Goal: Task Accomplishment & Management: Manage account settings

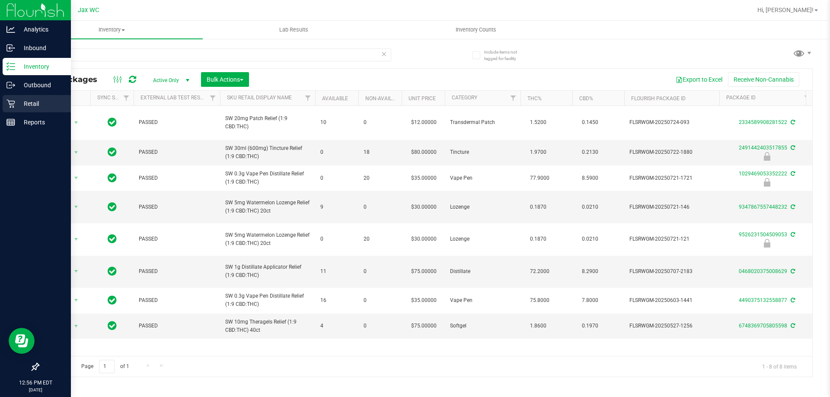
click at [10, 101] on icon at bounding box center [10, 103] width 9 height 9
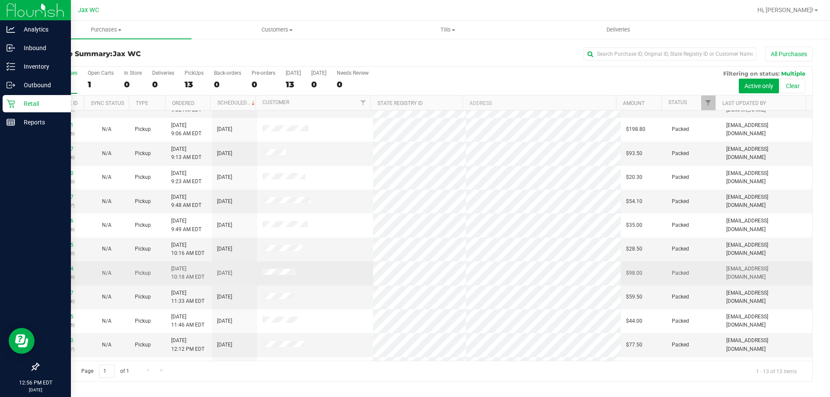
scroll to position [61, 0]
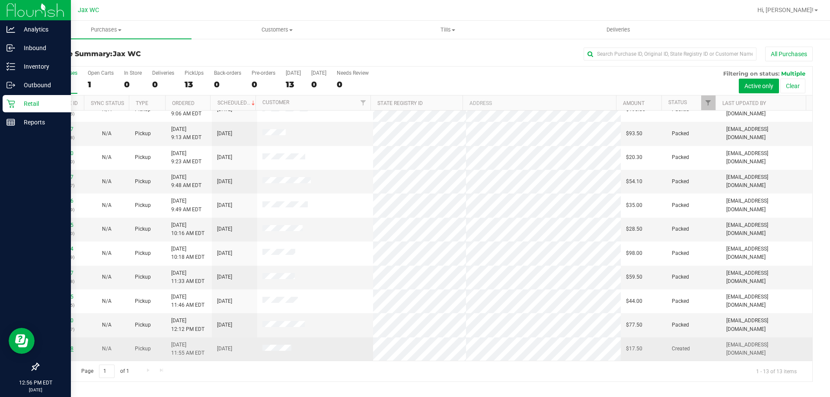
click at [67, 348] on link "11834058" at bounding box center [61, 349] width 24 height 6
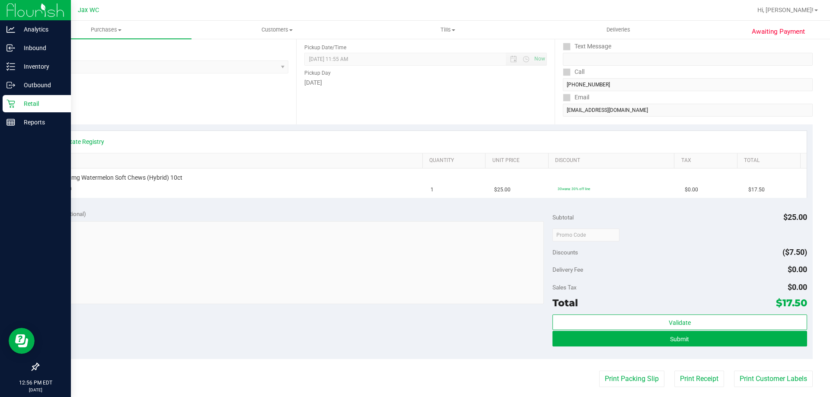
scroll to position [173, 0]
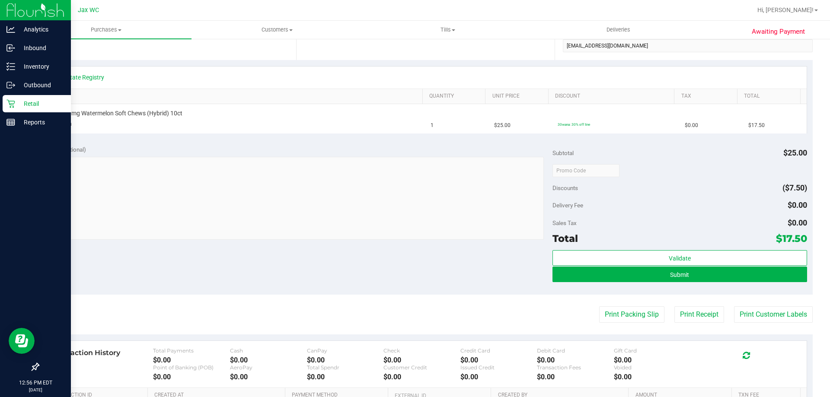
click at [634, 283] on div "Validate Submit" at bounding box center [680, 269] width 254 height 39
click at [607, 276] on button "Submit" at bounding box center [680, 275] width 254 height 16
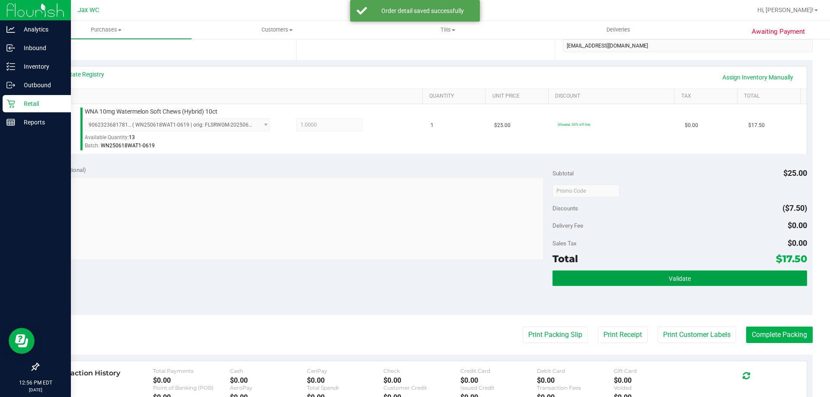
click at [589, 276] on button "Validate" at bounding box center [680, 279] width 254 height 16
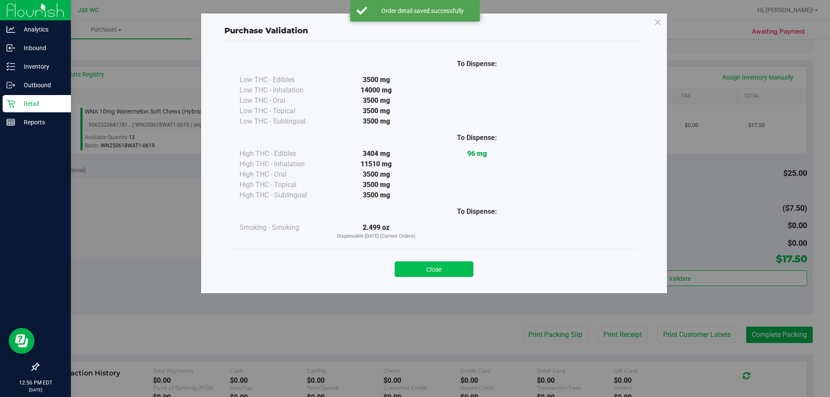
click at [441, 272] on button "Close" at bounding box center [434, 270] width 79 height 16
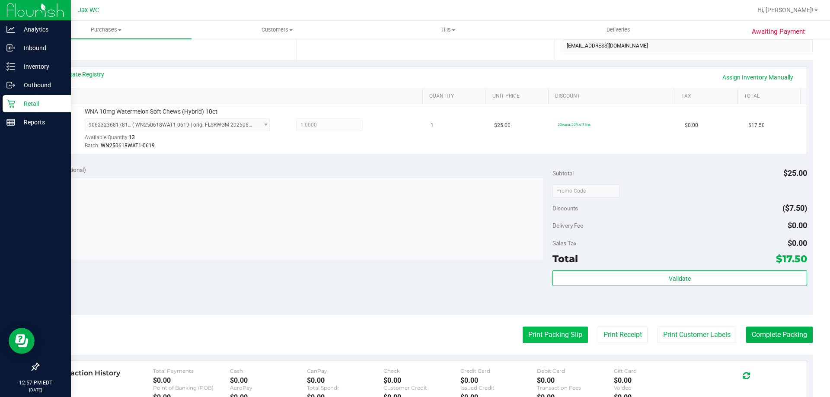
click at [529, 339] on button "Print Packing Slip" at bounding box center [555, 335] width 65 height 16
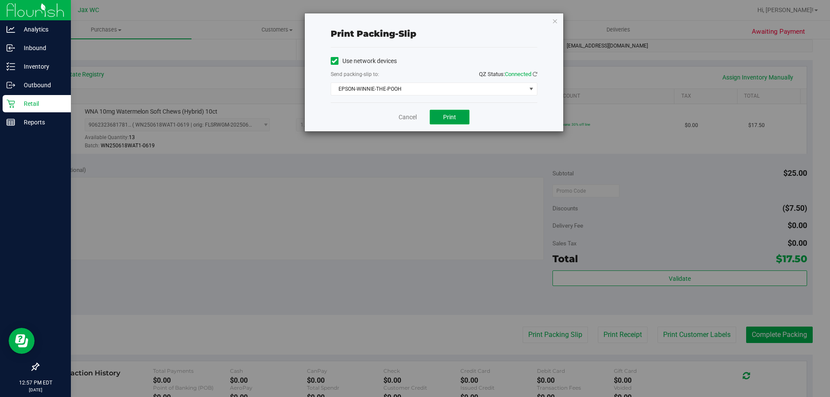
click at [440, 118] on button "Print" at bounding box center [450, 117] width 40 height 15
click at [401, 116] on link "Cancel" at bounding box center [408, 117] width 18 height 9
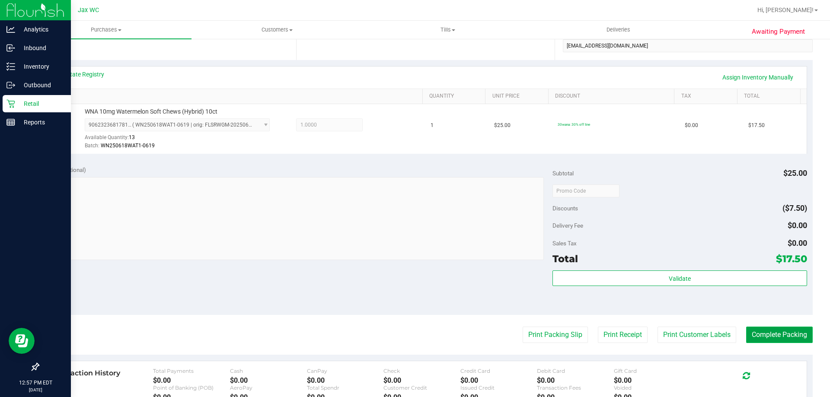
click at [800, 333] on button "Complete Packing" at bounding box center [779, 335] width 67 height 16
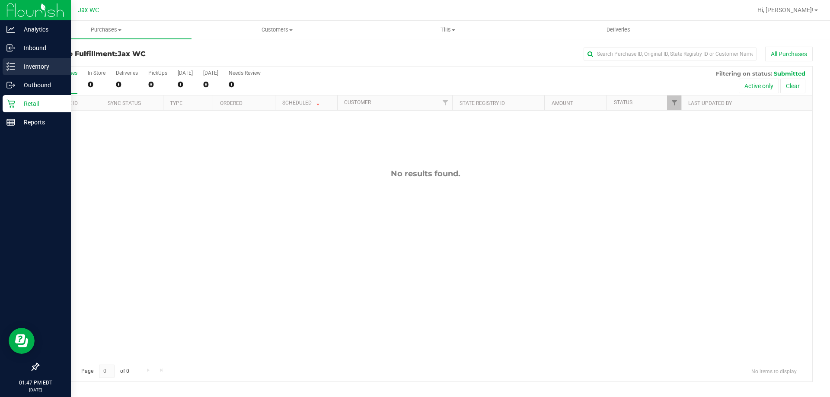
click at [6, 68] on div "Inventory" at bounding box center [37, 66] width 68 height 17
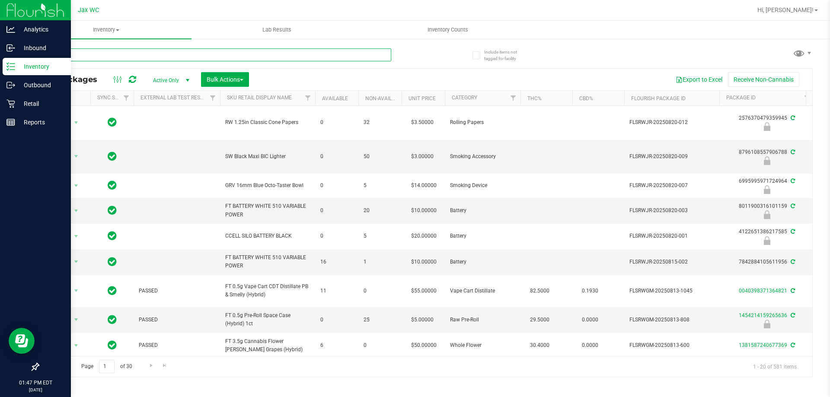
click at [141, 58] on input "text" at bounding box center [214, 54] width 353 height 13
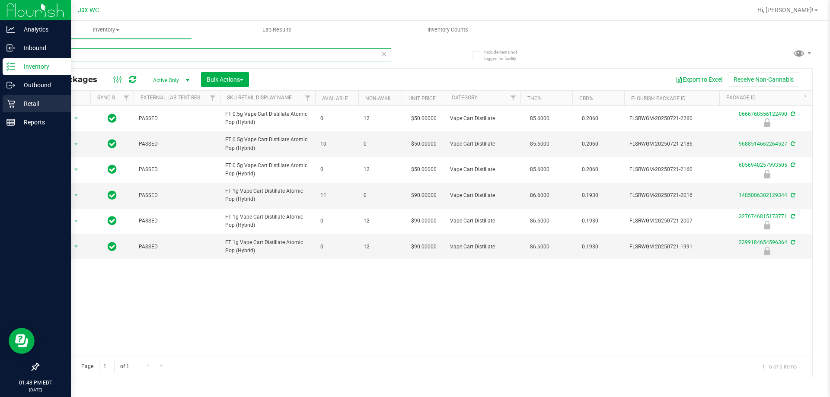
type input "atm"
click at [7, 107] on icon at bounding box center [10, 103] width 9 height 9
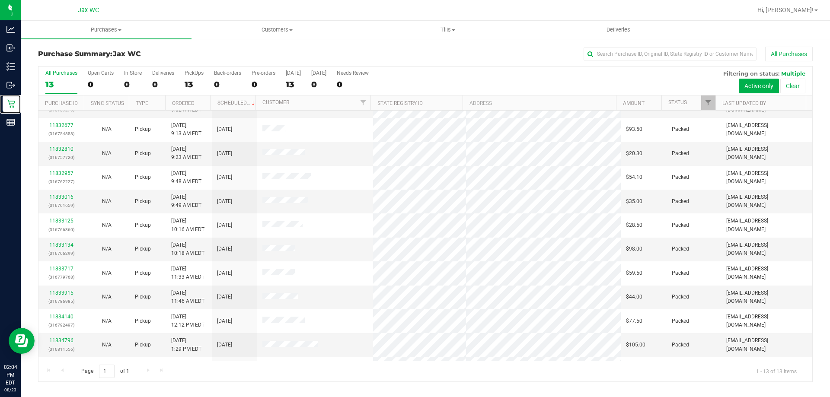
scroll to position [61, 0]
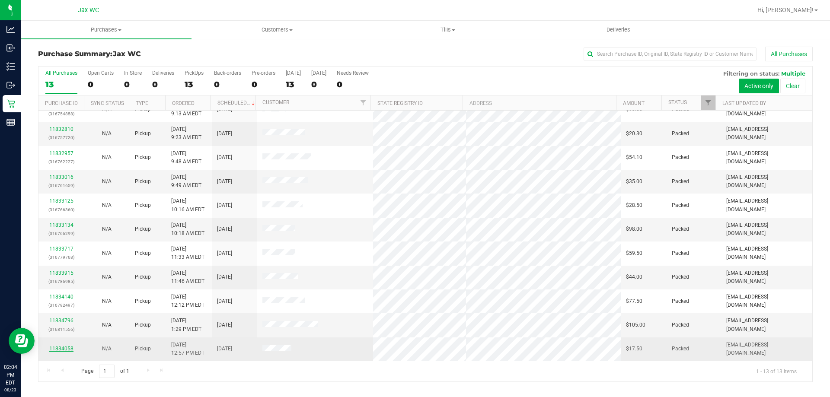
click at [60, 349] on link "11834058" at bounding box center [61, 349] width 24 height 6
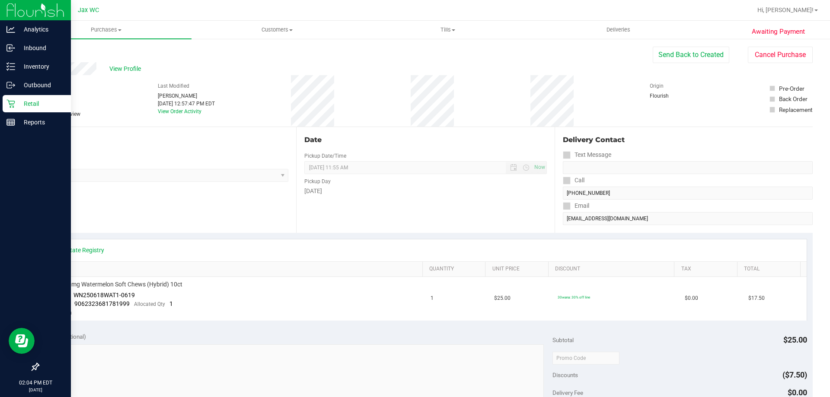
click at [34, 107] on p "Retail" at bounding box center [41, 104] width 52 height 10
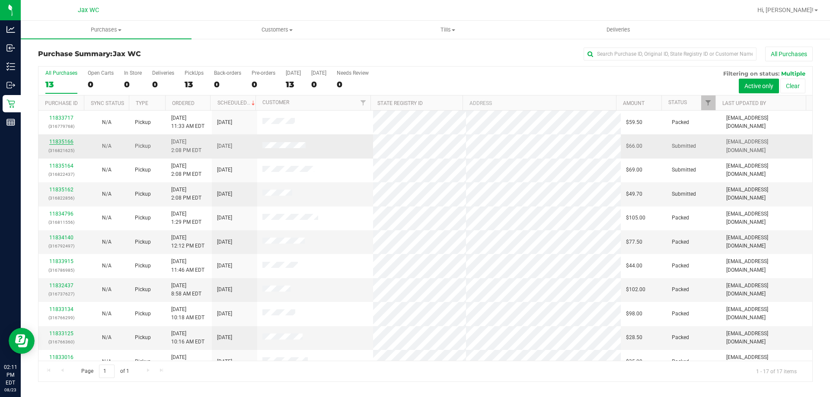
click at [69, 139] on link "11835166" at bounding box center [61, 142] width 24 height 6
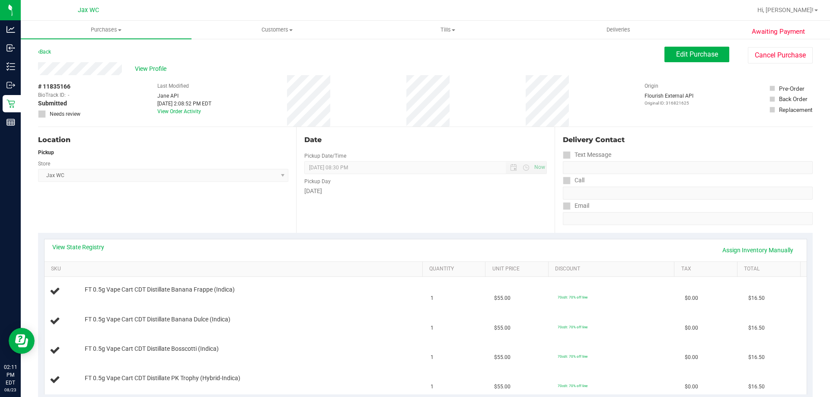
scroll to position [86, 0]
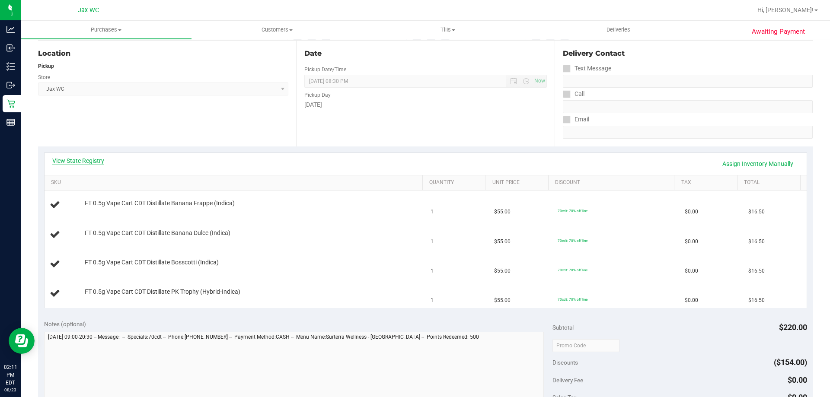
click at [89, 159] on link "View State Registry" at bounding box center [78, 161] width 52 height 9
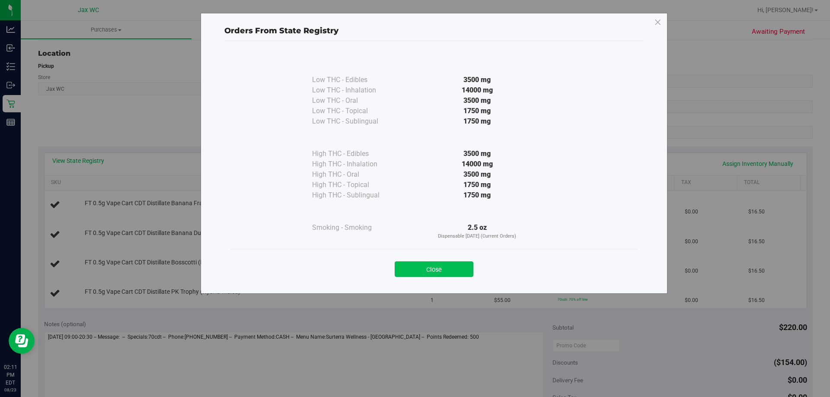
click at [438, 271] on button "Close" at bounding box center [434, 270] width 79 height 16
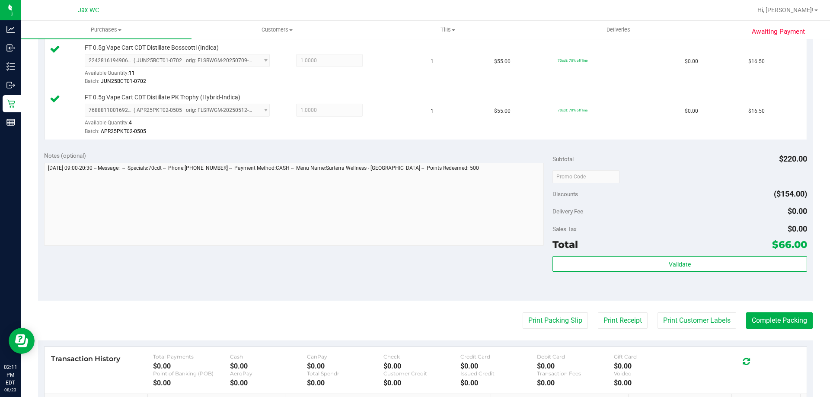
scroll to position [346, 0]
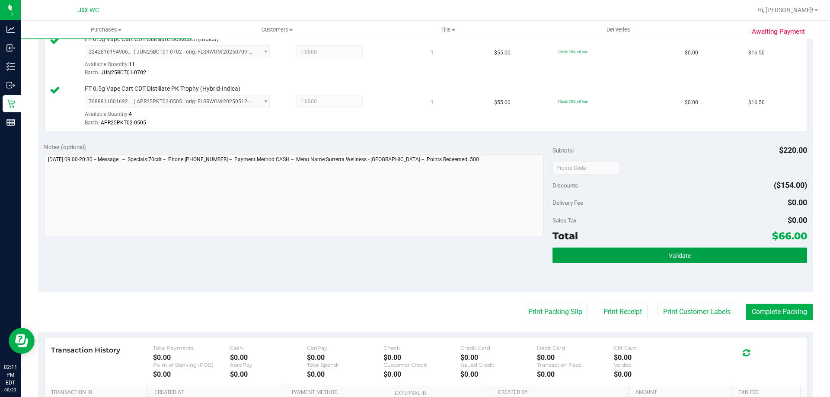
click at [640, 255] on button "Validate" at bounding box center [680, 256] width 254 height 16
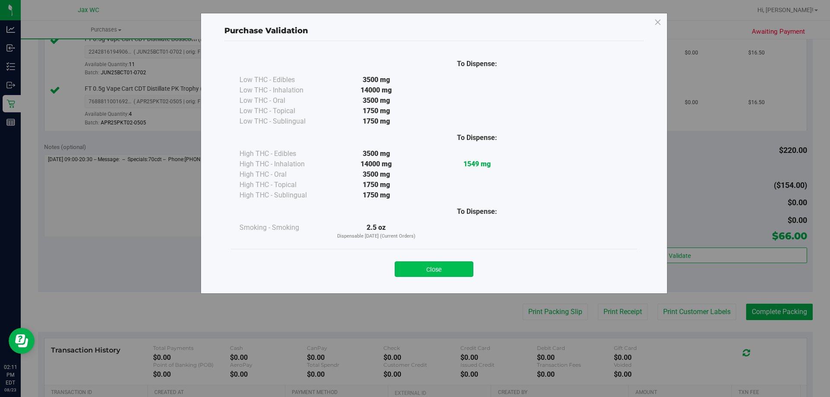
click at [421, 262] on button "Close" at bounding box center [434, 270] width 79 height 16
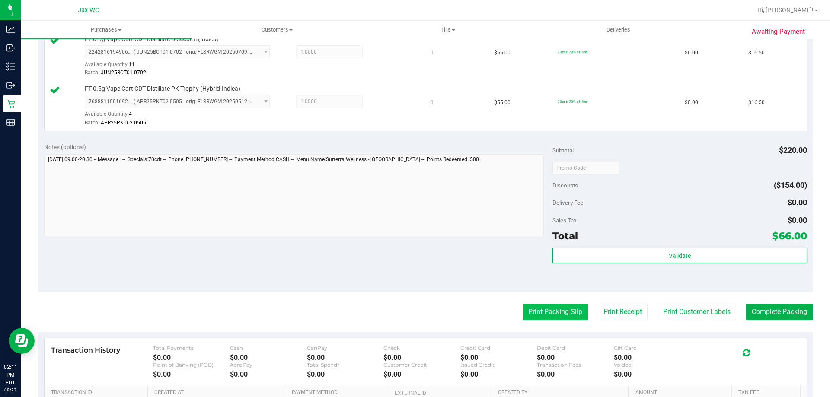
click at [525, 309] on button "Print Packing Slip" at bounding box center [555, 312] width 65 height 16
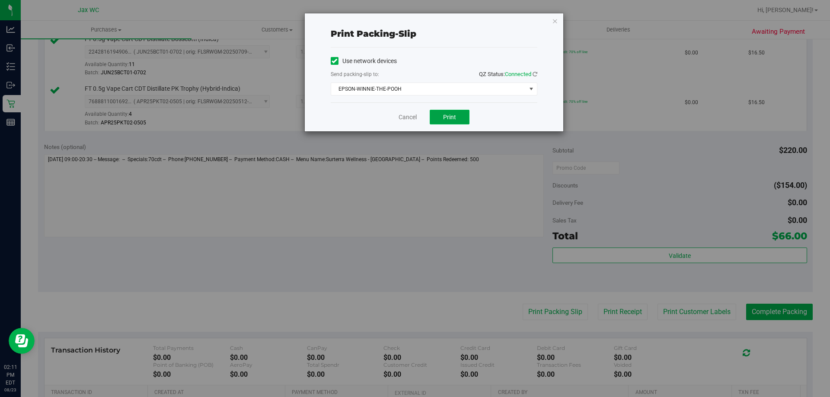
click at [449, 118] on span "Print" at bounding box center [449, 117] width 13 height 7
click at [555, 21] on icon "button" at bounding box center [555, 21] width 6 height 10
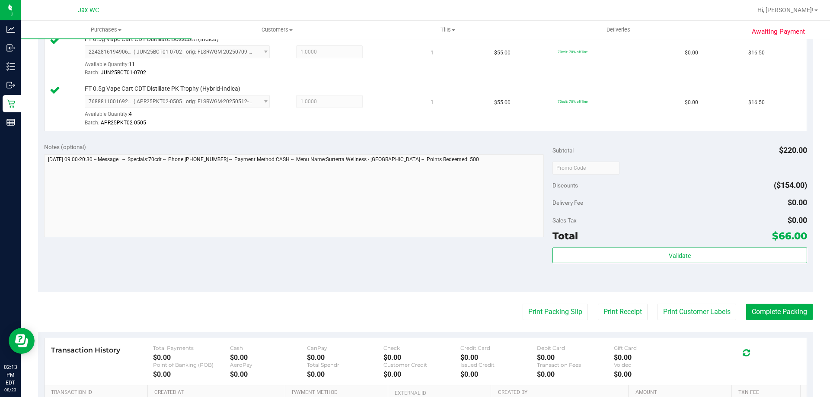
click at [649, 239] on div "Total $66.00" at bounding box center [680, 236] width 254 height 16
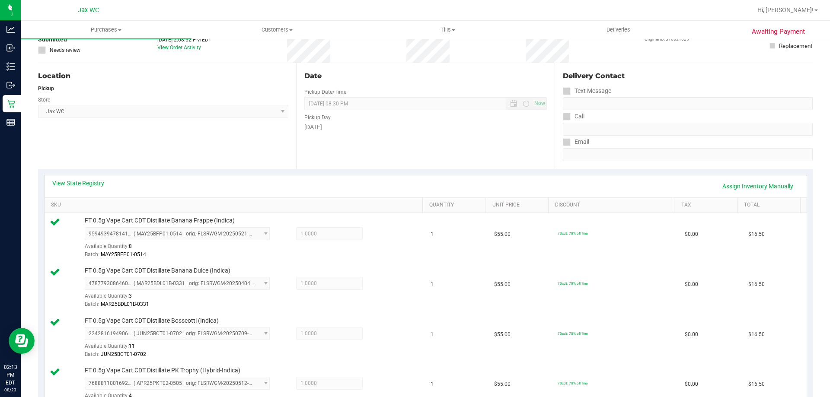
scroll to position [0, 0]
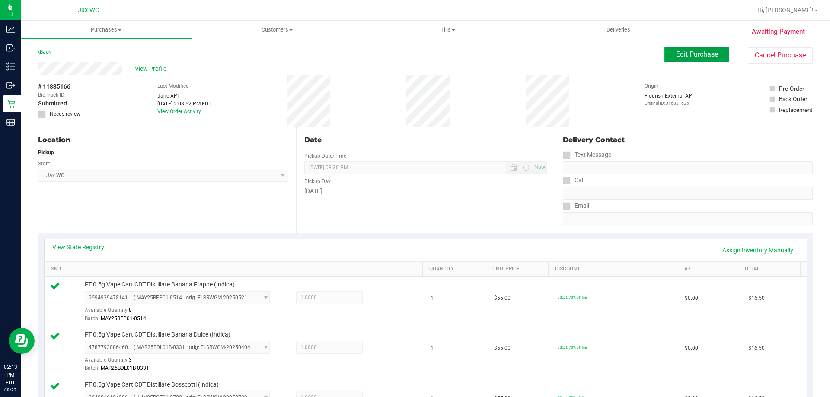
click at [715, 52] on button "Edit Purchase" at bounding box center [697, 55] width 65 height 16
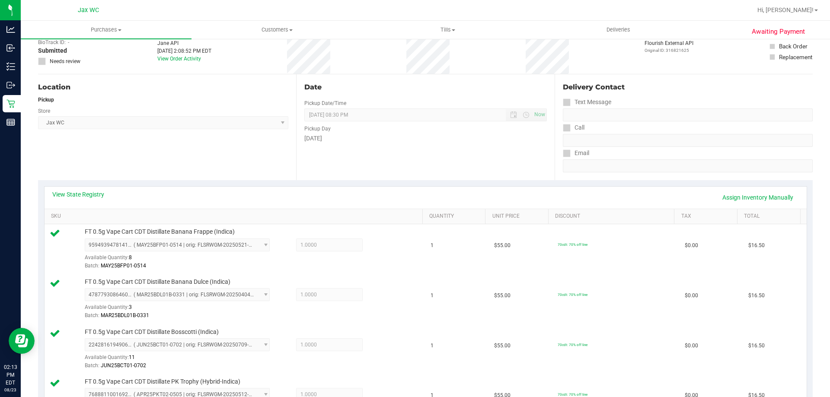
scroll to position [86, 0]
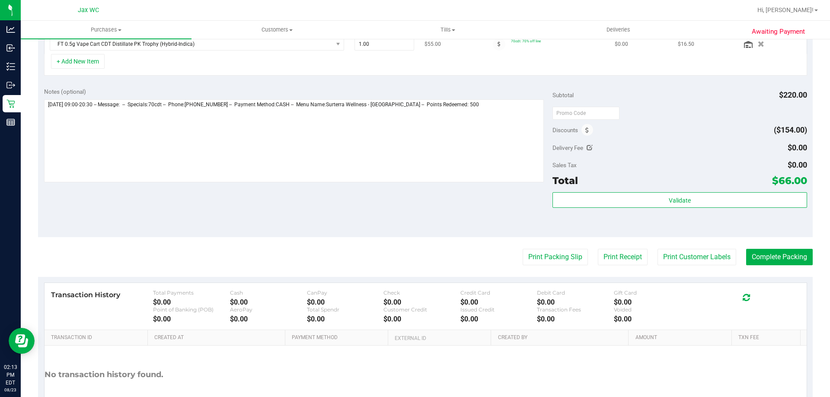
scroll to position [346, 0]
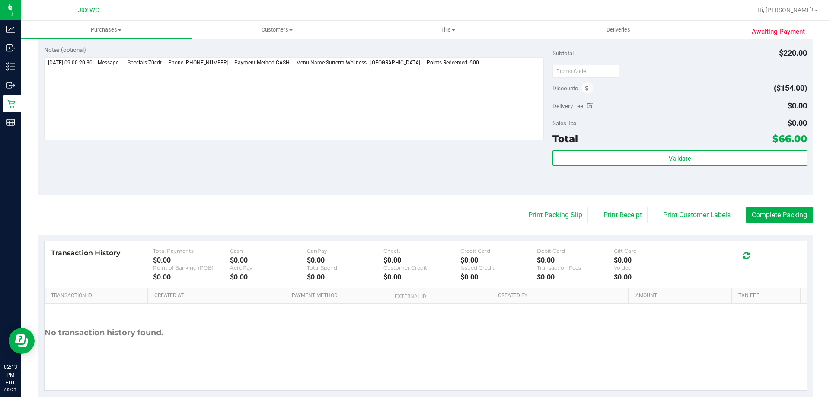
click at [589, 90] on div "Discounts" at bounding box center [573, 88] width 41 height 16
click at [586, 90] on span at bounding box center [588, 88] width 12 height 12
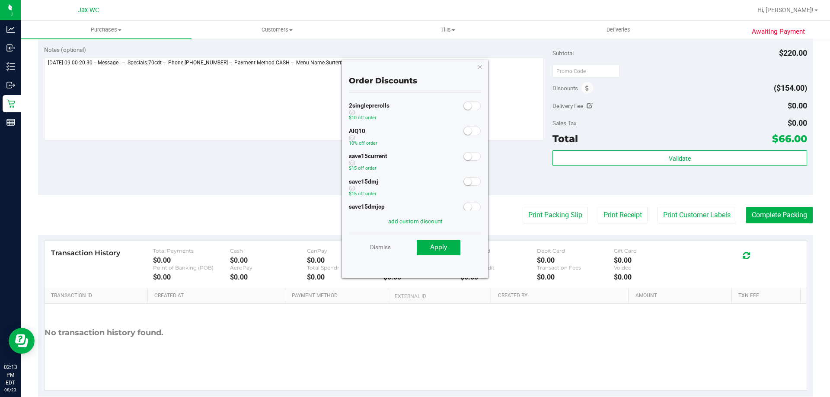
click at [470, 128] on span at bounding box center [472, 131] width 17 height 9
click at [452, 247] on button "Apply" at bounding box center [439, 248] width 44 height 16
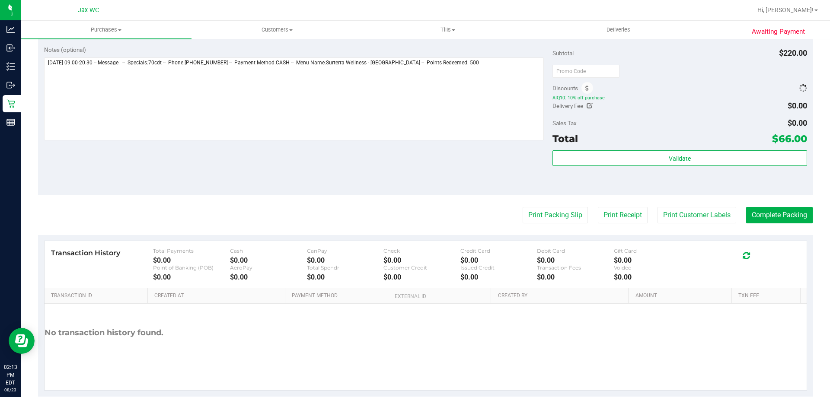
scroll to position [0, 0]
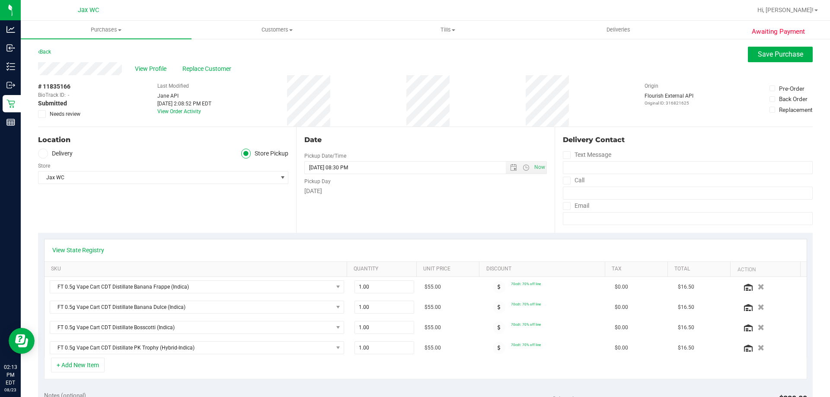
click at [784, 65] on div "View Profile Replace Customer" at bounding box center [425, 68] width 775 height 13
click at [779, 57] on span "Save Purchase" at bounding box center [780, 54] width 45 height 8
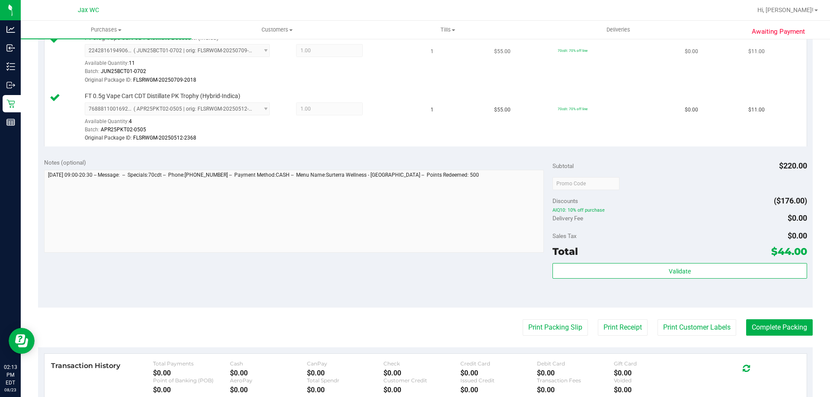
scroll to position [432, 0]
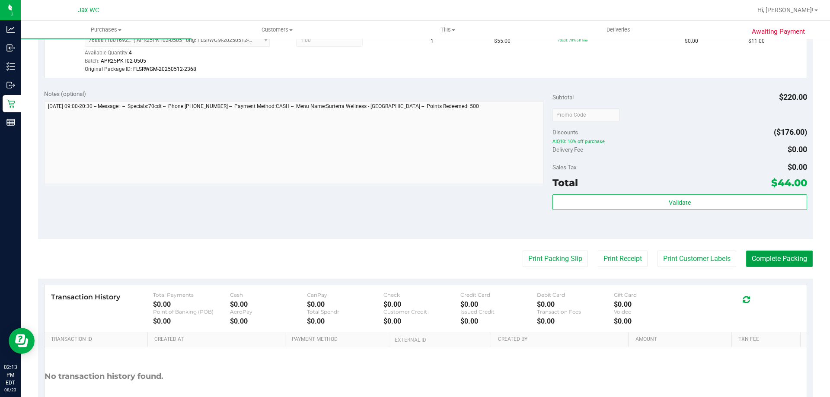
click at [768, 264] on button "Complete Packing" at bounding box center [779, 259] width 67 height 16
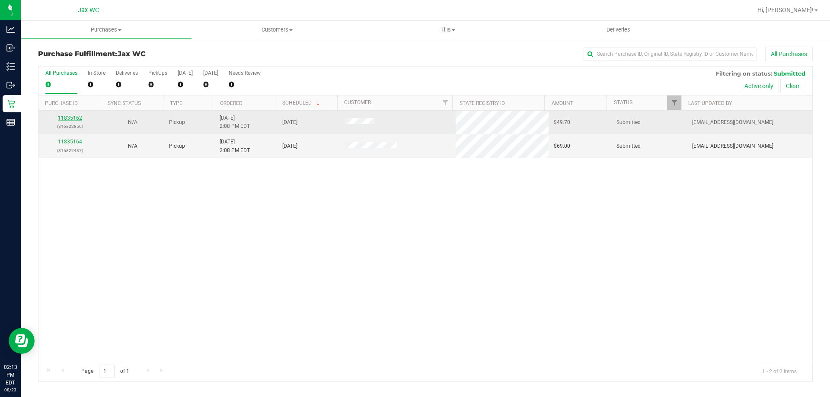
click at [77, 116] on link "11835162" at bounding box center [70, 118] width 24 height 6
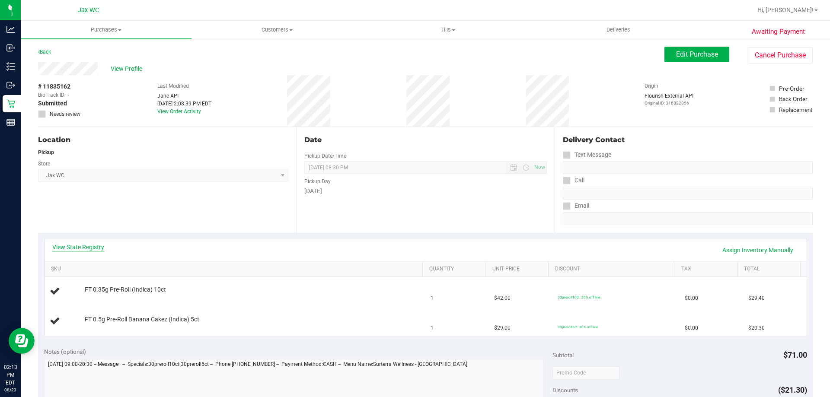
click at [88, 250] on link "View State Registry" at bounding box center [78, 247] width 52 height 9
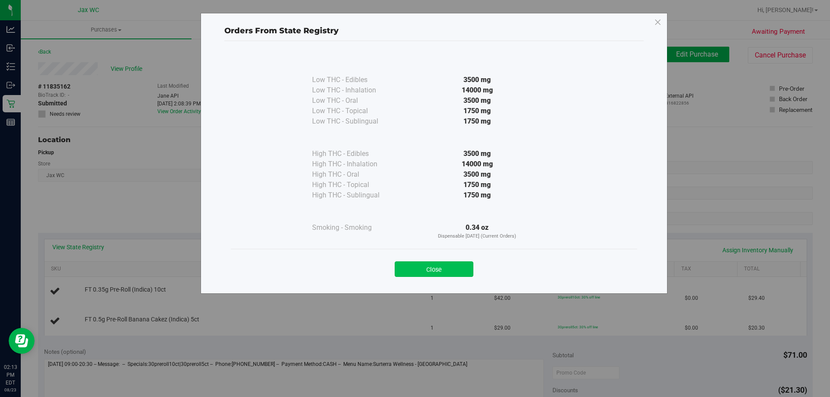
click at [413, 268] on button "Close" at bounding box center [434, 270] width 79 height 16
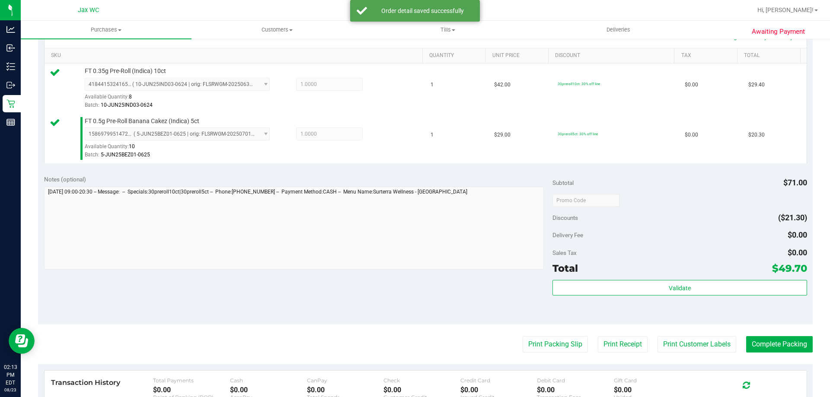
scroll to position [259, 0]
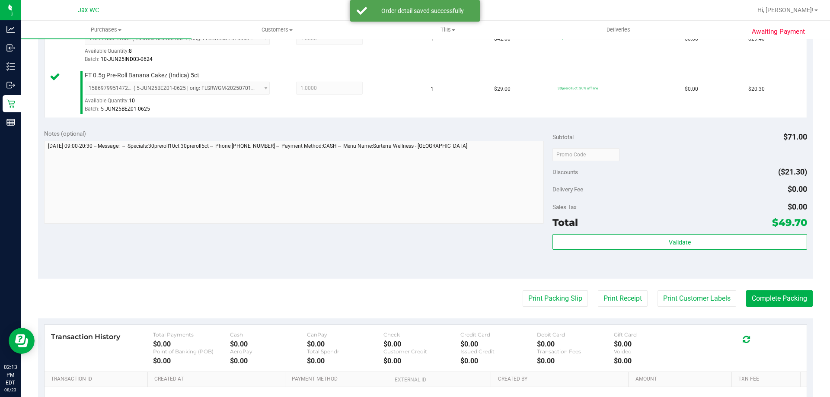
click at [675, 250] on div "Validate" at bounding box center [680, 253] width 254 height 39
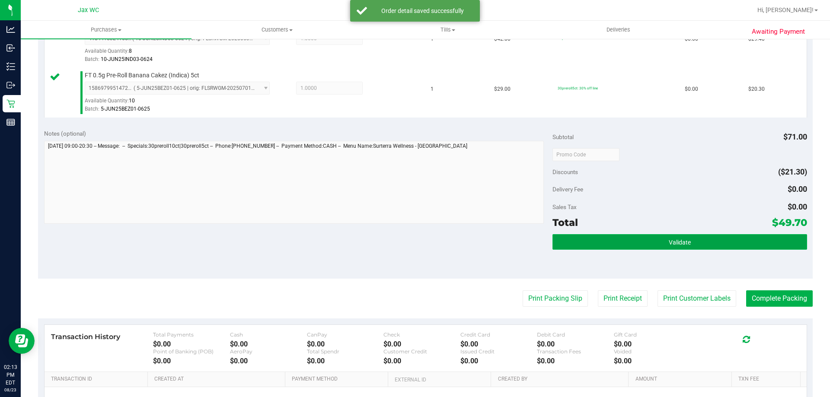
click at [673, 246] on button "Validate" at bounding box center [680, 242] width 254 height 16
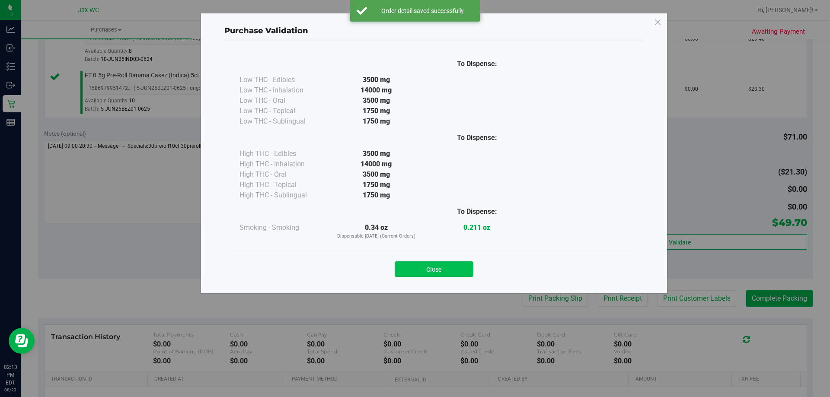
click at [460, 269] on button "Close" at bounding box center [434, 270] width 79 height 16
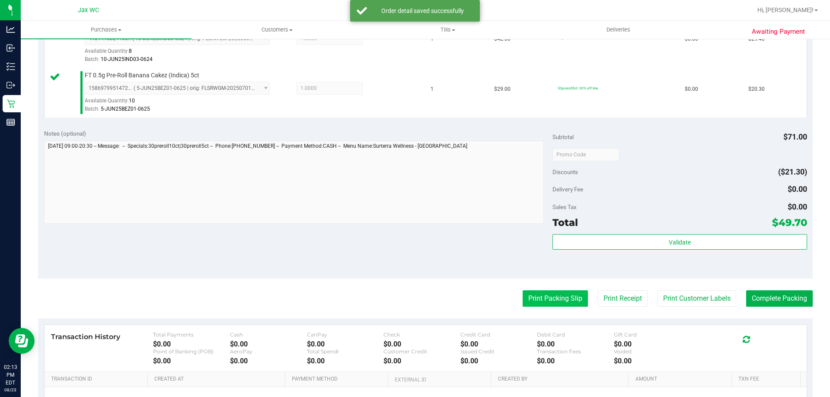
click at [544, 297] on button "Print Packing Slip" at bounding box center [555, 299] width 65 height 16
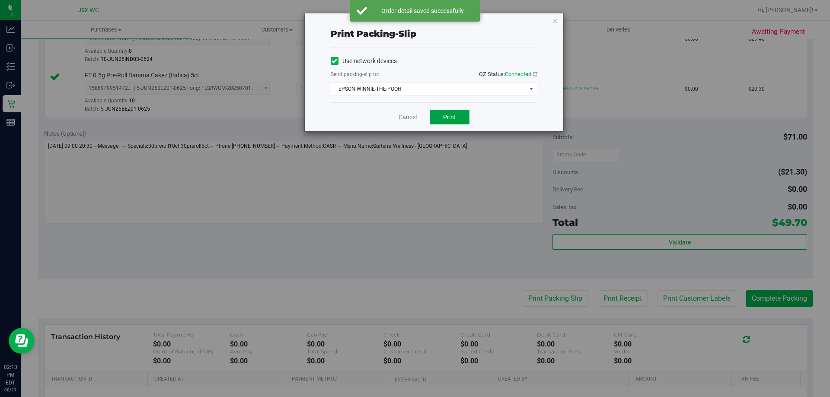
click at [458, 118] on button "Print" at bounding box center [450, 117] width 40 height 15
click at [552, 24] on icon "button" at bounding box center [555, 21] width 6 height 10
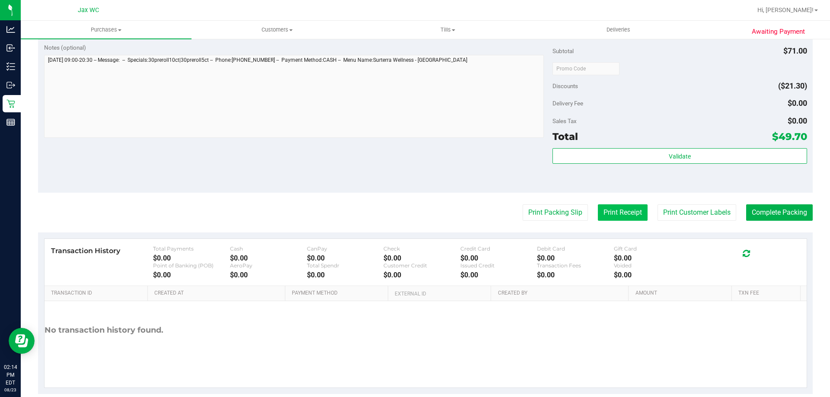
scroll to position [346, 0]
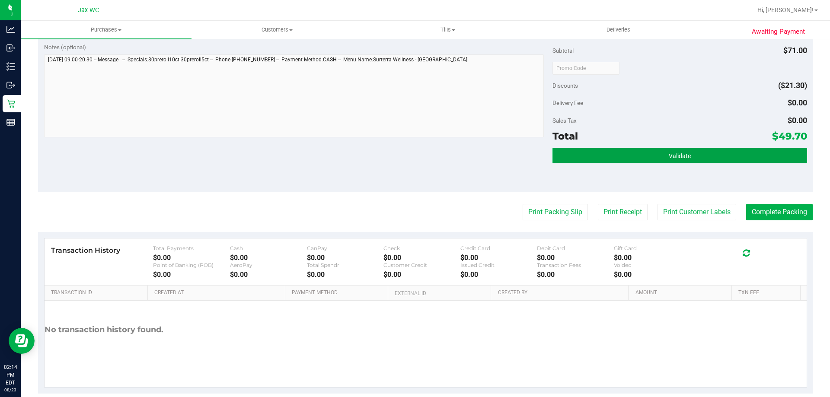
click at [692, 150] on button "Validate" at bounding box center [680, 156] width 254 height 16
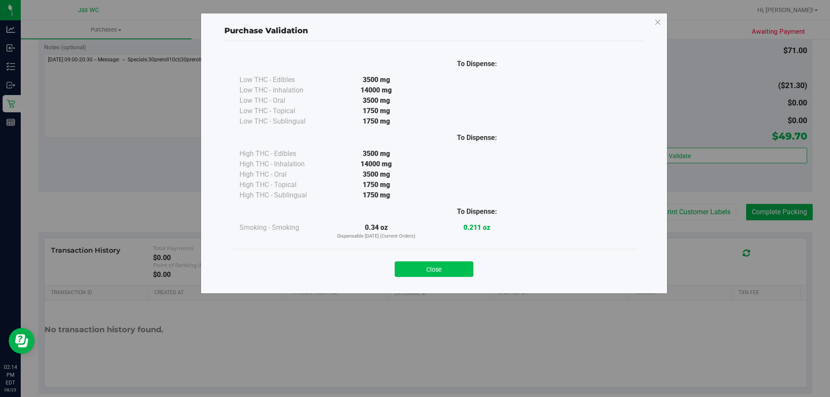
click at [440, 269] on button "Close" at bounding box center [434, 270] width 79 height 16
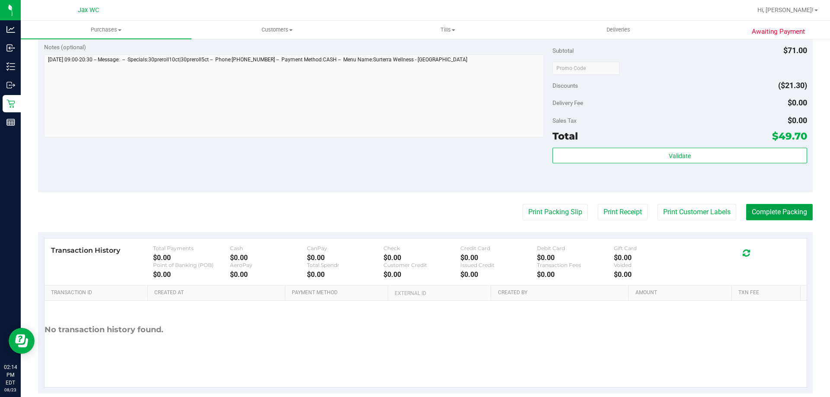
click at [755, 211] on button "Complete Packing" at bounding box center [779, 212] width 67 height 16
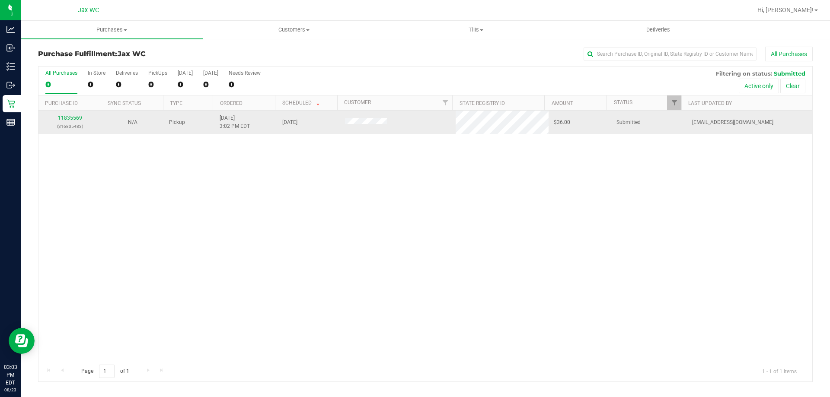
click at [74, 114] on div "11835569 (316835483)" at bounding box center [70, 122] width 52 height 16
click at [73, 117] on link "11835569" at bounding box center [70, 118] width 24 height 6
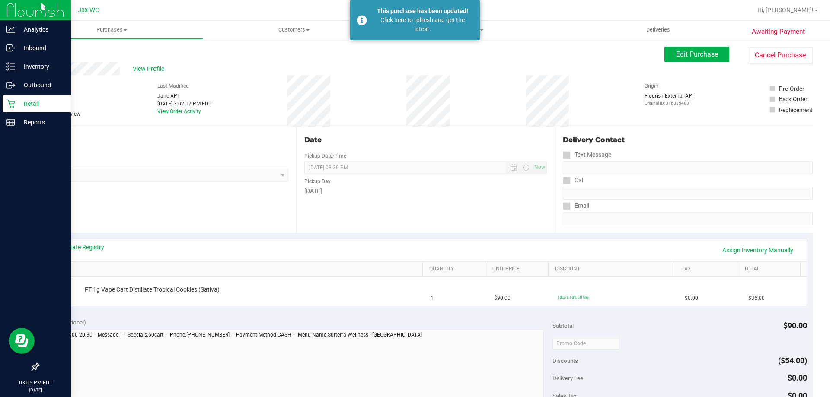
click at [13, 105] on icon at bounding box center [10, 104] width 8 height 8
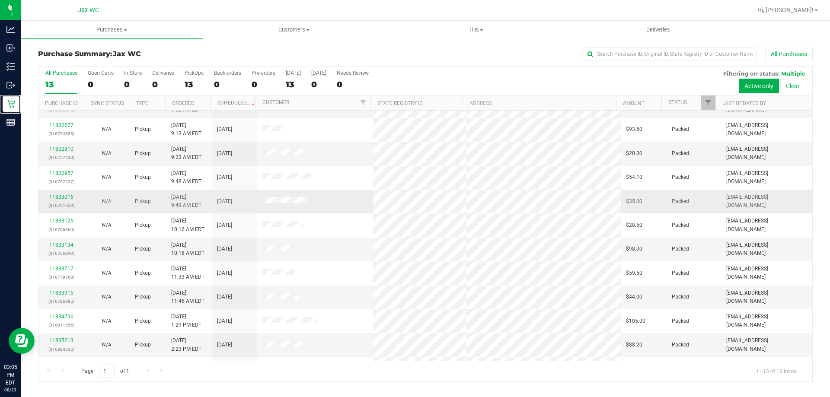
scroll to position [61, 0]
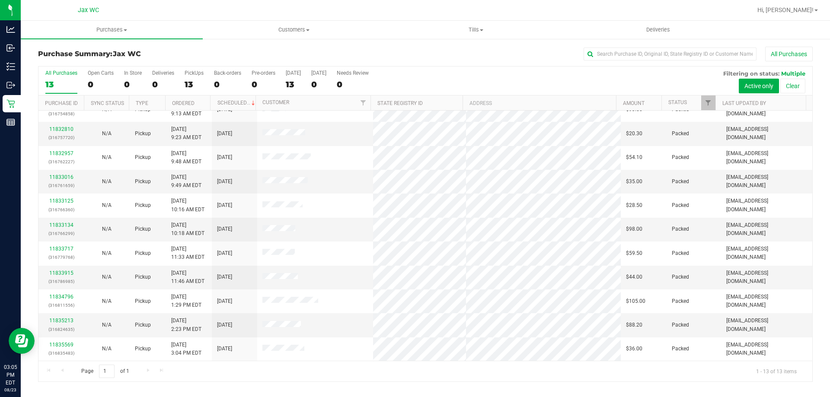
click at [317, 11] on div at bounding box center [453, 10] width 597 height 17
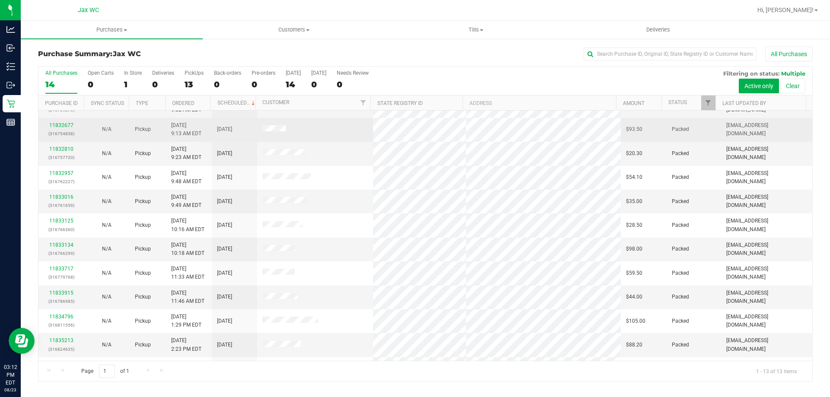
scroll to position [61, 0]
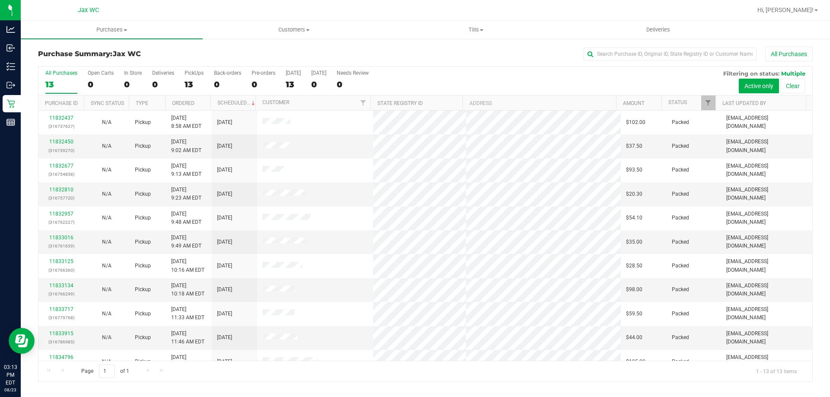
scroll to position [61, 0]
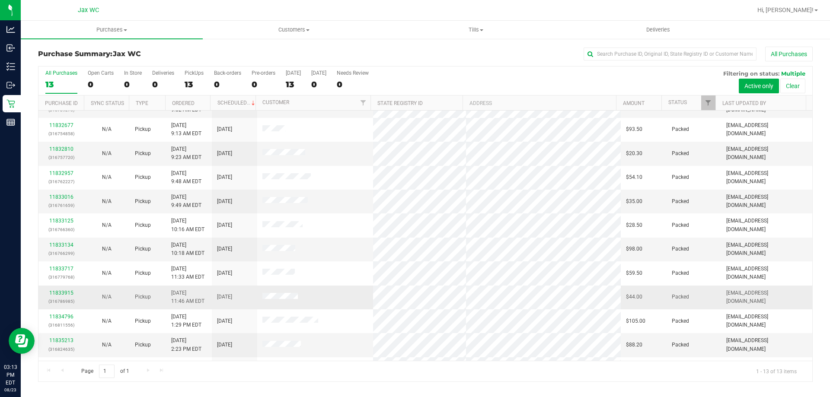
scroll to position [61, 0]
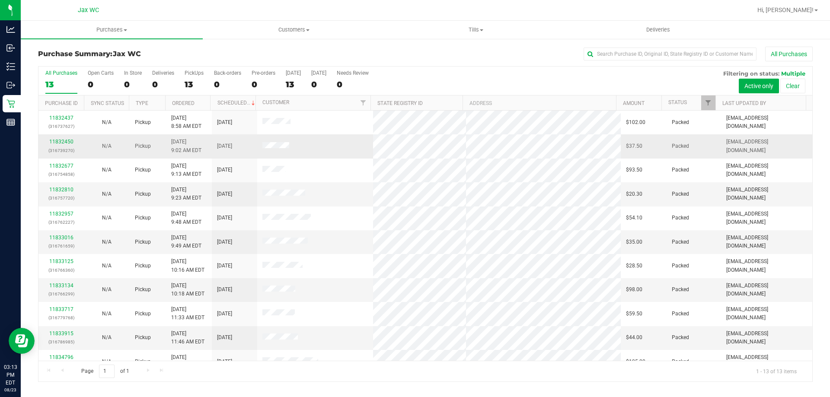
scroll to position [61, 0]
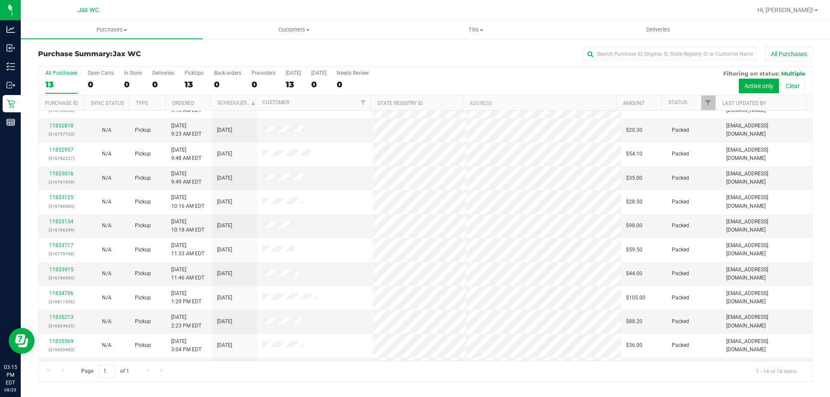
scroll to position [85, 0]
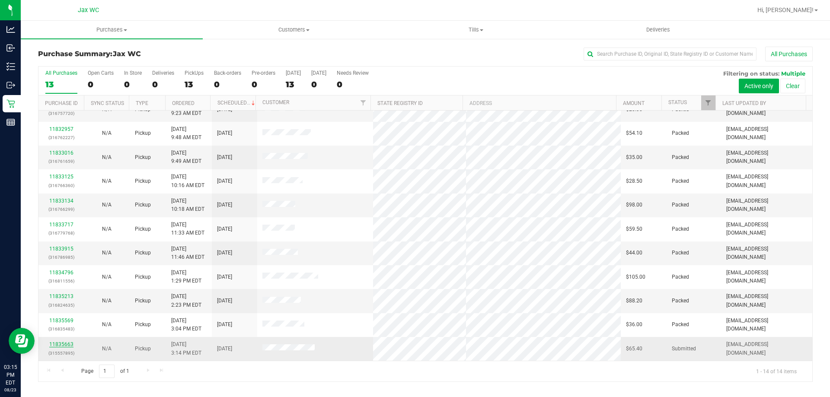
click at [70, 343] on link "11835663" at bounding box center [61, 345] width 24 height 6
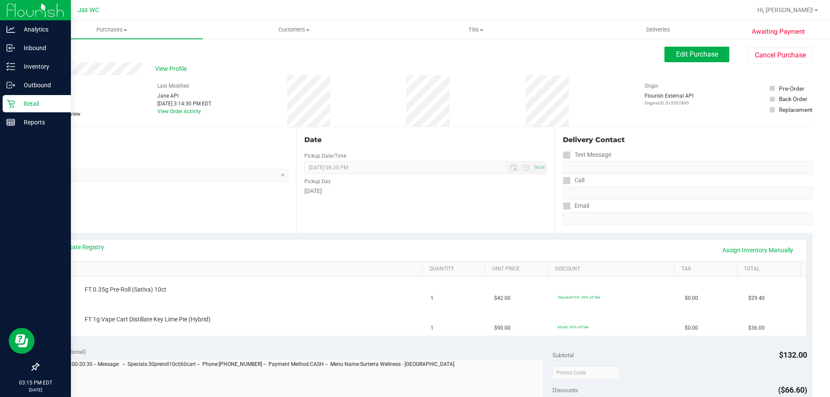
click at [14, 106] on icon at bounding box center [10, 103] width 9 height 9
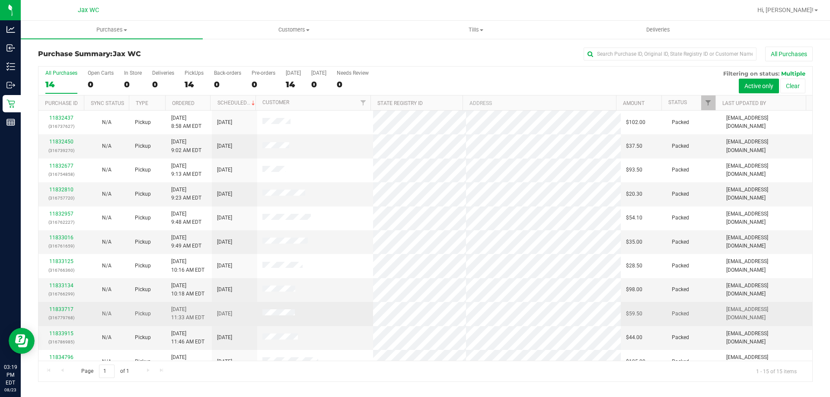
scroll to position [109, 0]
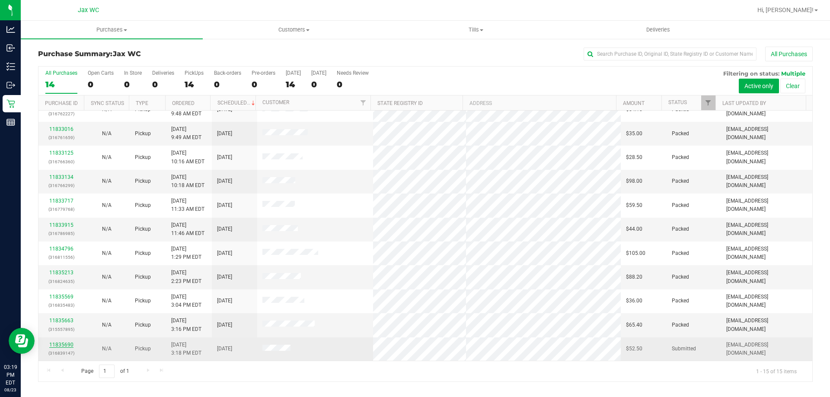
click at [57, 343] on link "11835690" at bounding box center [61, 345] width 24 height 6
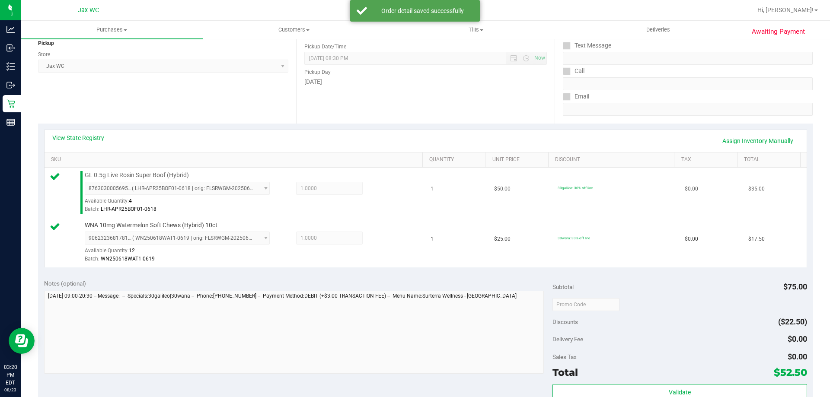
scroll to position [173, 0]
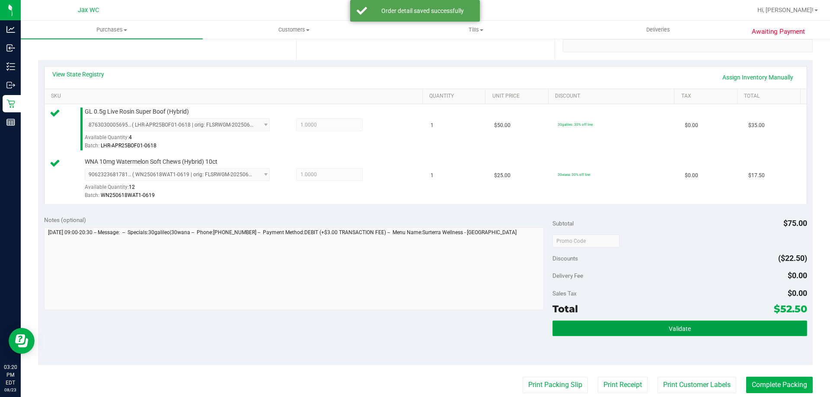
click at [695, 330] on button "Validate" at bounding box center [680, 329] width 254 height 16
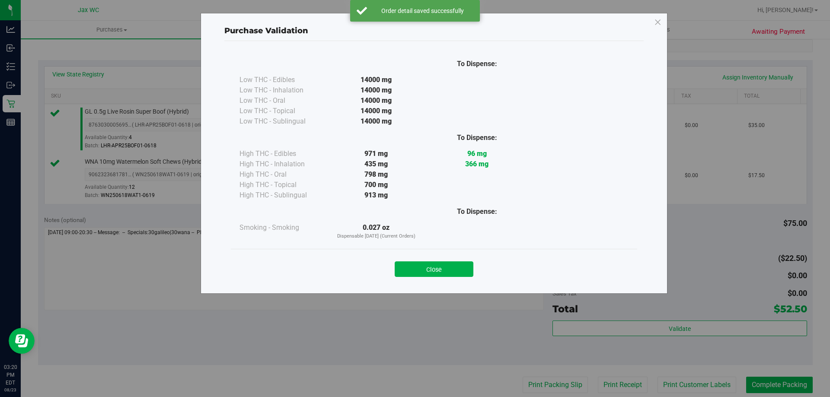
click at [442, 258] on div "Close" at bounding box center [434, 267] width 394 height 22
click at [443, 265] on button "Close" at bounding box center [434, 270] width 79 height 16
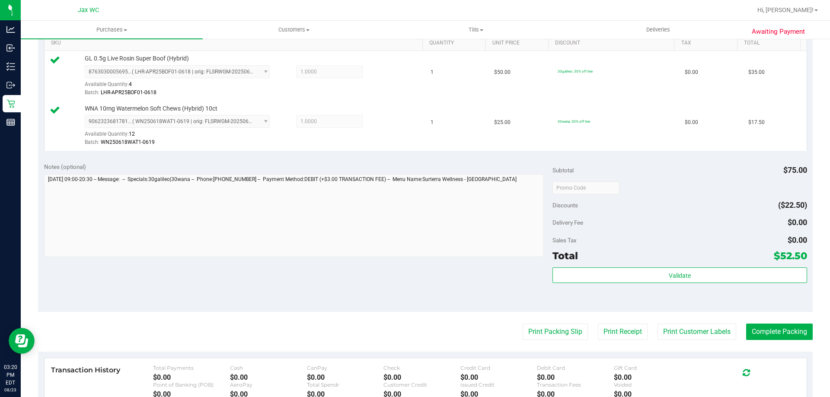
scroll to position [259, 0]
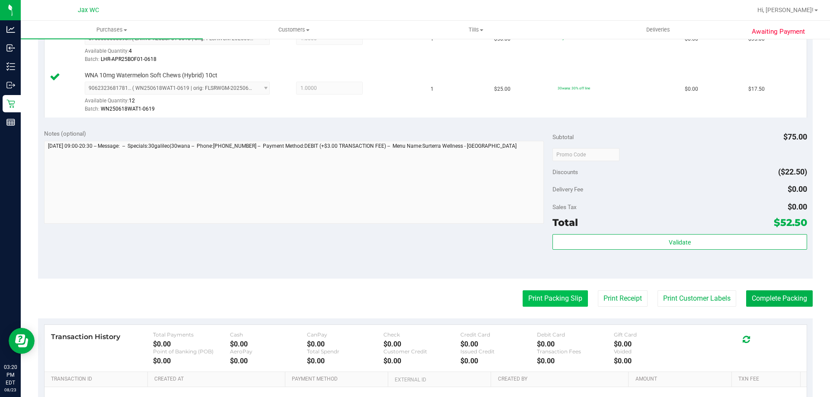
click at [541, 295] on button "Print Packing Slip" at bounding box center [555, 299] width 65 height 16
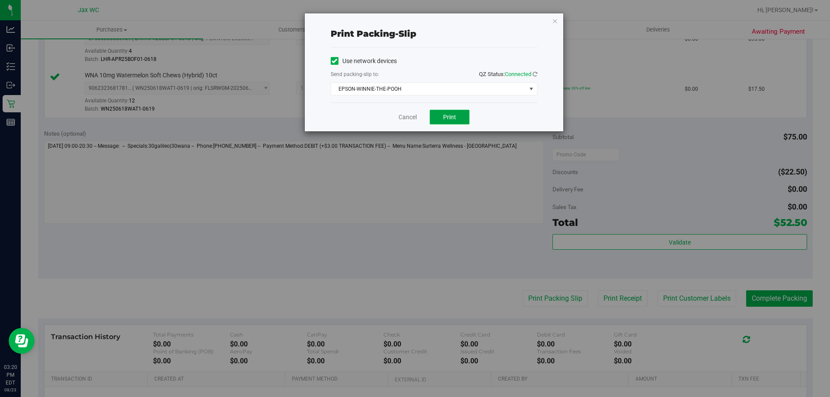
click at [448, 115] on span "Print" at bounding box center [449, 117] width 13 height 7
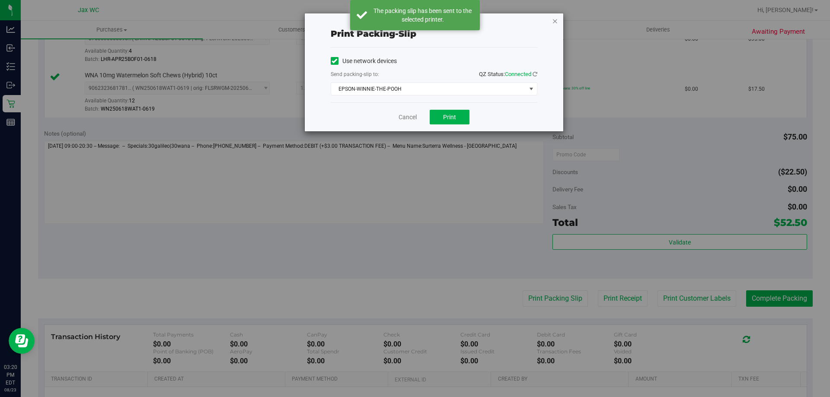
click at [555, 23] on icon "button" at bounding box center [555, 21] width 6 height 10
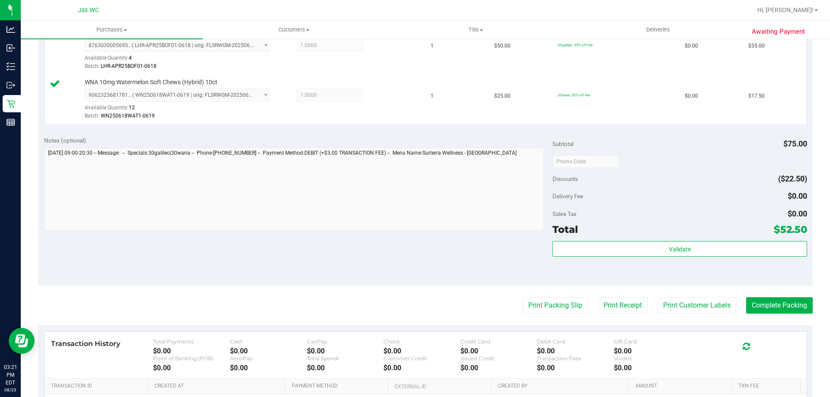
scroll to position [360, 0]
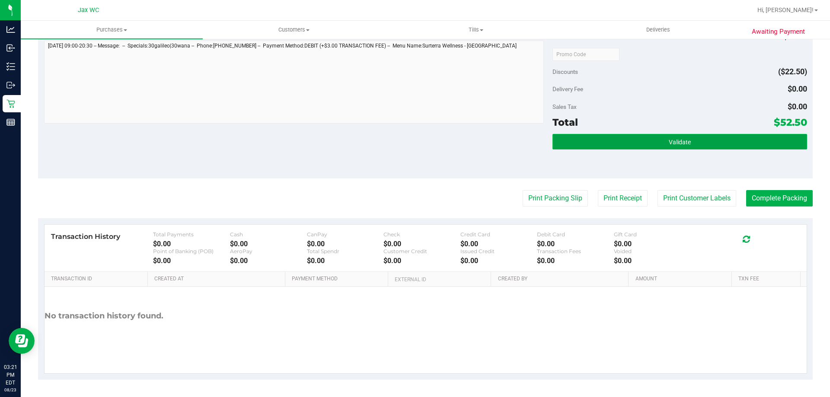
click at [649, 134] on button "Validate" at bounding box center [680, 142] width 254 height 16
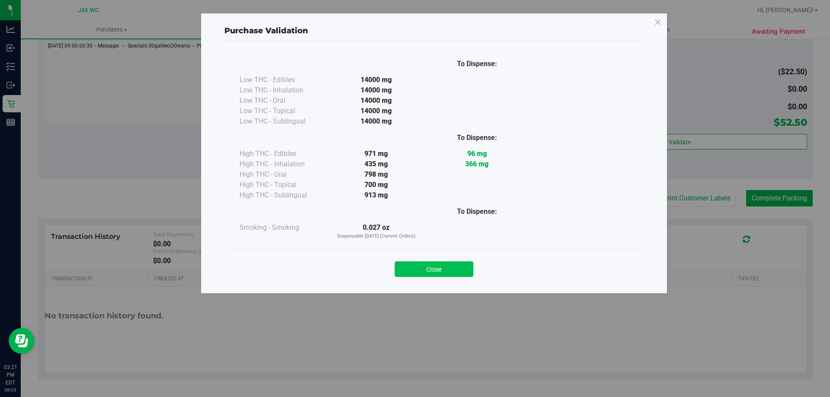
click at [445, 272] on button "Close" at bounding box center [434, 270] width 79 height 16
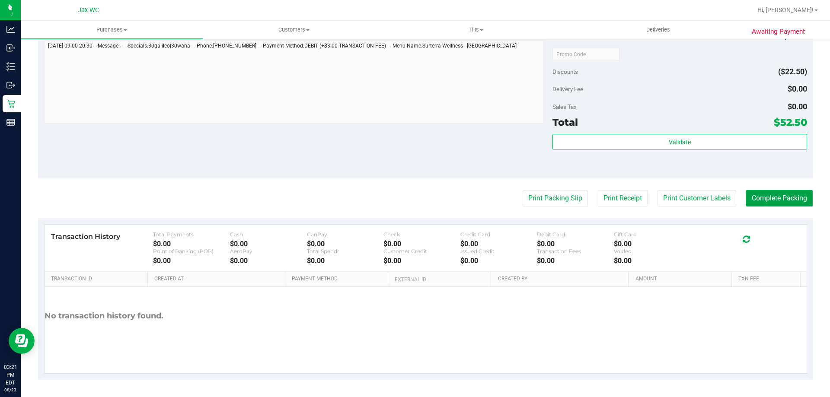
click at [746, 202] on button "Complete Packing" at bounding box center [779, 198] width 67 height 16
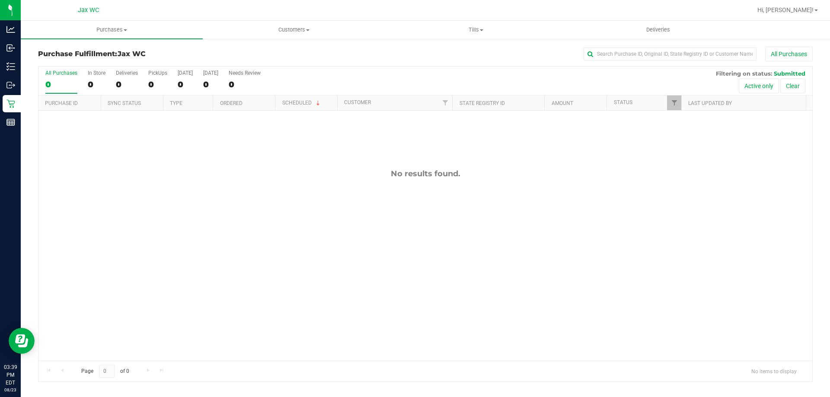
click at [121, 226] on div "No results found." at bounding box center [425, 265] width 774 height 309
click at [124, 161] on div "11835850 (316844749) N/A Pickup 8/23/2025 3:41 PM EDT 8/23/2025 $117.20 Submitt…" at bounding box center [425, 236] width 774 height 250
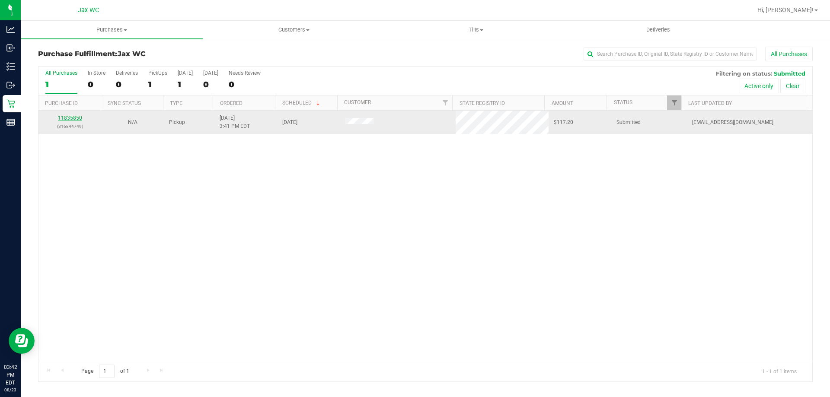
click at [78, 120] on link "11835850" at bounding box center [70, 118] width 24 height 6
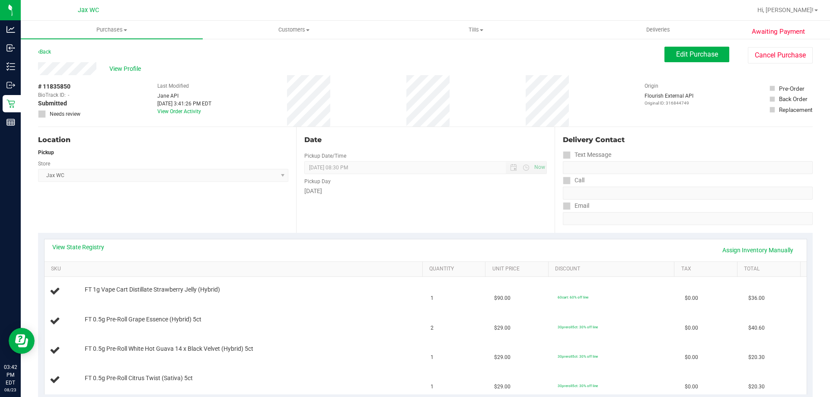
scroll to position [86, 0]
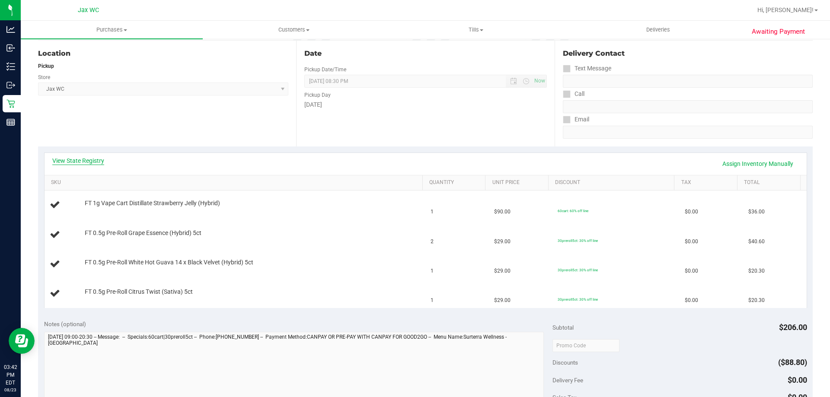
click at [102, 161] on link "View State Registry" at bounding box center [78, 161] width 52 height 9
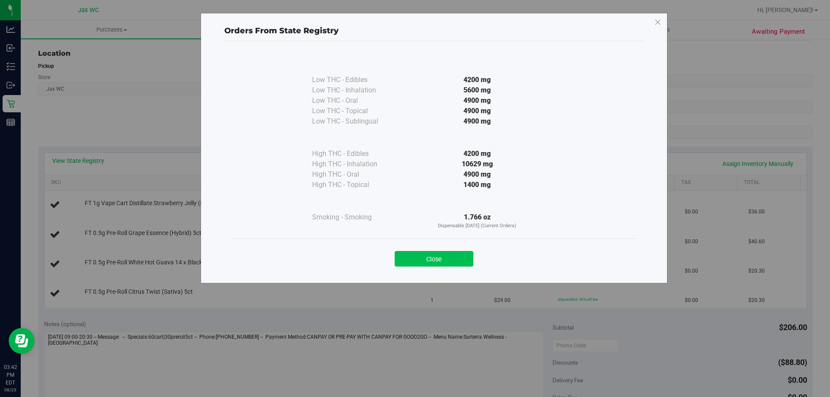
click at [423, 259] on button "Close" at bounding box center [434, 259] width 79 height 16
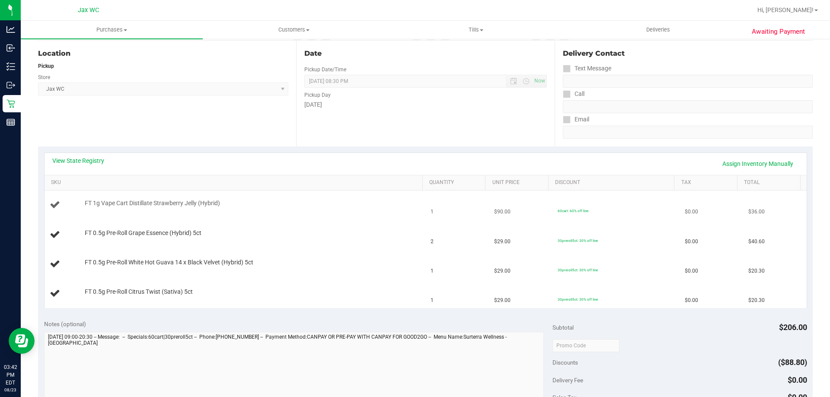
scroll to position [173, 0]
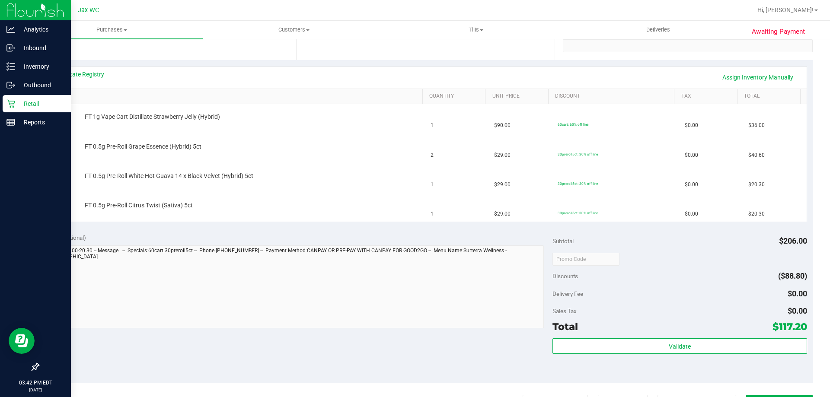
click at [20, 102] on p "Retail" at bounding box center [41, 104] width 52 height 10
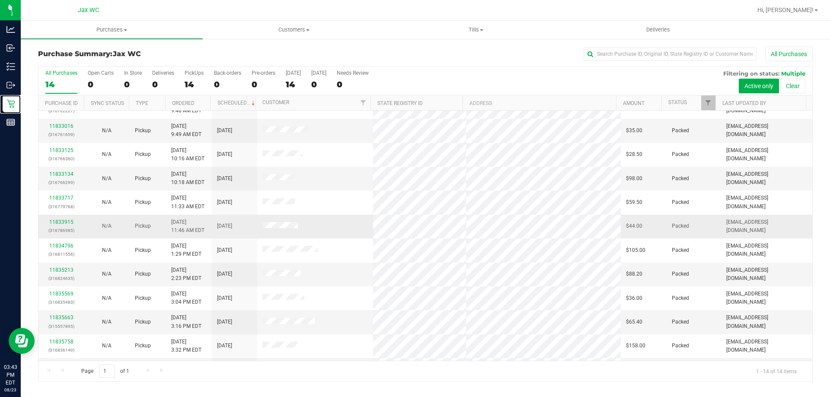
scroll to position [85, 0]
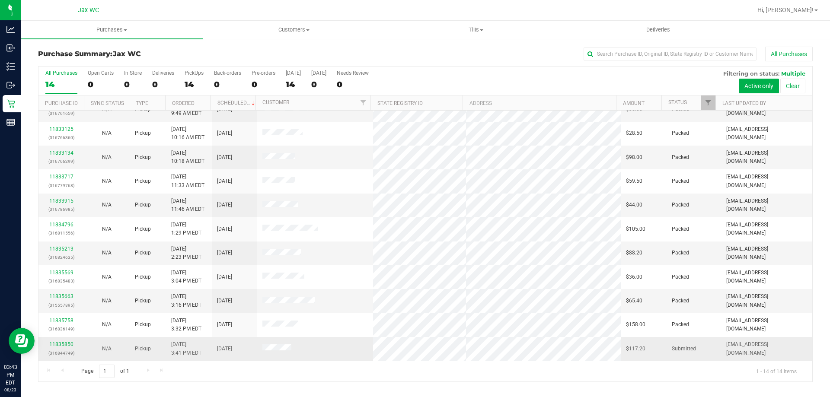
click at [316, 343] on td at bounding box center [315, 348] width 116 height 23
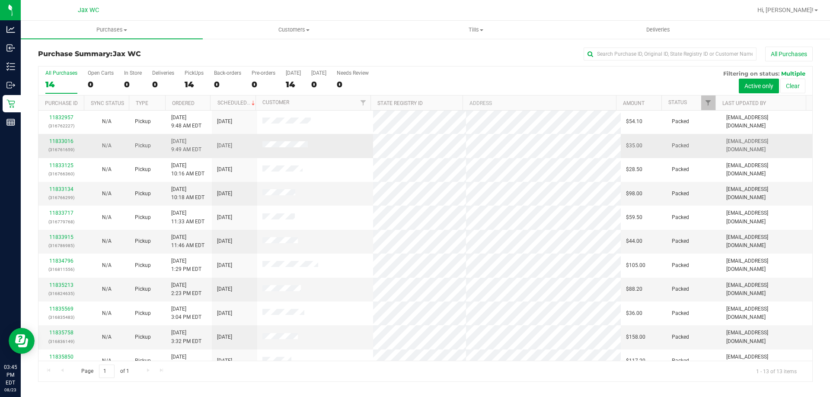
scroll to position [61, 0]
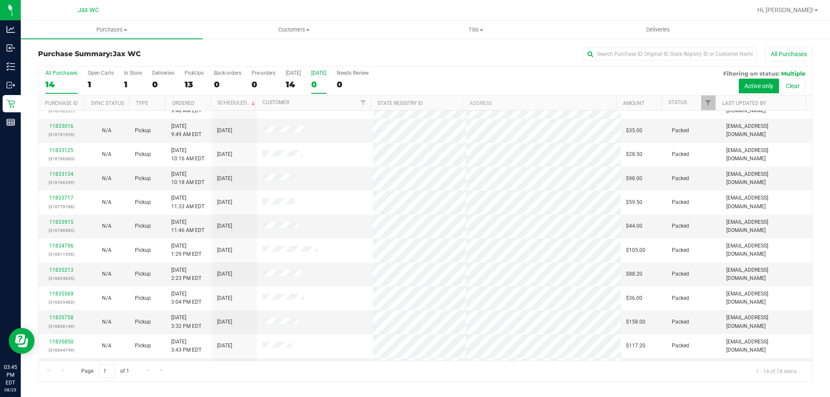
scroll to position [85, 0]
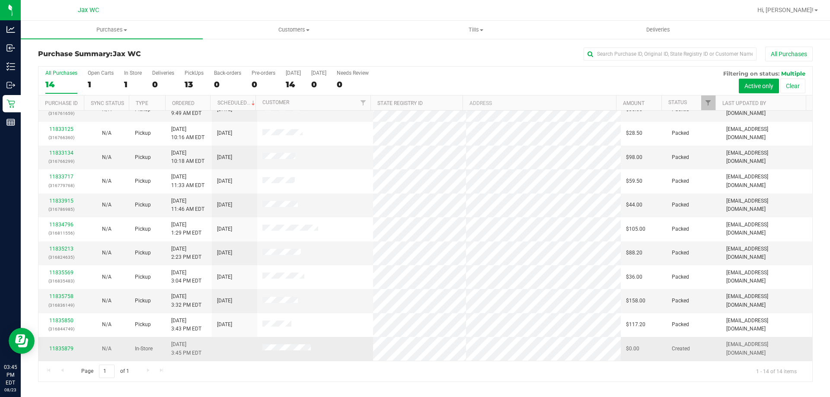
click at [53, 345] on div "11835879" at bounding box center [61, 349] width 35 height 8
click at [61, 351] on link "11835879" at bounding box center [61, 349] width 24 height 6
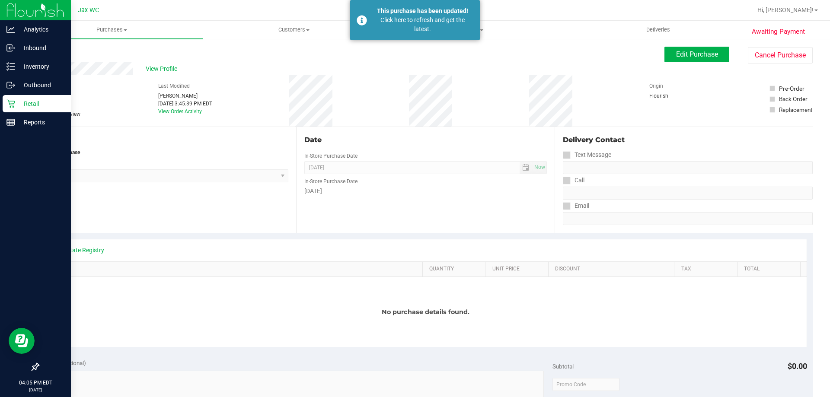
click at [35, 100] on p "Retail" at bounding box center [41, 104] width 52 height 10
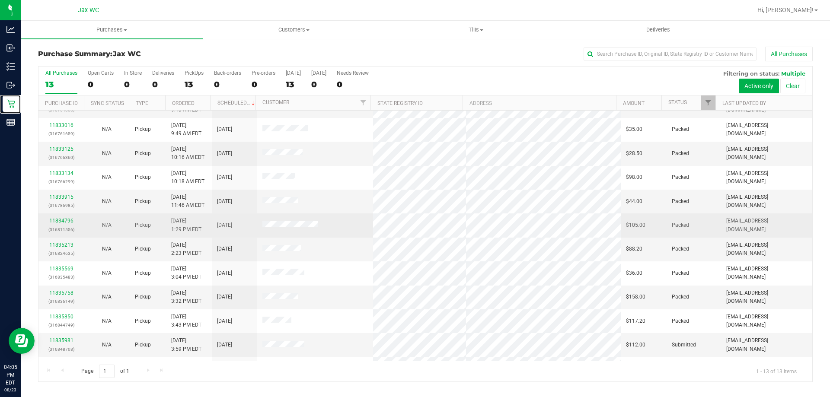
scroll to position [61, 0]
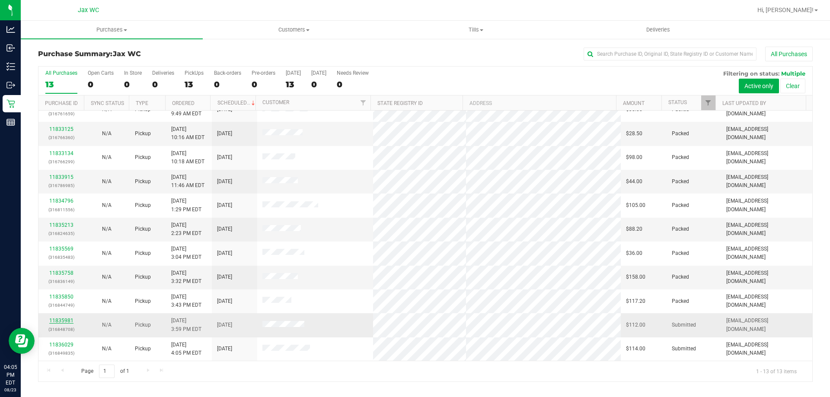
click at [54, 320] on link "11835981" at bounding box center [61, 321] width 24 height 6
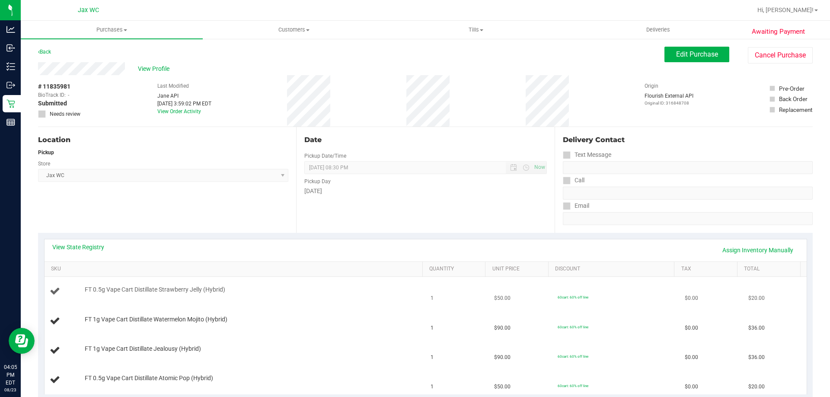
scroll to position [86, 0]
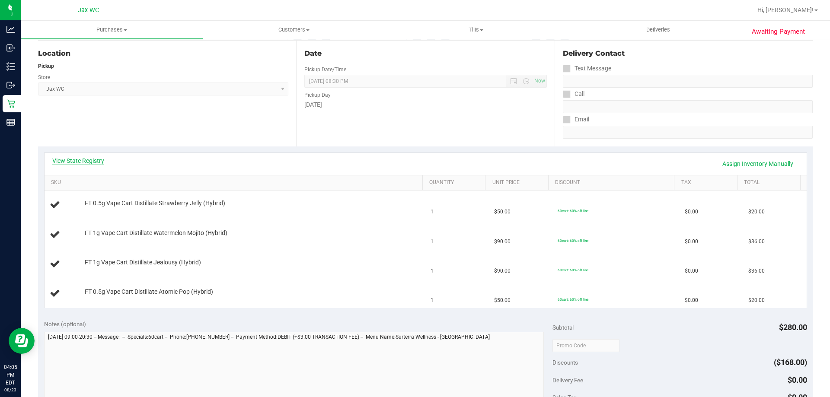
click at [92, 158] on link "View State Registry" at bounding box center [78, 161] width 52 height 9
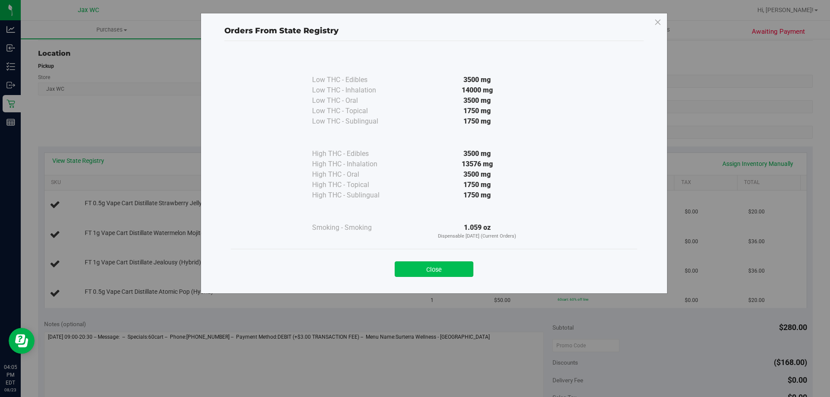
click at [442, 271] on button "Close" at bounding box center [434, 270] width 79 height 16
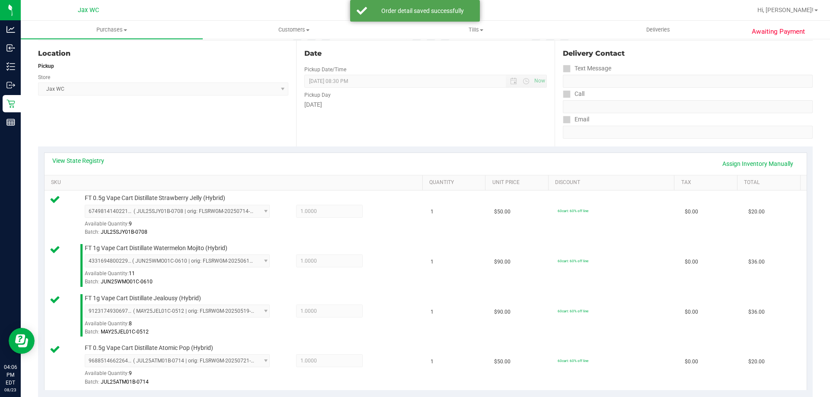
scroll to position [259, 0]
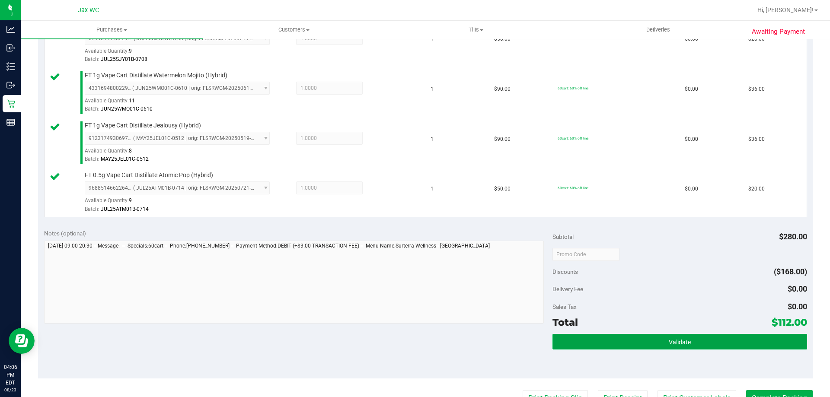
click at [697, 348] on button "Validate" at bounding box center [680, 342] width 254 height 16
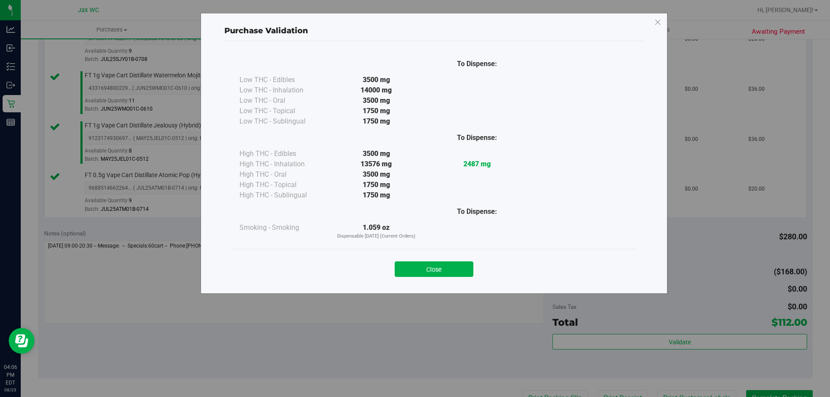
click at [439, 261] on div "Close" at bounding box center [434, 267] width 394 height 22
click at [467, 273] on button "Close" at bounding box center [434, 270] width 79 height 16
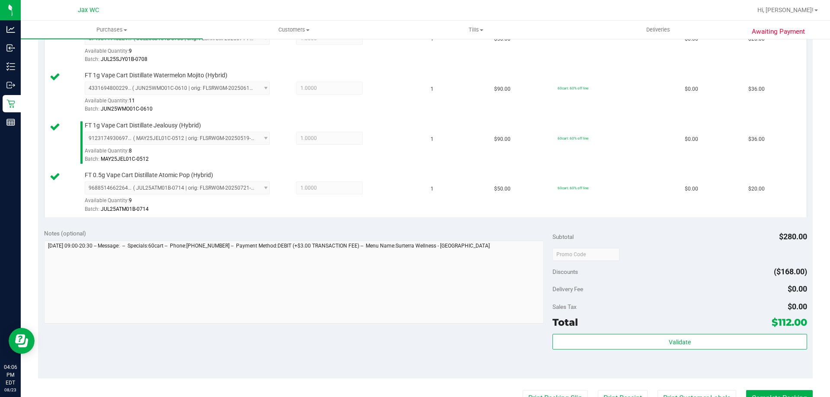
scroll to position [460, 0]
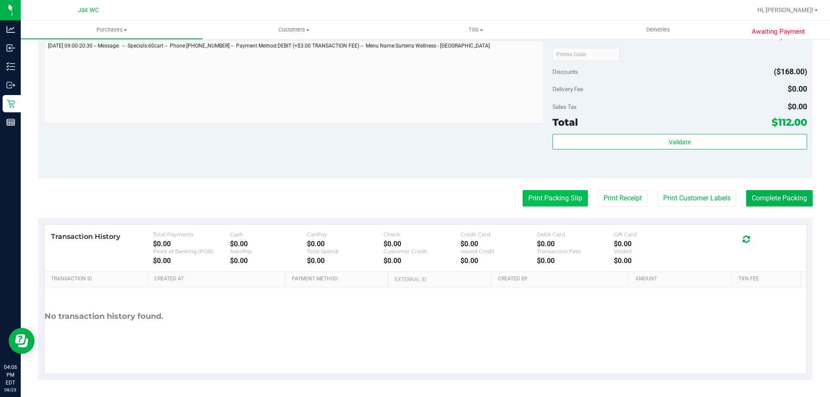
click at [567, 196] on button "Print Packing Slip" at bounding box center [555, 198] width 65 height 16
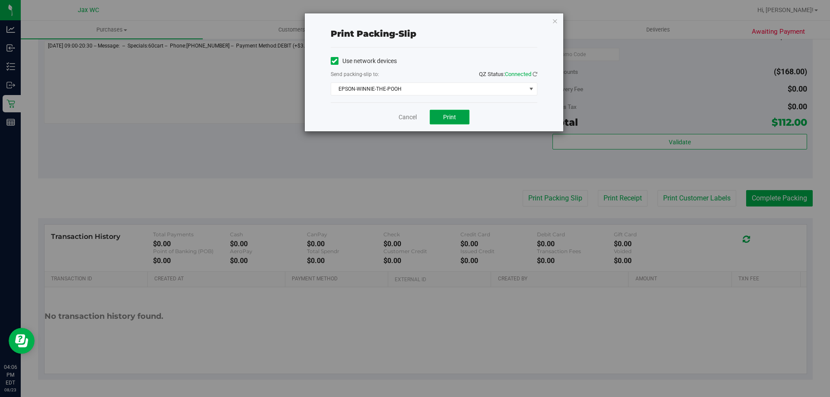
click at [446, 118] on span "Print" at bounding box center [449, 117] width 13 height 7
click at [557, 20] on icon "button" at bounding box center [555, 21] width 6 height 10
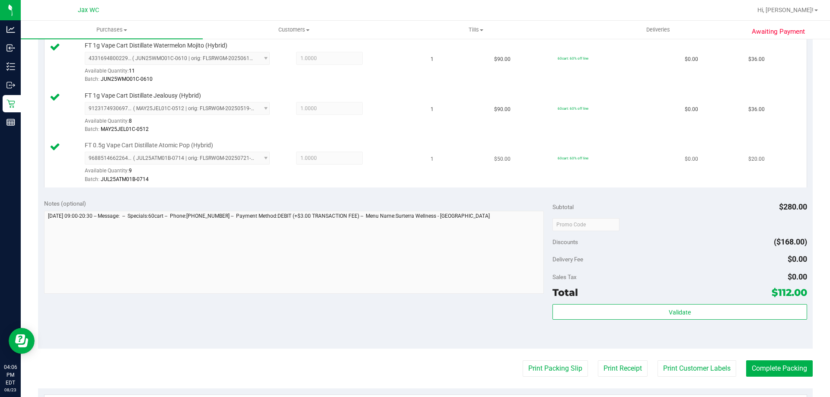
scroll to position [346, 0]
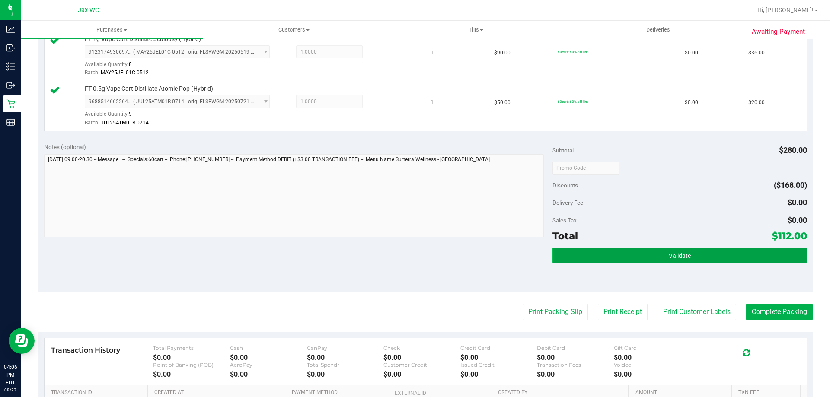
click at [641, 261] on button "Validate" at bounding box center [680, 256] width 254 height 16
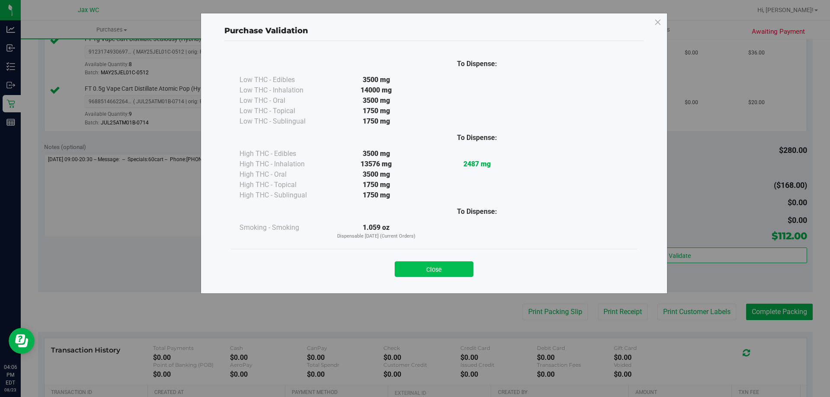
click at [442, 270] on button "Close" at bounding box center [434, 270] width 79 height 16
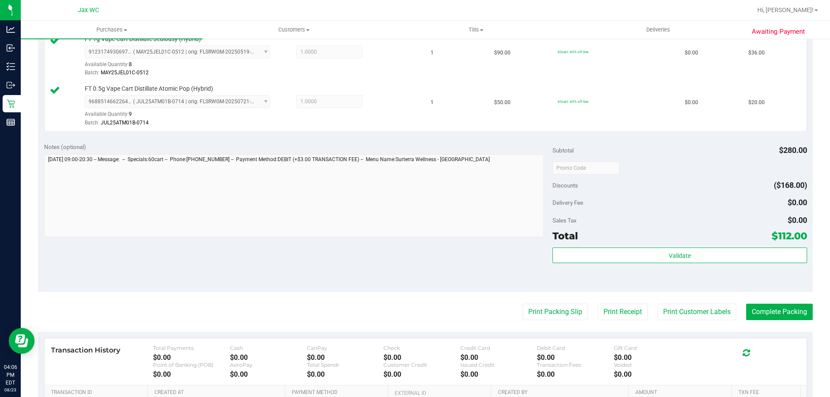
click at [732, 300] on purchase-details "Back Edit Purchase Cancel Purchase View Profile # 11835981 BioTrack ID: - Submi…" at bounding box center [425, 97] width 775 height 793
click at [759, 310] on button "Complete Packing" at bounding box center [779, 312] width 67 height 16
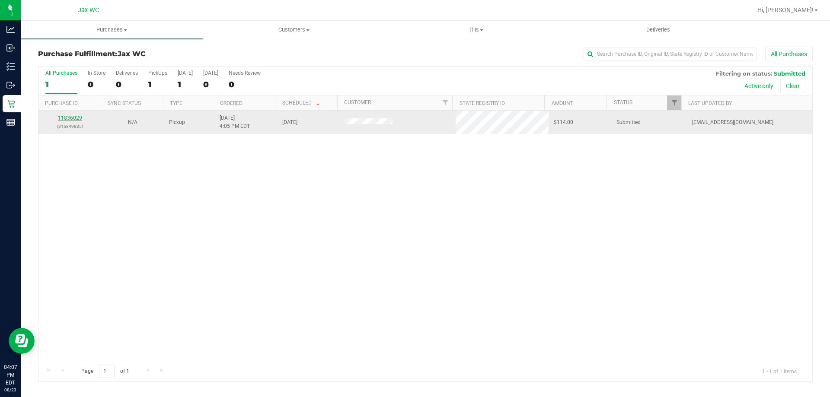
click at [70, 121] on link "11836029" at bounding box center [70, 118] width 24 height 6
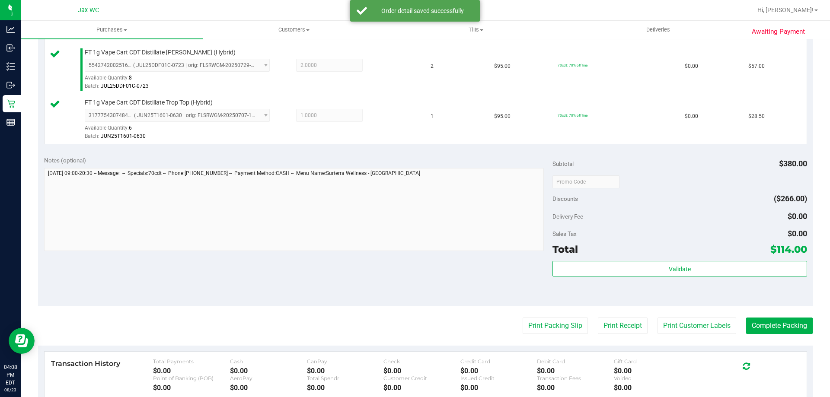
scroll to position [346, 0]
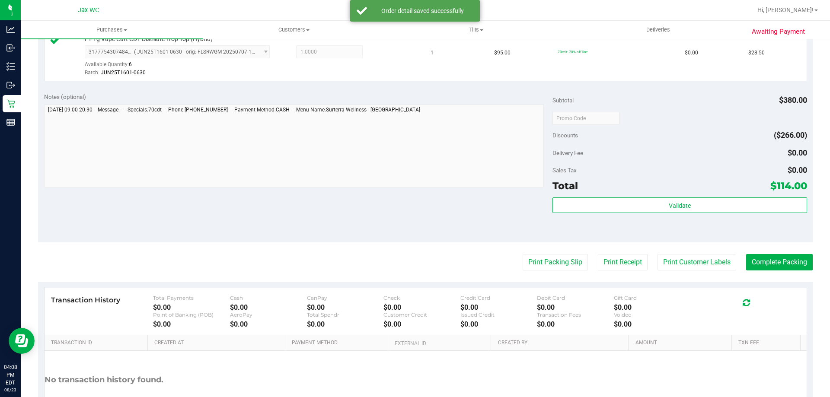
click at [580, 218] on div "Validate" at bounding box center [680, 217] width 254 height 39
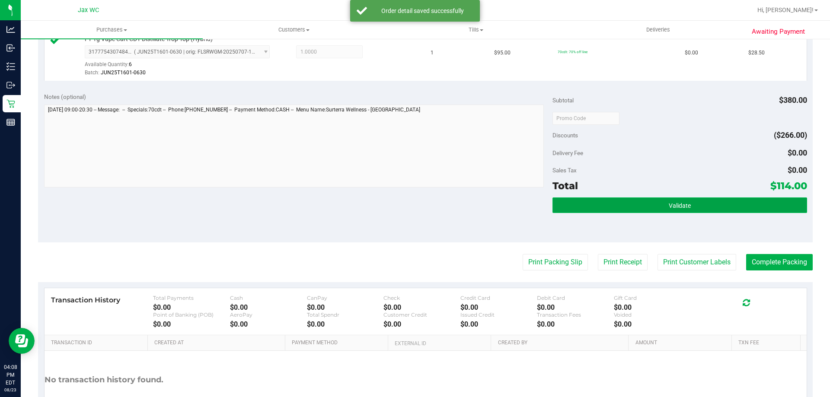
click at [581, 211] on button "Validate" at bounding box center [680, 206] width 254 height 16
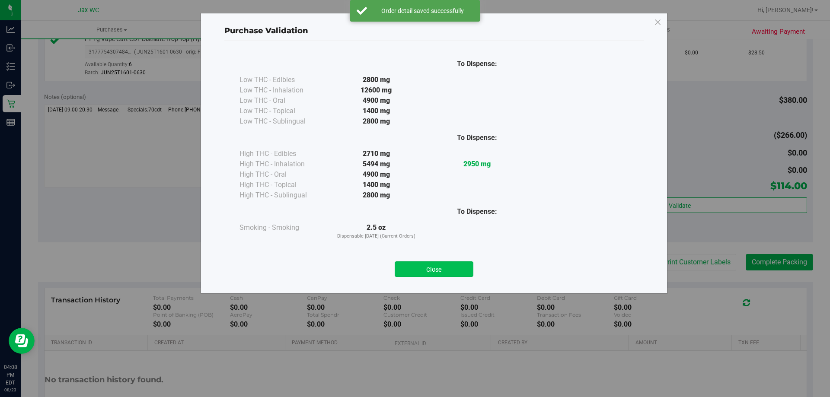
click at [448, 265] on button "Close" at bounding box center [434, 270] width 79 height 16
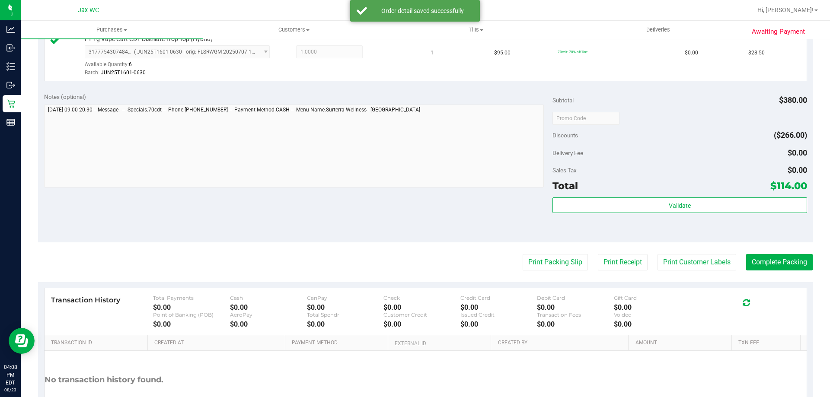
click at [549, 276] on purchase-details "Back Edit Purchase Cancel Purchase View Profile # 11836029 BioTrack ID: - Submi…" at bounding box center [425, 72] width 775 height 743
click at [549, 266] on button "Print Packing Slip" at bounding box center [555, 262] width 65 height 16
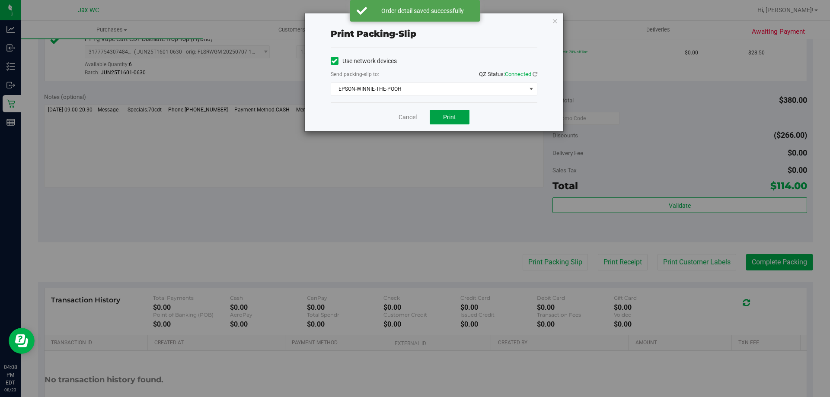
click at [449, 118] on span "Print" at bounding box center [449, 117] width 13 height 7
click at [554, 18] on icon "button" at bounding box center [555, 21] width 6 height 10
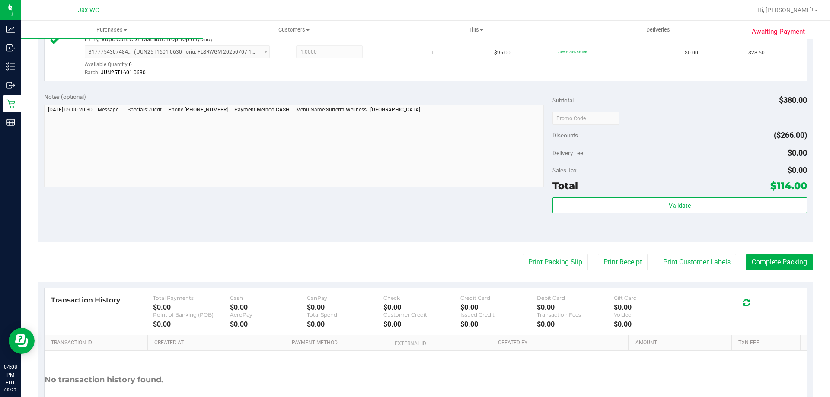
click at [663, 219] on div "Validate" at bounding box center [680, 217] width 254 height 39
click at [660, 214] on div "Validate" at bounding box center [680, 217] width 254 height 39
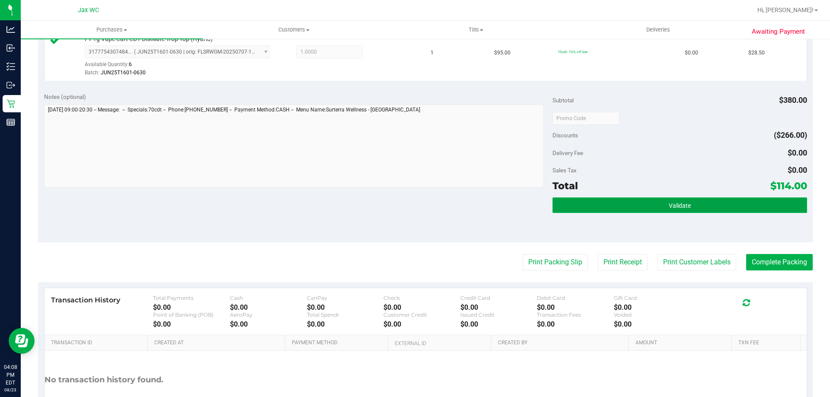
click at [657, 208] on button "Validate" at bounding box center [680, 206] width 254 height 16
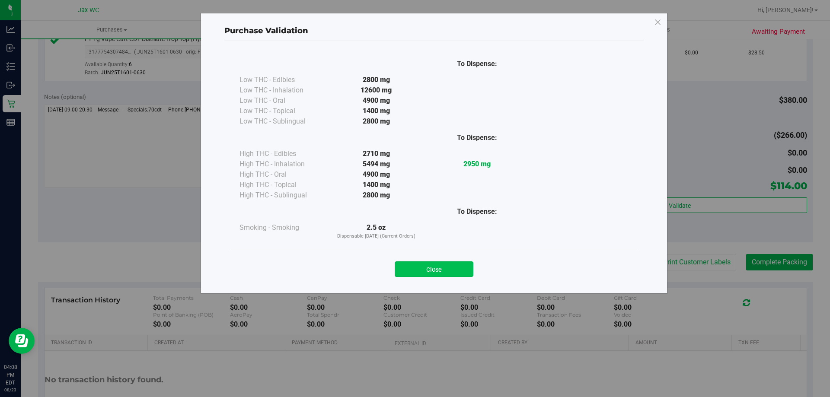
click at [424, 270] on button "Close" at bounding box center [434, 270] width 79 height 16
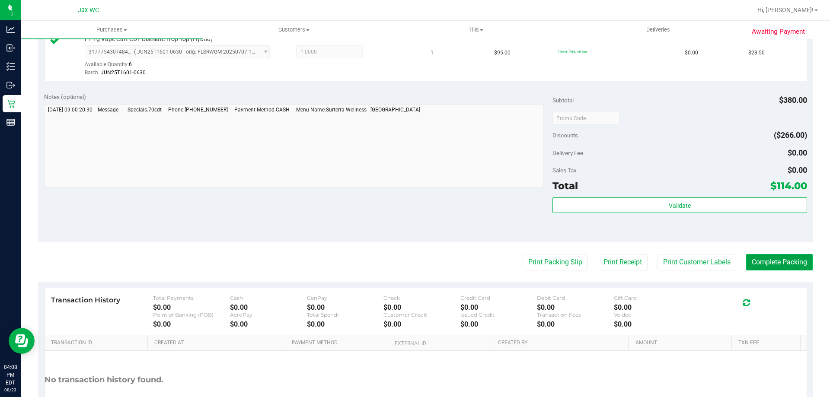
click at [768, 257] on button "Complete Packing" at bounding box center [779, 262] width 67 height 16
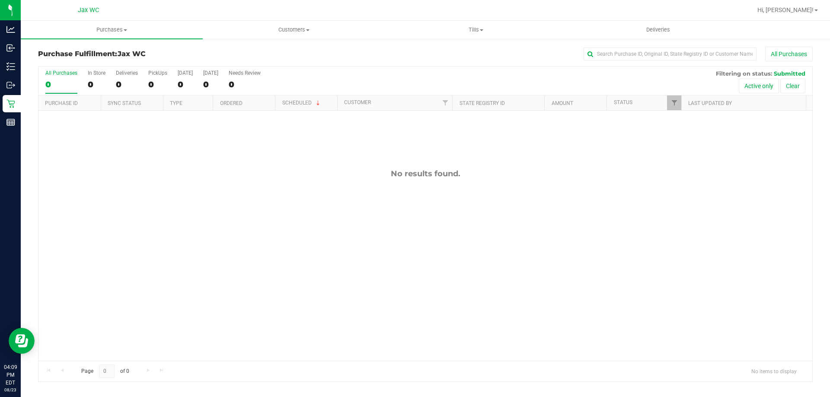
click at [89, 180] on div "No results found." at bounding box center [425, 265] width 774 height 309
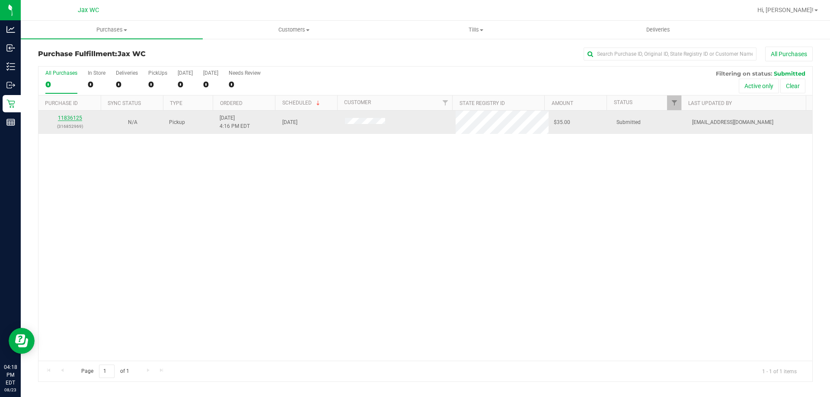
click at [64, 118] on link "11836125" at bounding box center [70, 118] width 24 height 6
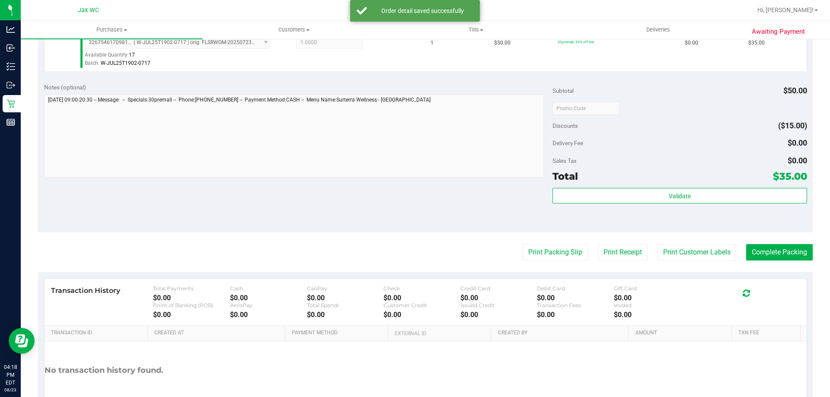
scroll to position [310, 0]
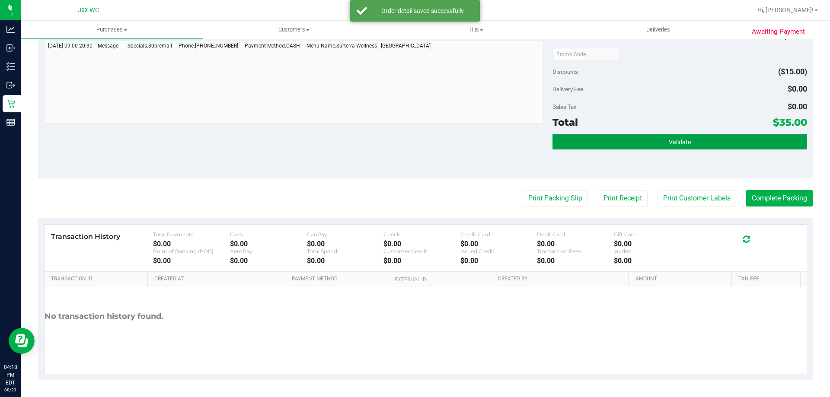
click at [676, 140] on span "Validate" at bounding box center [680, 142] width 22 height 7
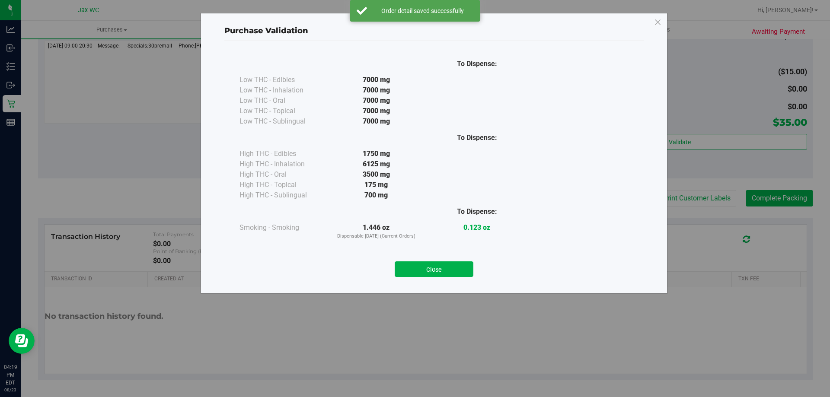
click at [474, 273] on div "Close" at bounding box center [434, 267] width 394 height 22
click at [469, 273] on button "Close" at bounding box center [434, 270] width 79 height 16
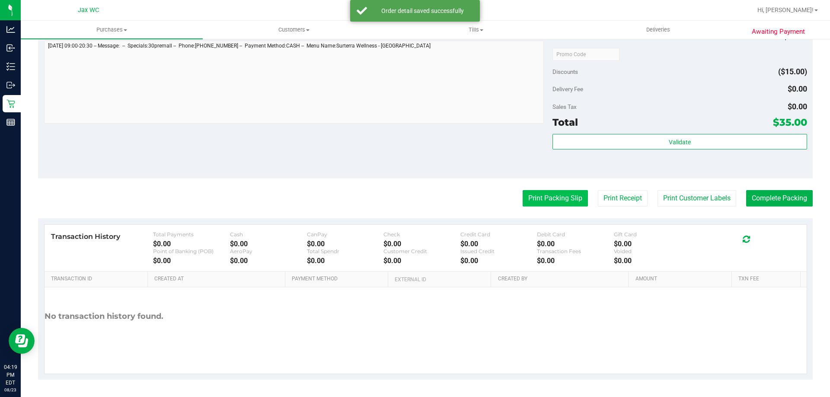
click at [564, 197] on button "Print Packing Slip" at bounding box center [555, 198] width 65 height 16
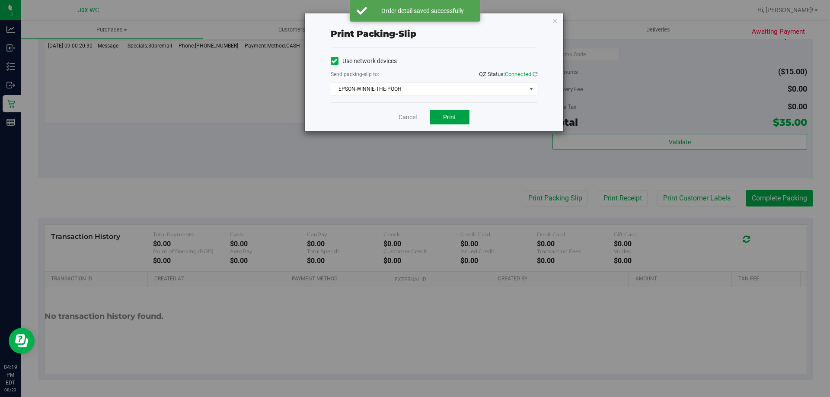
click at [457, 113] on button "Print" at bounding box center [450, 117] width 40 height 15
click at [554, 22] on icon "button" at bounding box center [555, 21] width 6 height 10
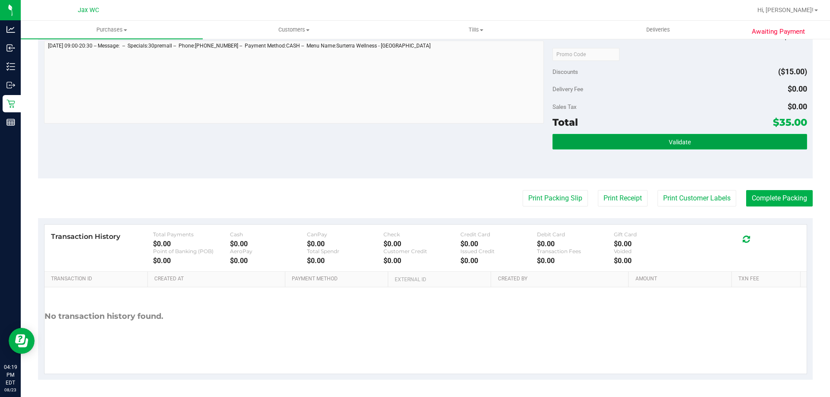
click at [697, 138] on button "Validate" at bounding box center [680, 142] width 254 height 16
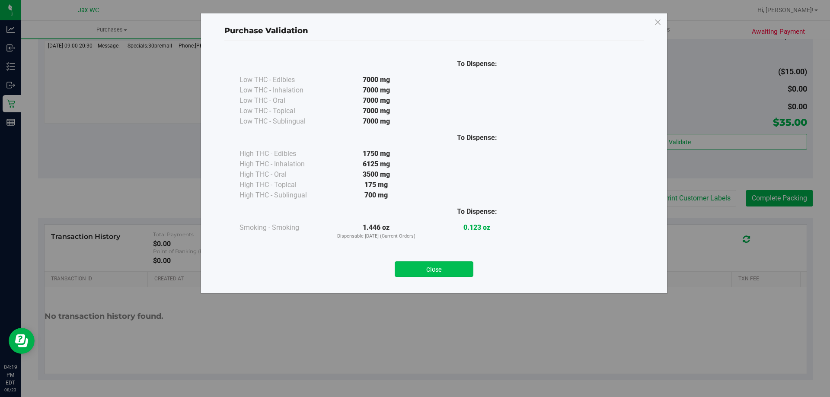
click at [469, 264] on button "Close" at bounding box center [434, 270] width 79 height 16
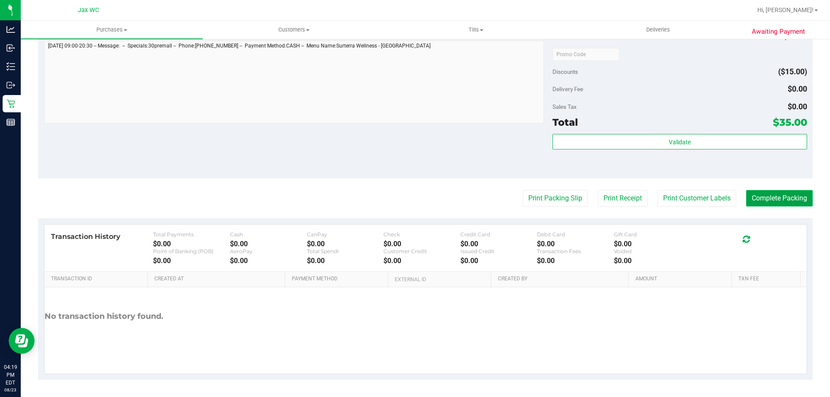
click at [789, 199] on button "Complete Packing" at bounding box center [779, 198] width 67 height 16
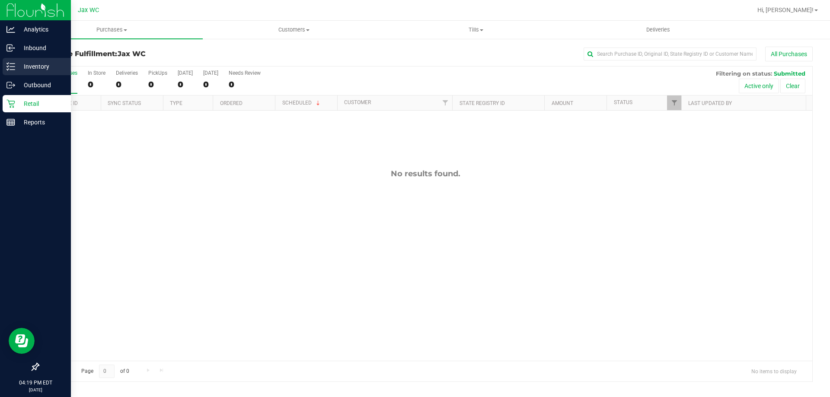
click at [34, 72] on div "Inventory" at bounding box center [37, 66] width 68 height 17
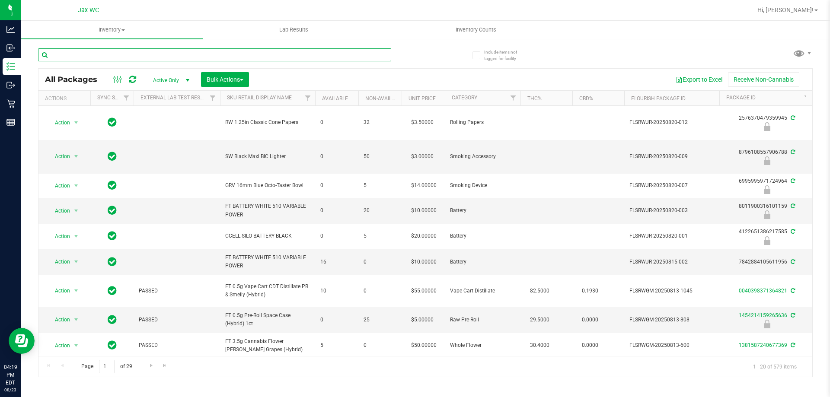
click at [228, 59] on input "text" at bounding box center [214, 54] width 353 height 13
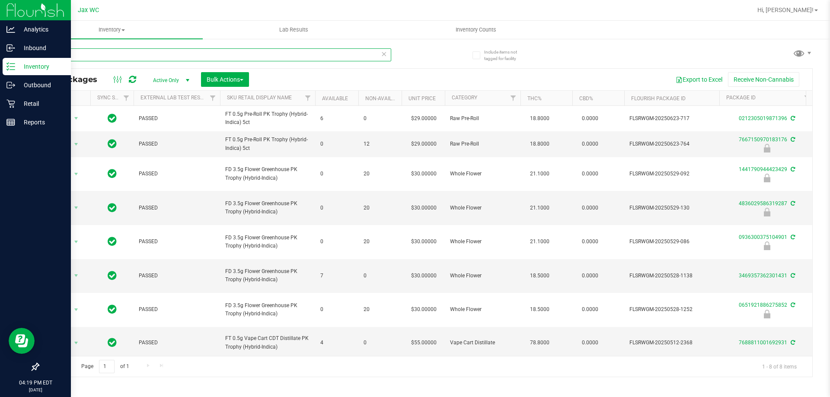
type input "pkt"
click at [29, 63] on p "Inventory" at bounding box center [41, 66] width 52 height 10
click at [32, 107] on p "Retail" at bounding box center [41, 104] width 52 height 10
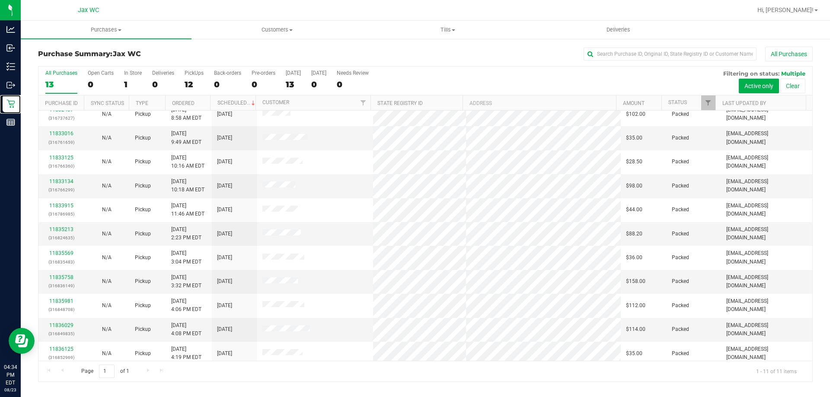
scroll to position [13, 0]
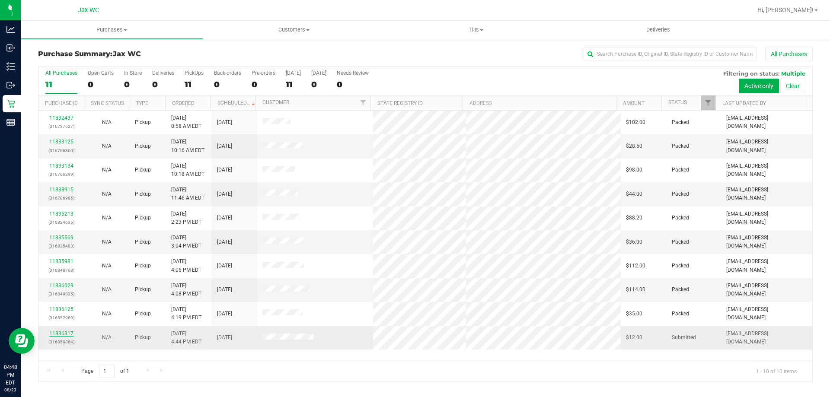
click at [49, 336] on link "11836317" at bounding box center [61, 334] width 24 height 6
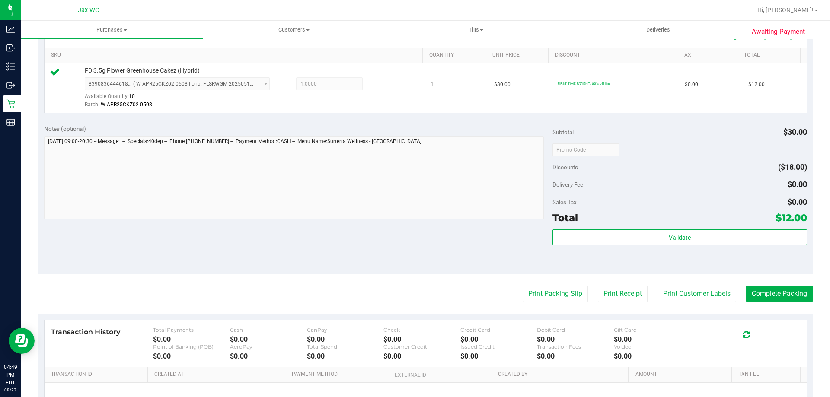
scroll to position [310, 0]
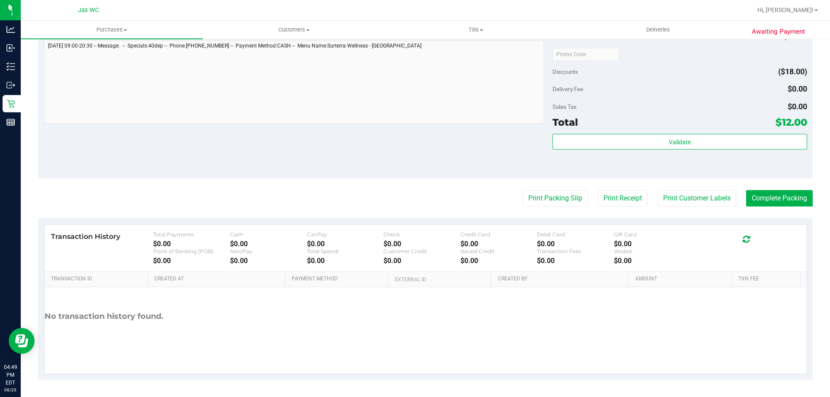
click at [623, 153] on div "Validate" at bounding box center [680, 153] width 254 height 39
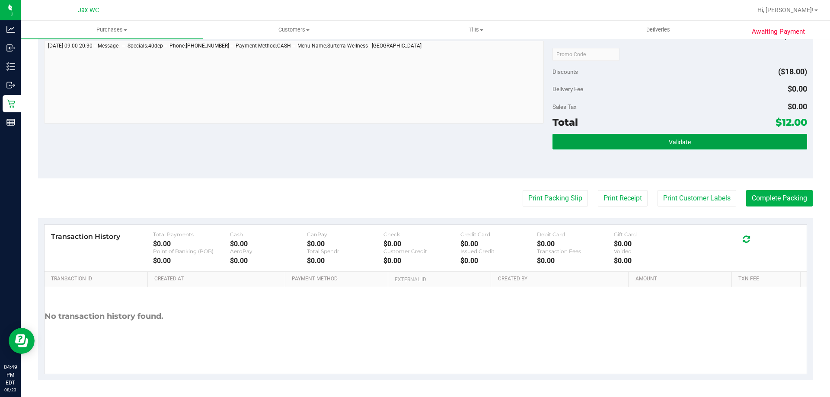
click at [628, 139] on button "Validate" at bounding box center [680, 142] width 254 height 16
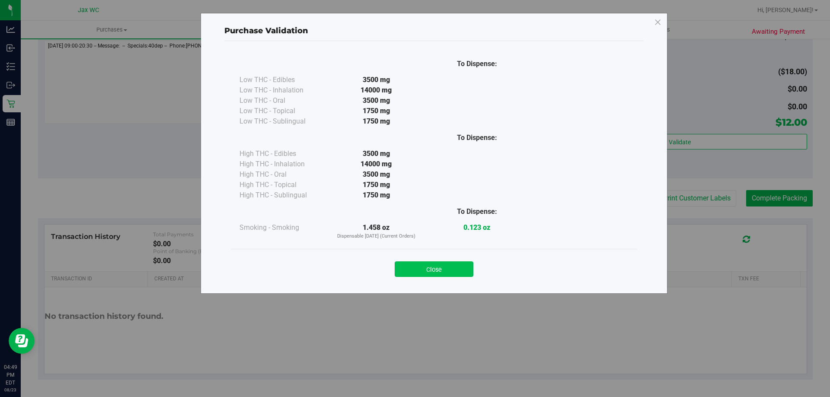
click at [451, 263] on button "Close" at bounding box center [434, 270] width 79 height 16
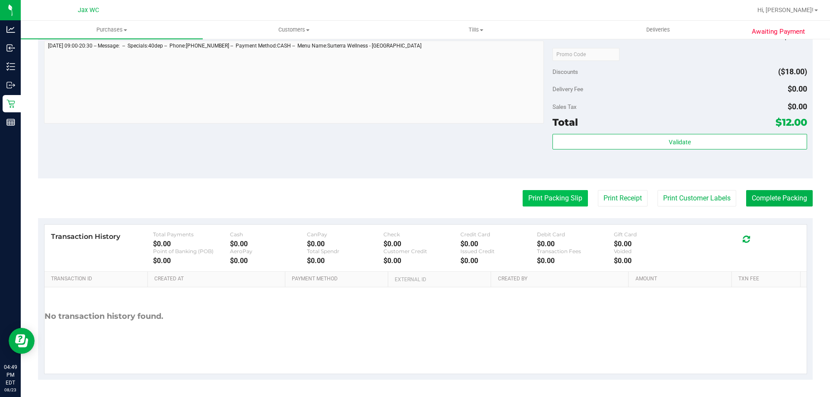
click at [556, 190] on button "Print Packing Slip" at bounding box center [555, 198] width 65 height 16
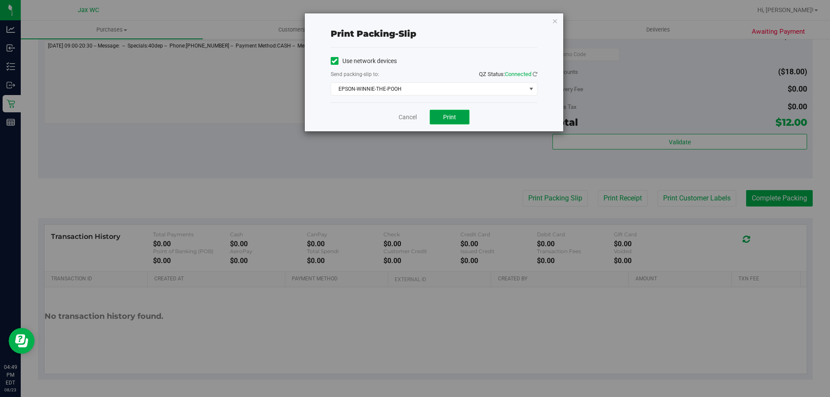
click at [448, 118] on span "Print" at bounding box center [449, 117] width 13 height 7
click at [554, 24] on icon "button" at bounding box center [555, 21] width 6 height 10
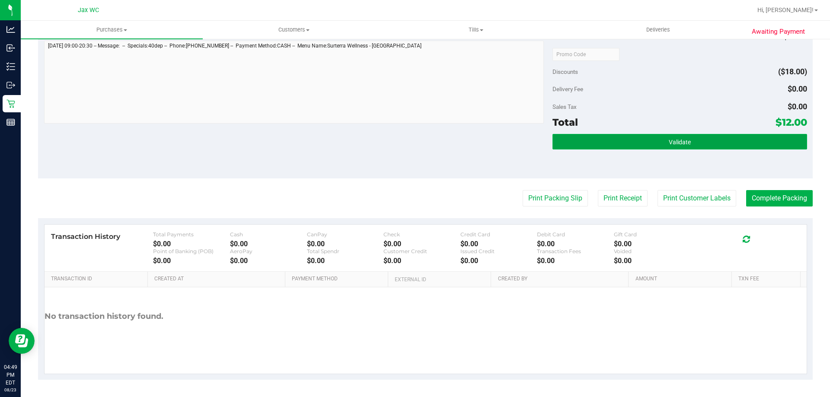
click at [742, 135] on button "Validate" at bounding box center [680, 142] width 254 height 16
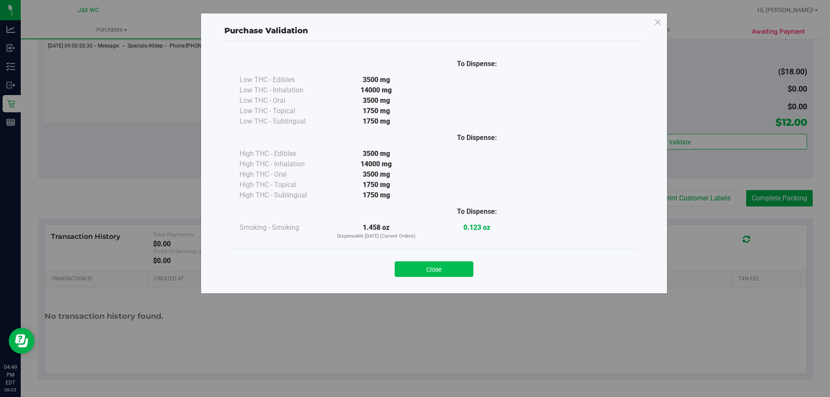
click at [416, 271] on button "Close" at bounding box center [434, 270] width 79 height 16
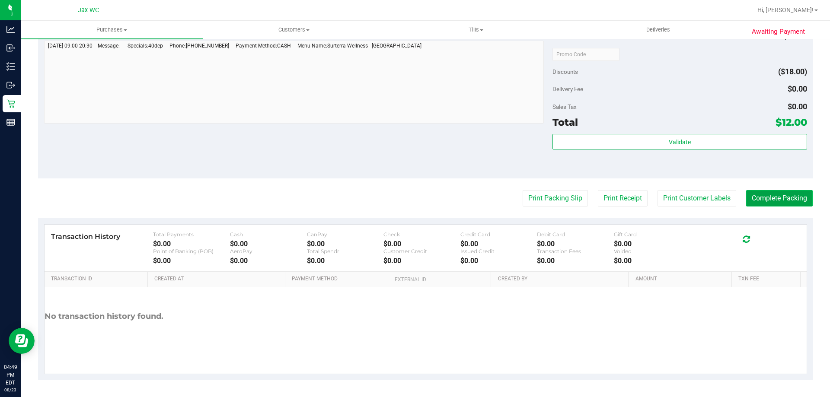
click at [751, 193] on button "Complete Packing" at bounding box center [779, 198] width 67 height 16
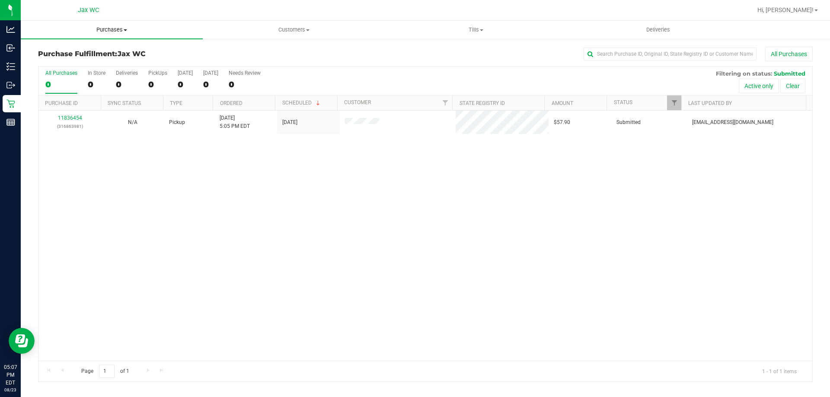
click at [120, 32] on span "Purchases" at bounding box center [112, 30] width 182 height 8
click at [61, 54] on span "Summary of purchases" at bounding box center [65, 51] width 89 height 7
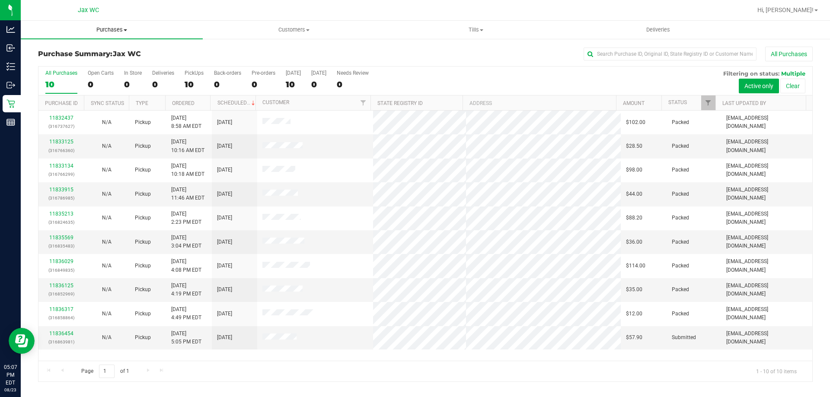
click at [113, 30] on span "Purchases" at bounding box center [112, 30] width 182 height 8
click at [63, 74] on span "All purchases" at bounding box center [51, 72] width 61 height 7
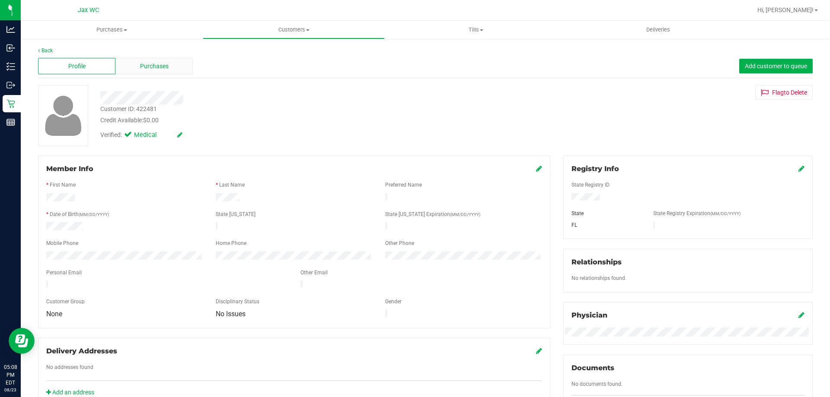
click at [137, 69] on div "Purchases" at bounding box center [153, 66] width 77 height 16
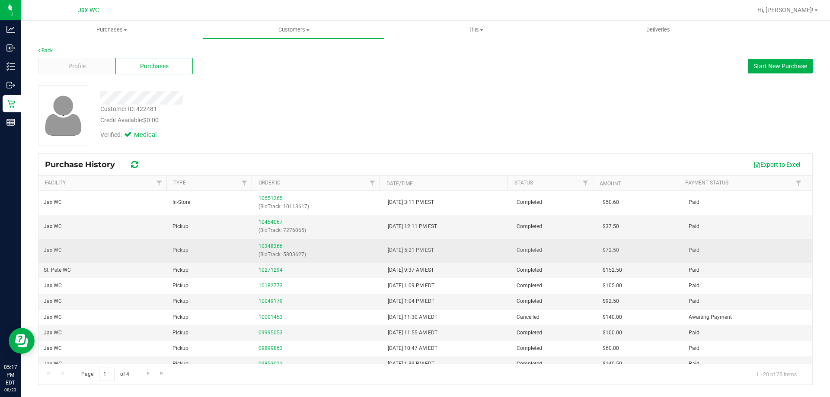
scroll to position [239, 0]
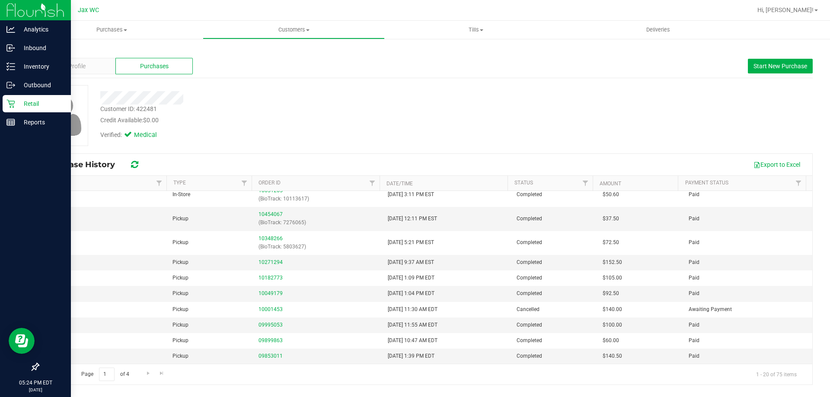
click at [15, 104] on p "Retail" at bounding box center [41, 104] width 52 height 10
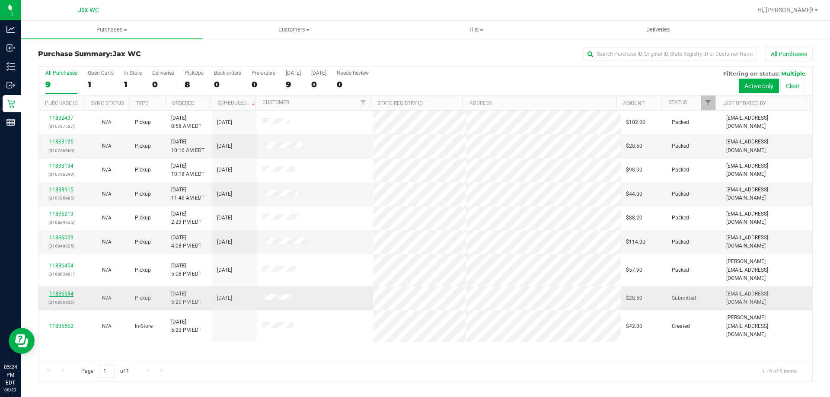
click at [61, 291] on link "11836534" at bounding box center [61, 294] width 24 height 6
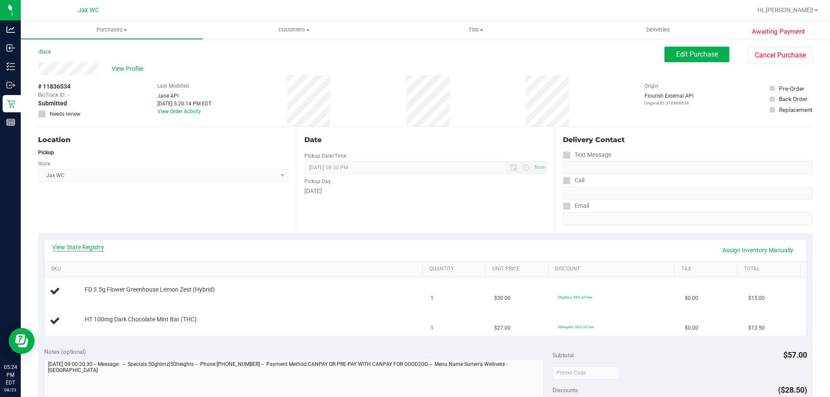
click at [86, 251] on link "View State Registry" at bounding box center [78, 247] width 52 height 9
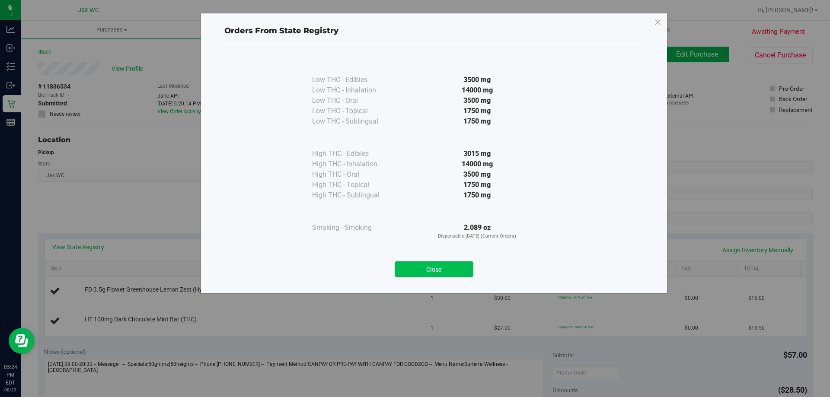
click at [437, 272] on button "Close" at bounding box center [434, 270] width 79 height 16
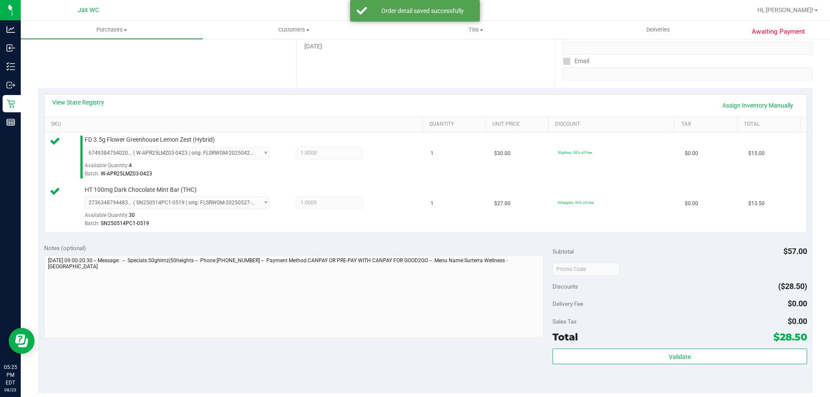
scroll to position [259, 0]
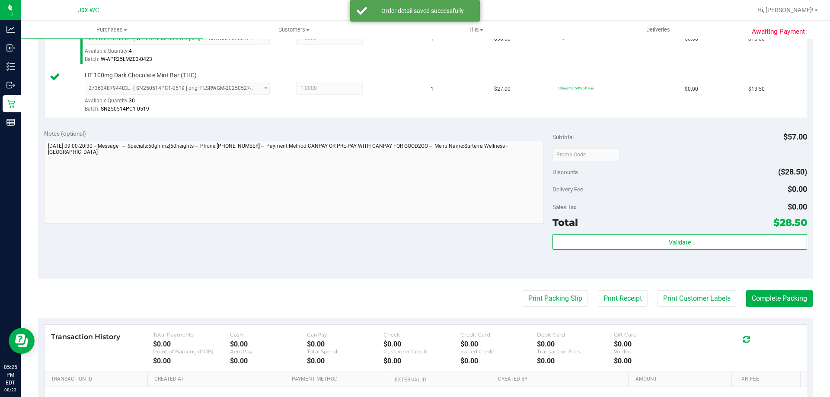
click at [589, 232] on div "Subtotal $57.00 Discounts ($28.50) Delivery Fee $0.00 Sales Tax $0.00 Total $28…" at bounding box center [680, 201] width 254 height 144
click at [591, 254] on div "Validate" at bounding box center [680, 253] width 254 height 39
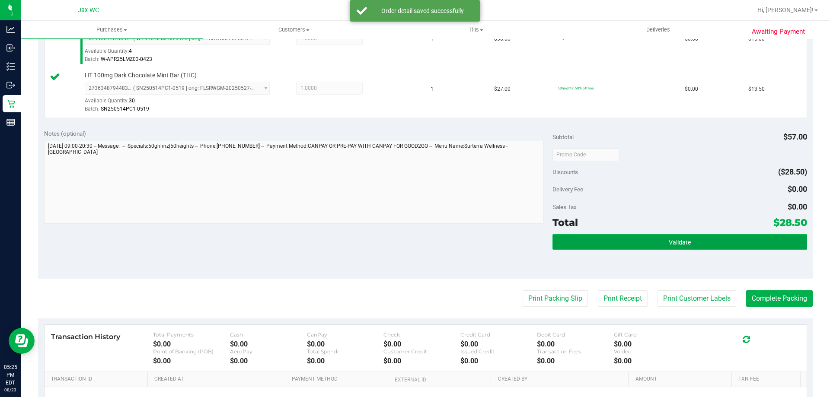
click at [591, 247] on button "Validate" at bounding box center [680, 242] width 254 height 16
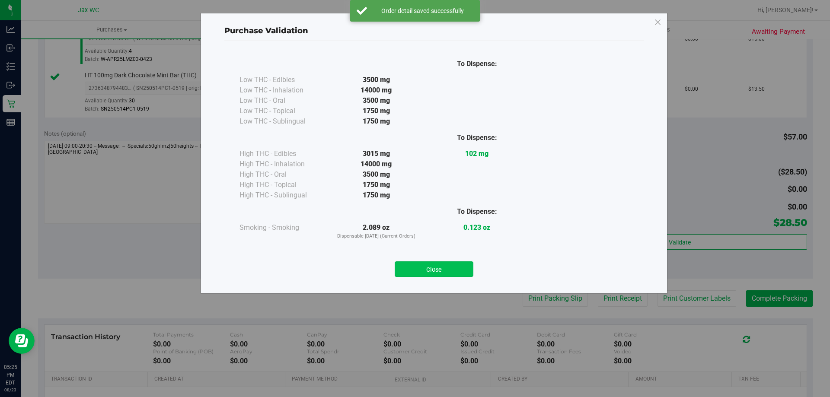
click at [458, 275] on button "Close" at bounding box center [434, 270] width 79 height 16
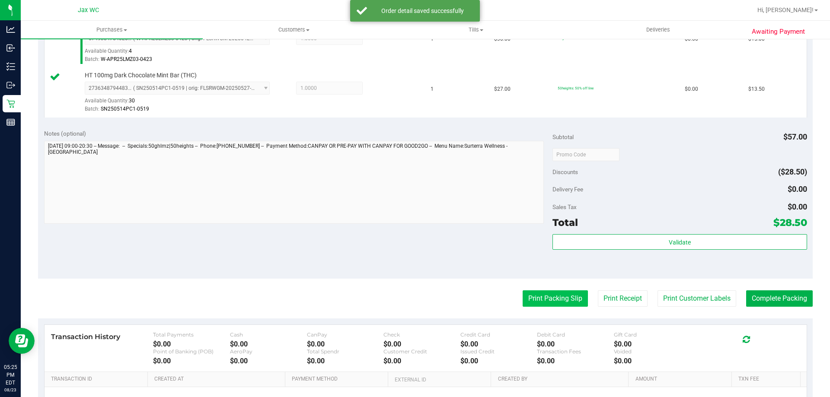
click at [539, 292] on button "Print Packing Slip" at bounding box center [555, 299] width 65 height 16
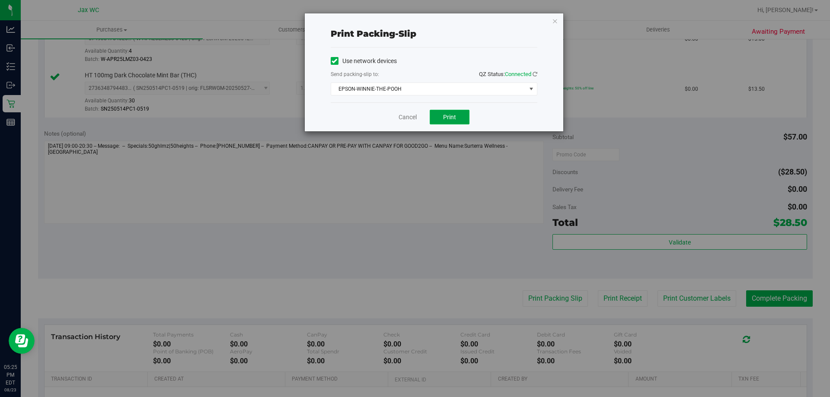
click at [460, 118] on button "Print" at bounding box center [450, 117] width 40 height 15
click at [557, 22] on icon "button" at bounding box center [555, 21] width 6 height 10
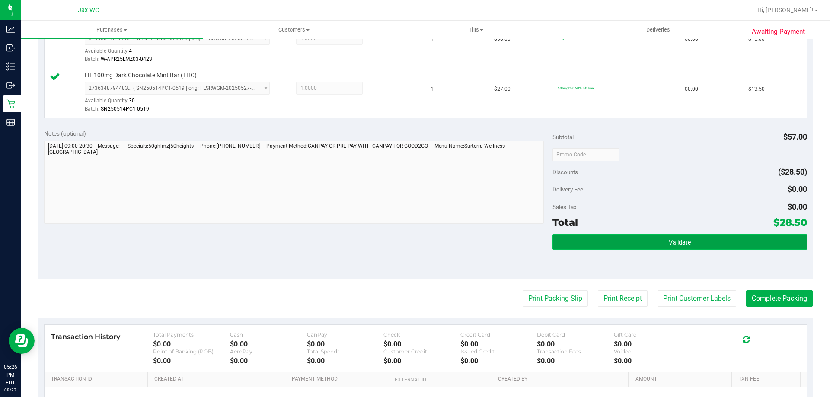
click at [591, 244] on button "Validate" at bounding box center [680, 242] width 254 height 16
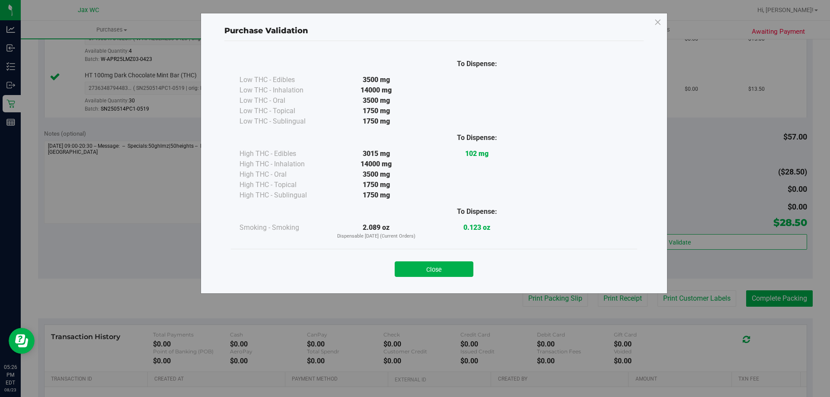
click at [448, 260] on div "Close" at bounding box center [434, 267] width 394 height 22
click at [446, 270] on button "Close" at bounding box center [434, 270] width 79 height 16
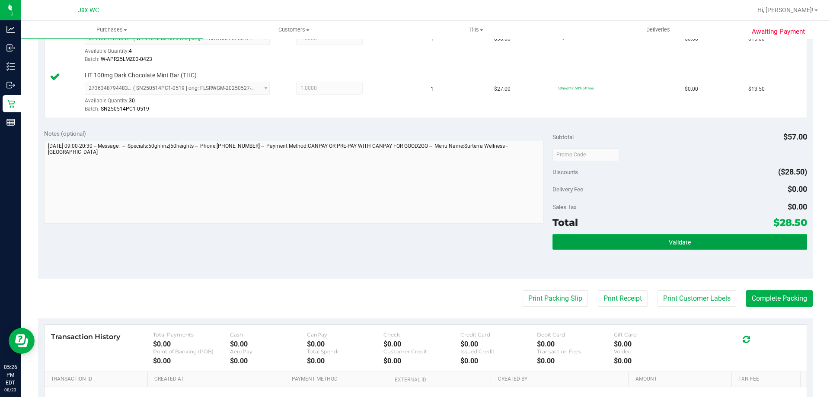
click at [669, 243] on span "Validate" at bounding box center [680, 242] width 22 height 7
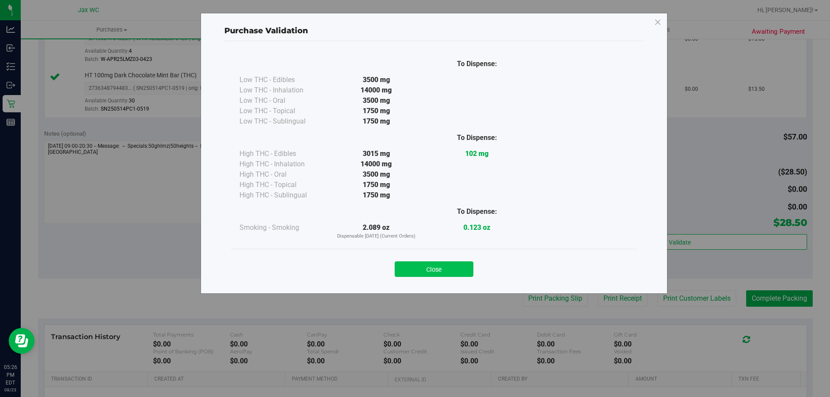
click at [428, 275] on button "Close" at bounding box center [434, 270] width 79 height 16
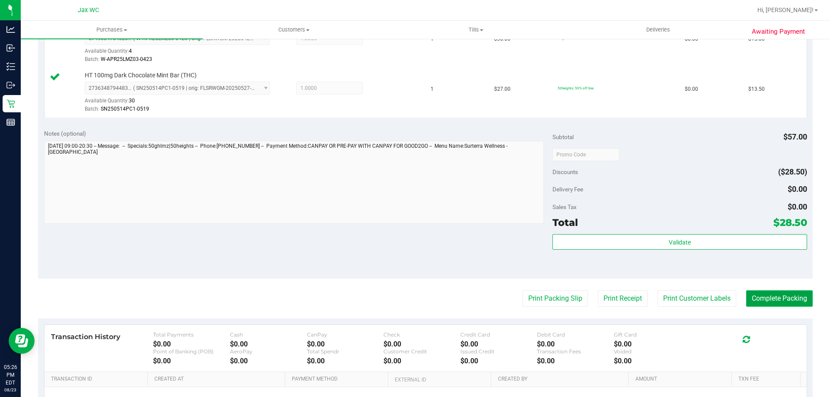
click at [788, 294] on button "Complete Packing" at bounding box center [779, 299] width 67 height 16
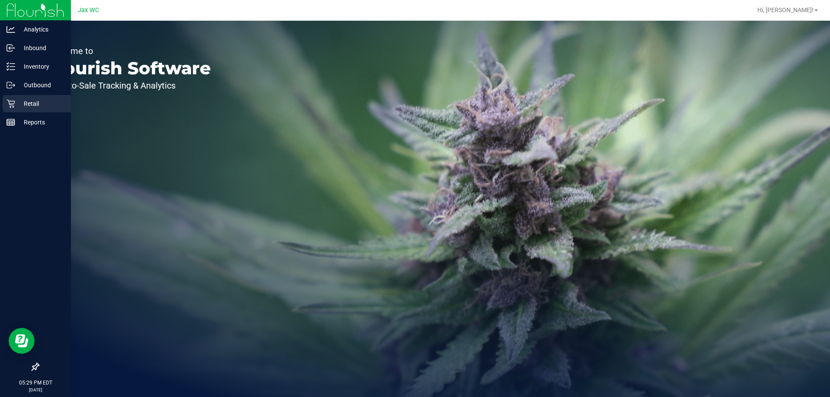
click at [27, 101] on p "Retail" at bounding box center [41, 104] width 52 height 10
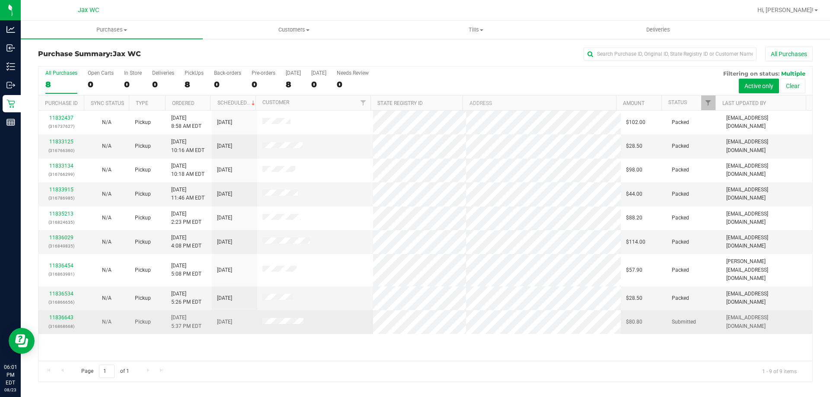
click at [48, 314] on div "11836643 (316868668)" at bounding box center [61, 322] width 35 height 16
click at [58, 315] on link "11836643" at bounding box center [61, 318] width 24 height 6
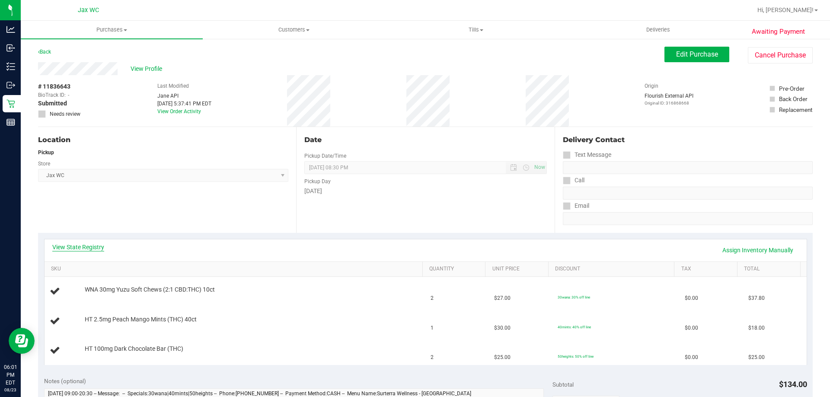
click at [80, 247] on link "View State Registry" at bounding box center [78, 247] width 52 height 9
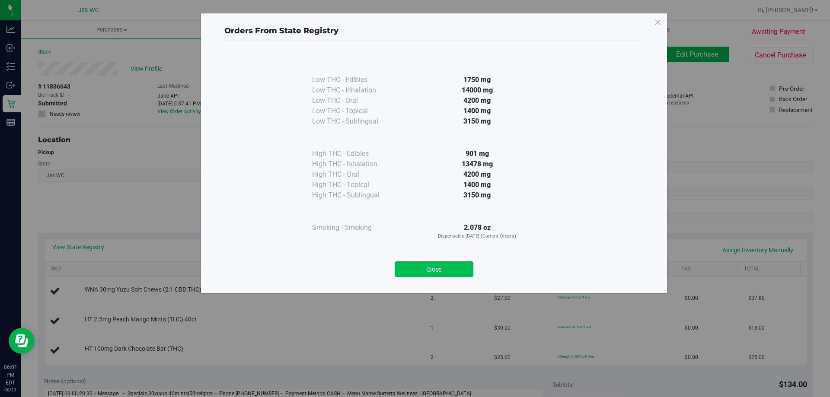
click at [432, 268] on button "Close" at bounding box center [434, 270] width 79 height 16
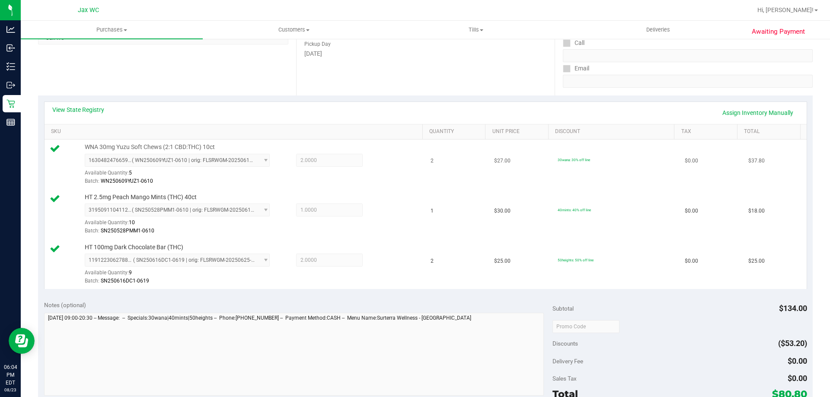
scroll to position [173, 0]
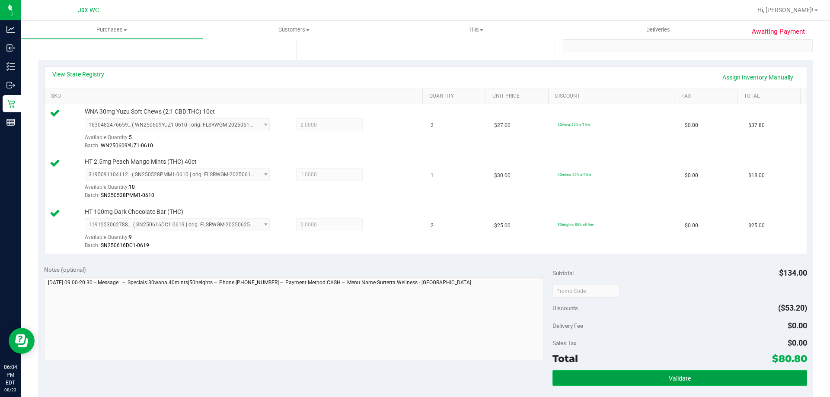
click at [629, 378] on button "Validate" at bounding box center [680, 379] width 254 height 16
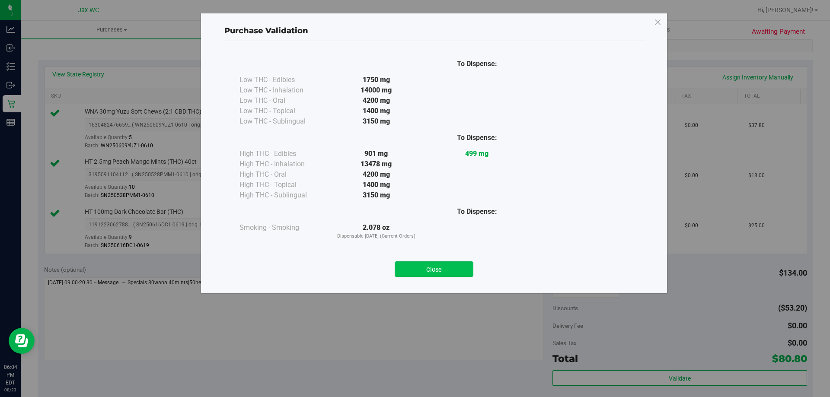
click at [424, 274] on button "Close" at bounding box center [434, 270] width 79 height 16
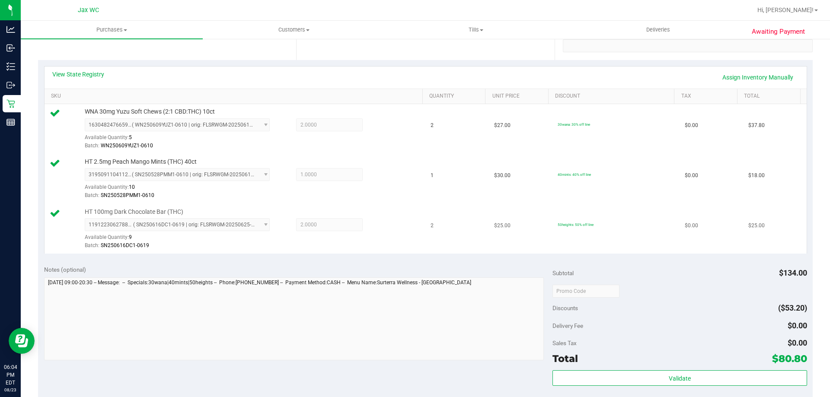
scroll to position [410, 0]
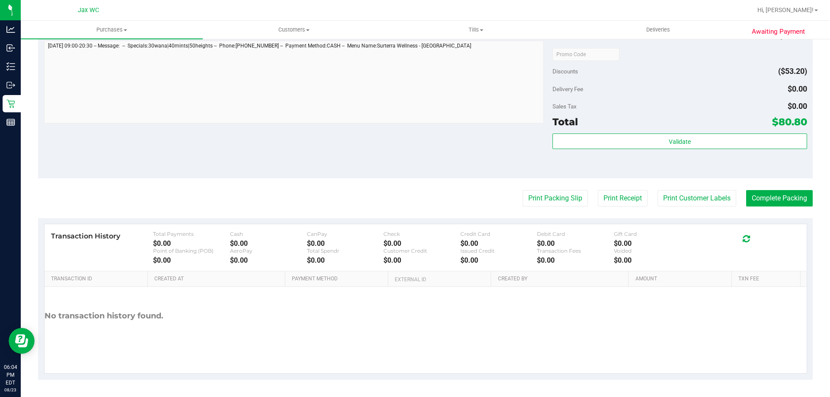
click at [540, 182] on purchase-details "Back Edit Purchase Cancel Purchase View Profile # 11836643 BioTrack ID: - Submi…" at bounding box center [425, 8] width 775 height 743
click at [544, 205] on button "Print Packing Slip" at bounding box center [555, 198] width 65 height 16
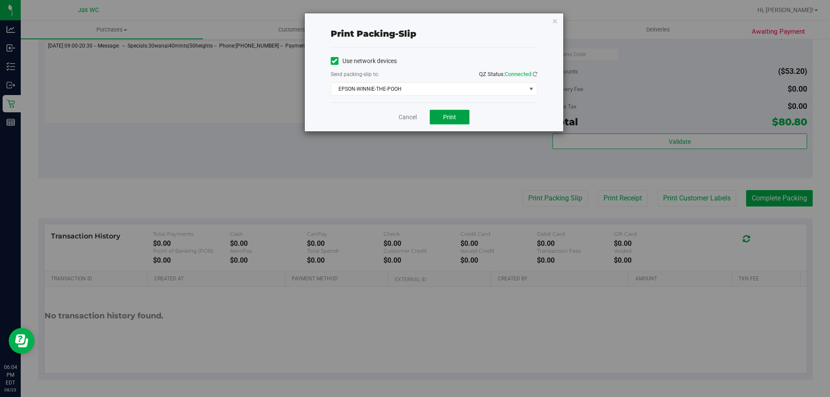
click at [459, 124] on button "Print" at bounding box center [450, 117] width 40 height 15
click at [556, 18] on icon "button" at bounding box center [555, 21] width 6 height 10
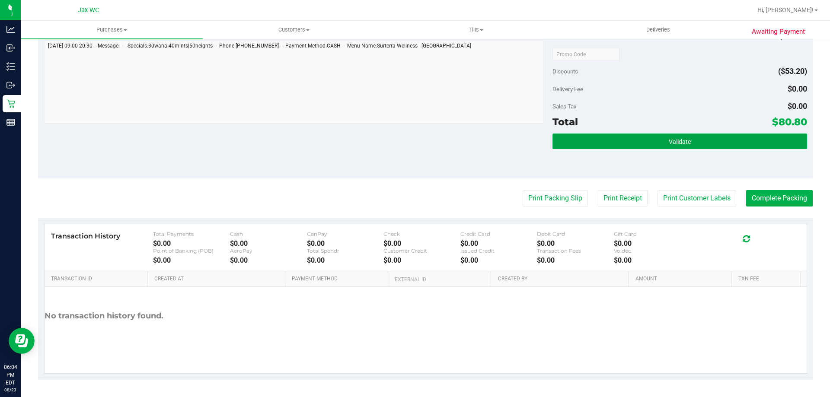
click at [603, 147] on button "Validate" at bounding box center [680, 142] width 254 height 16
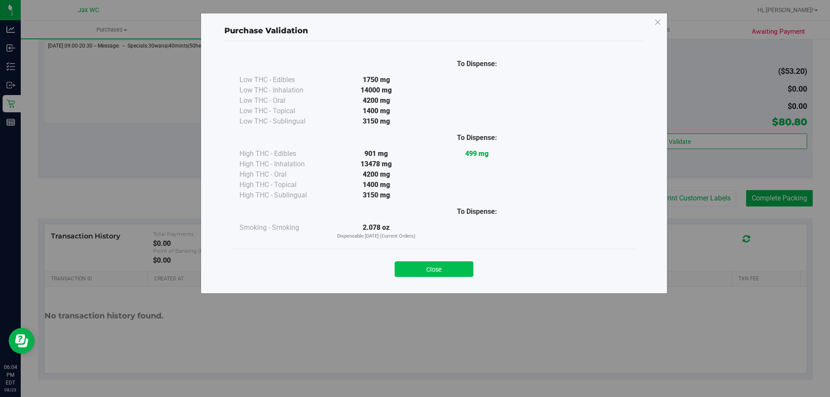
click at [439, 266] on button "Close" at bounding box center [434, 270] width 79 height 16
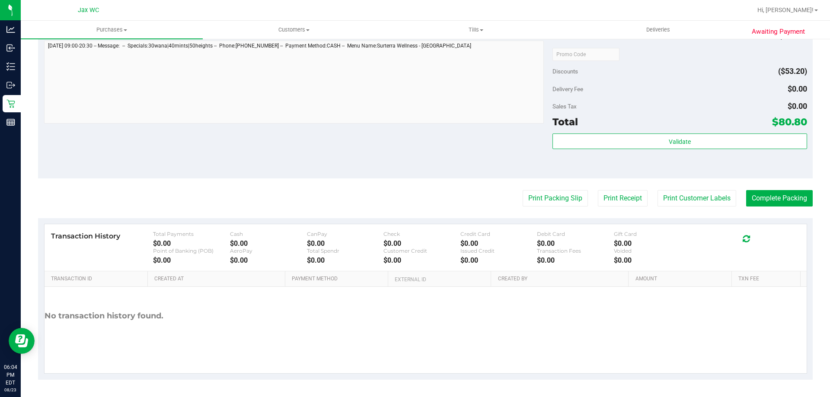
click at [765, 188] on purchase-details "Back Edit Purchase Cancel Purchase View Profile # 11836643 BioTrack ID: - Submi…" at bounding box center [425, 8] width 775 height 743
click at [771, 202] on button "Complete Packing" at bounding box center [779, 198] width 67 height 16
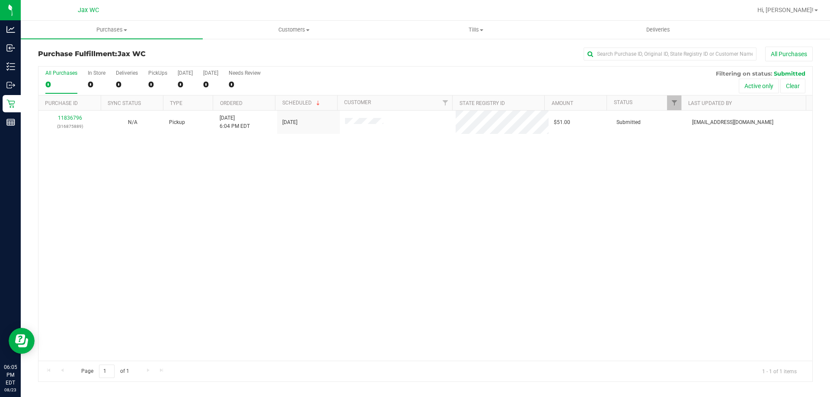
click at [70, 247] on div "11836796 (316875889) N/A Pickup 8/23/2025 6:04 PM EDT 8/23/2025 $51.00 Submitte…" at bounding box center [425, 236] width 774 height 250
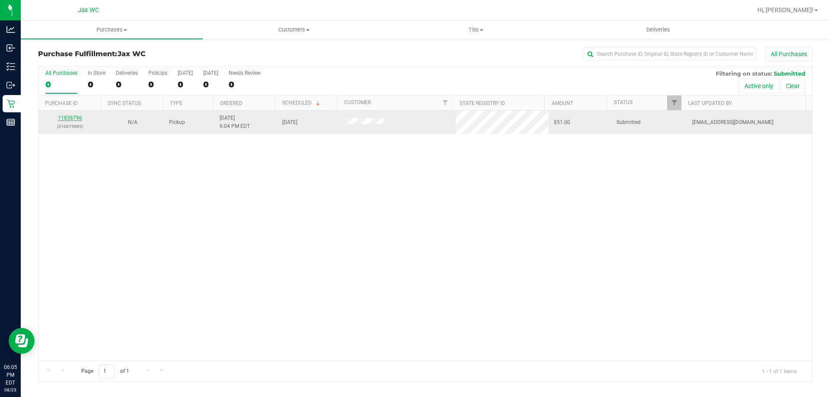
click at [66, 116] on link "11836796" at bounding box center [70, 118] width 24 height 6
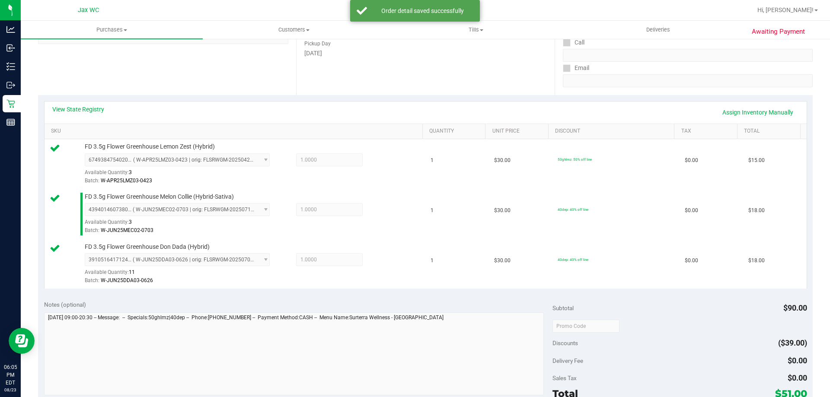
scroll to position [173, 0]
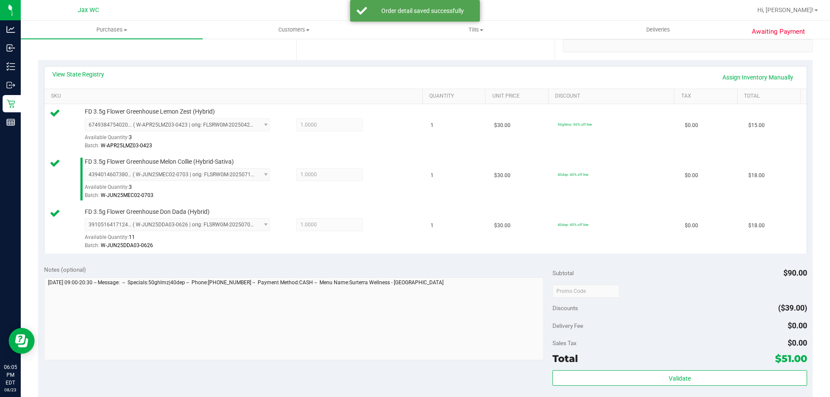
click at [627, 370] on div "Subtotal $90.00 Discounts ($39.00) Delivery Fee $0.00 Sales Tax $0.00 Total $51…" at bounding box center [680, 338] width 254 height 144
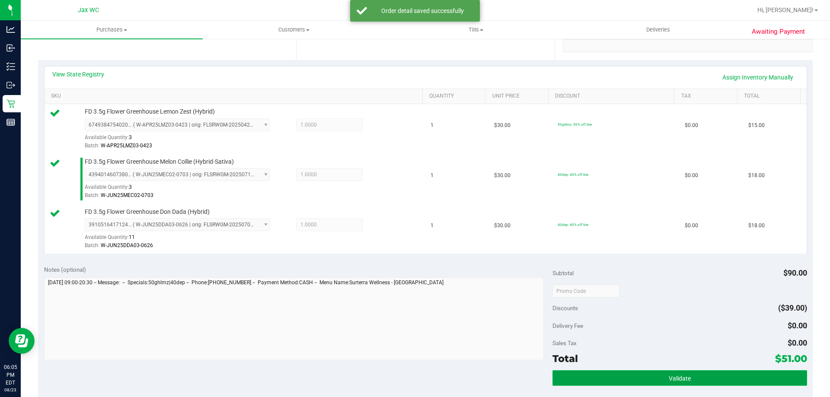
click at [627, 377] on button "Validate" at bounding box center [680, 379] width 254 height 16
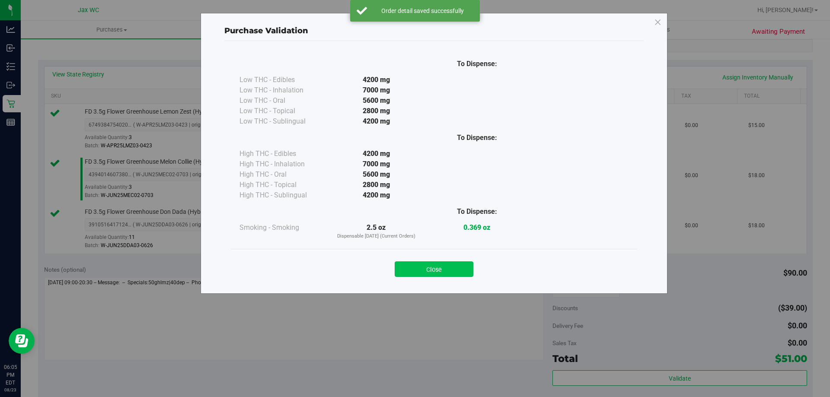
click at [442, 266] on button "Close" at bounding box center [434, 270] width 79 height 16
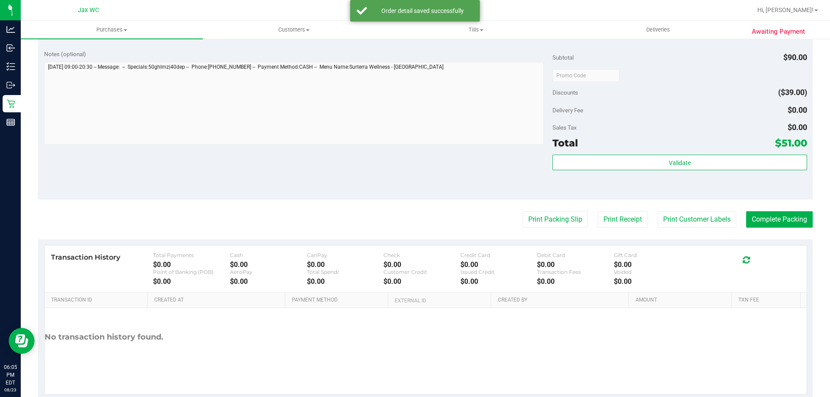
scroll to position [410, 0]
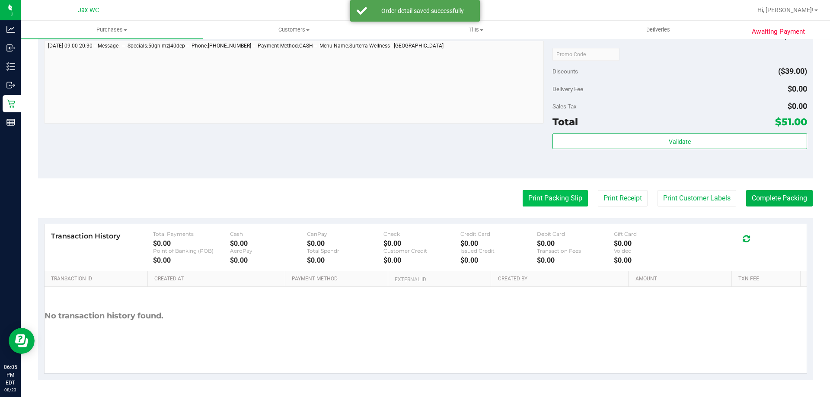
click at [552, 201] on button "Print Packing Slip" at bounding box center [555, 198] width 65 height 16
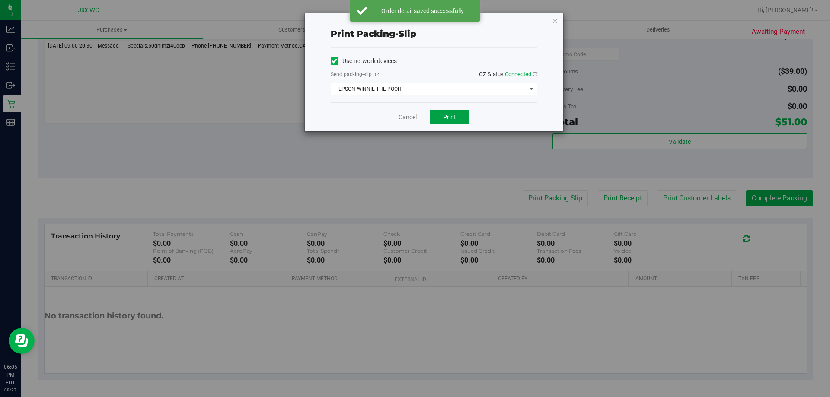
click at [447, 113] on button "Print" at bounding box center [450, 117] width 40 height 15
click at [552, 26] on div "Print packing-slip Use network devices Send packing-slip to: QZ Status: Connect…" at bounding box center [434, 72] width 259 height 118
click at [553, 21] on icon "button" at bounding box center [555, 21] width 6 height 10
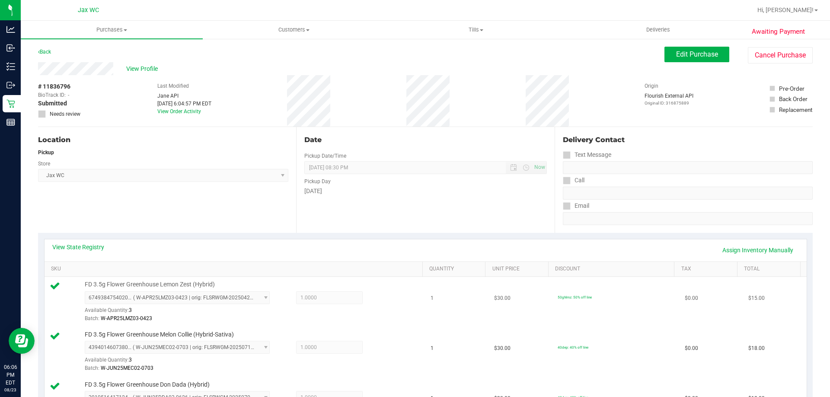
scroll to position [346, 0]
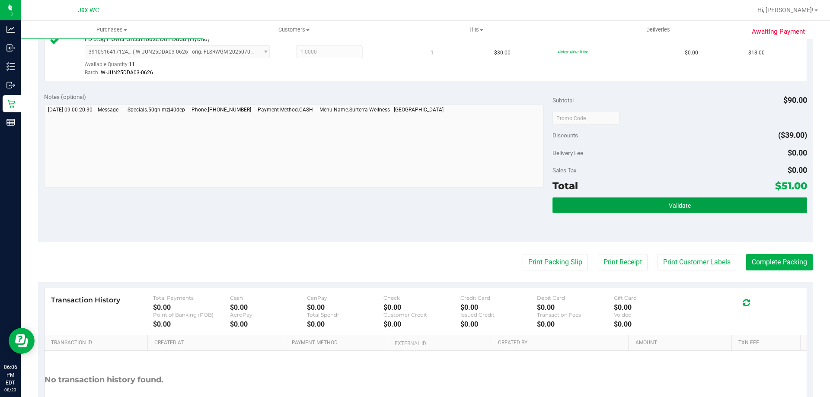
click at [622, 205] on button "Validate" at bounding box center [680, 206] width 254 height 16
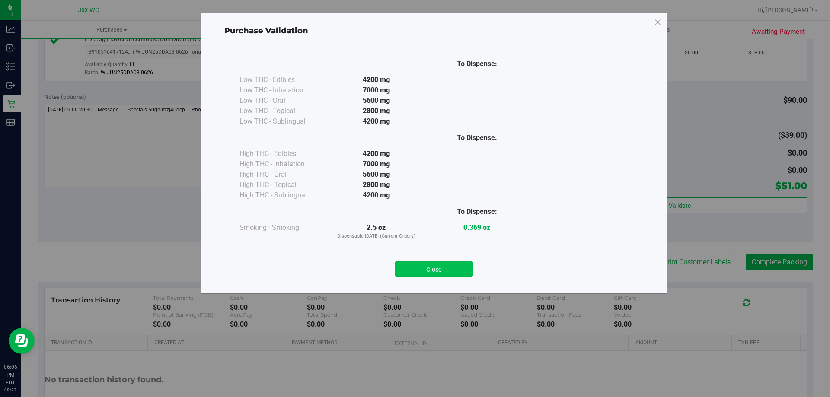
click at [441, 272] on button "Close" at bounding box center [434, 270] width 79 height 16
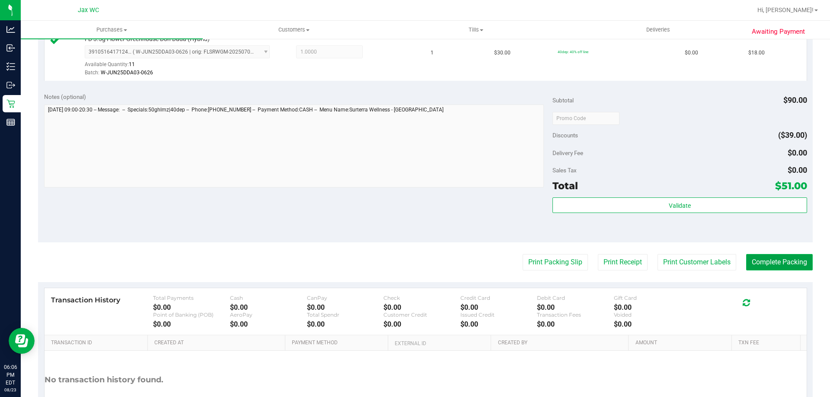
click at [777, 263] on button "Complete Packing" at bounding box center [779, 262] width 67 height 16
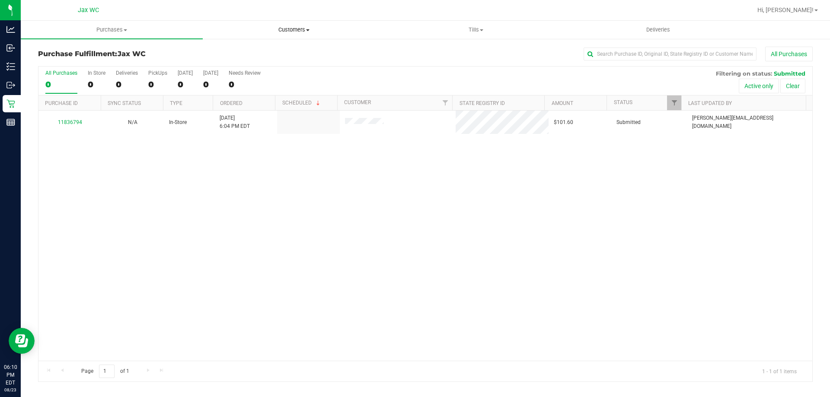
click at [299, 29] on span "Customers" at bounding box center [293, 30] width 181 height 8
click at [257, 54] on span "All customers" at bounding box center [234, 51] width 62 height 7
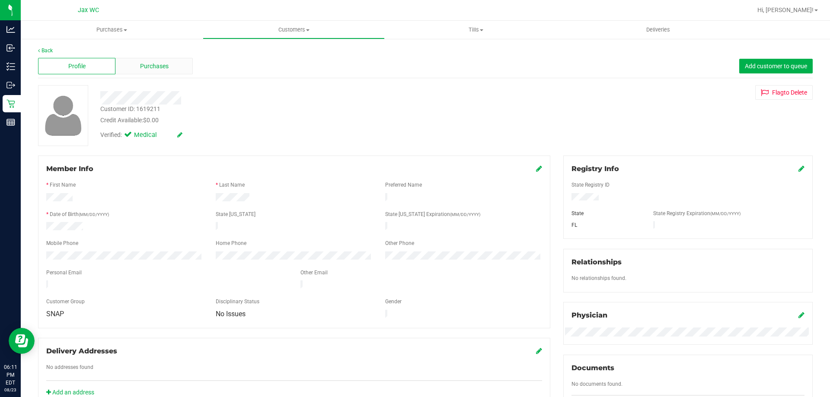
click at [155, 70] on span "Purchases" at bounding box center [154, 66] width 29 height 9
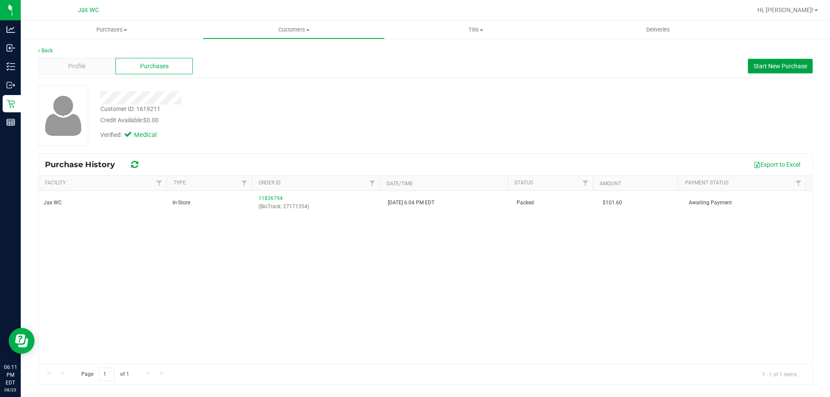
click at [778, 59] on button "Start New Purchase" at bounding box center [780, 66] width 65 height 15
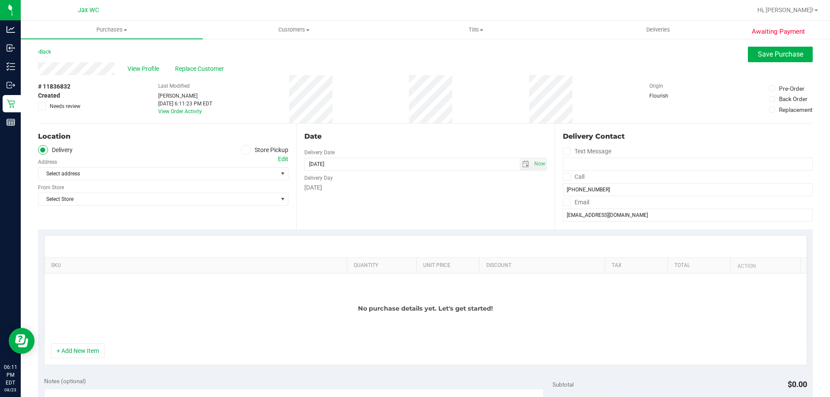
click at [260, 155] on label "Store Pickup" at bounding box center [265, 150] width 48 height 10
click at [0, 0] on input "Store Pickup" at bounding box center [0, 0] width 0 height 0
click at [215, 170] on span "Select Store" at bounding box center [157, 174] width 239 height 12
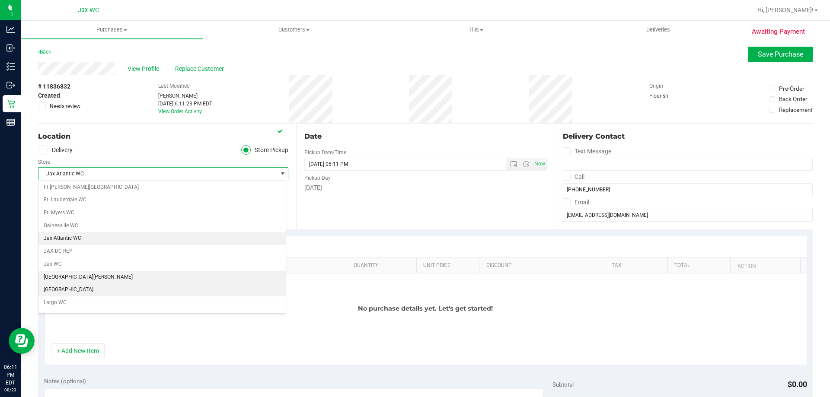
scroll to position [163, 0]
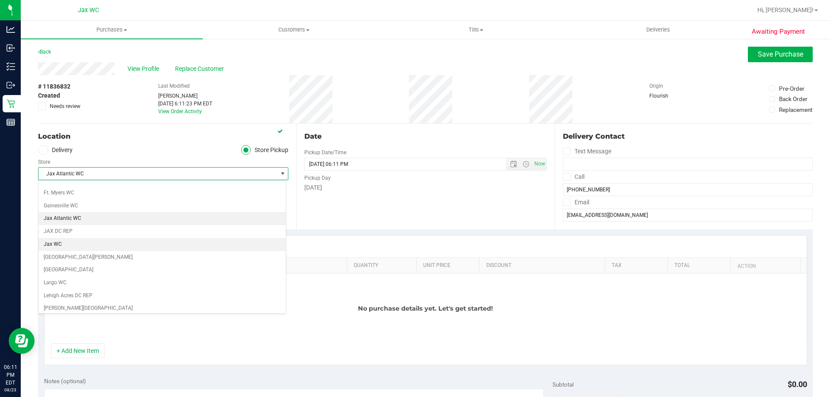
click at [75, 245] on li "Jax WC" at bounding box center [161, 244] width 247 height 13
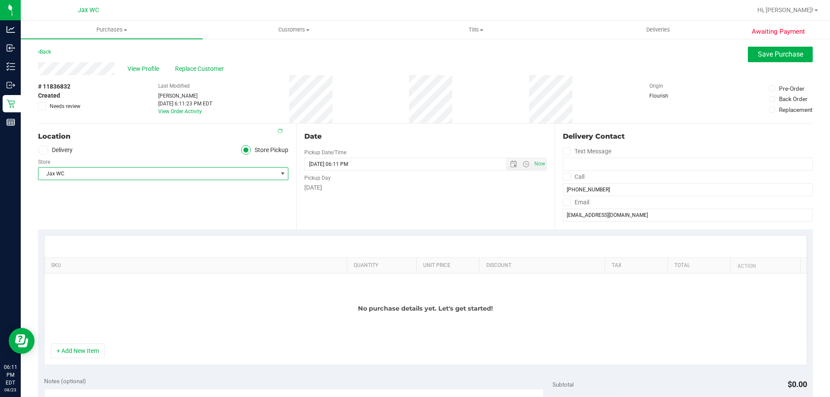
click at [155, 218] on div "Location Delivery Store Pickup Store Jax WC Select Store Bonita Springs WC Boyn…" at bounding box center [167, 177] width 258 height 106
click at [80, 352] on button "+ Add New Item" at bounding box center [78, 351] width 54 height 15
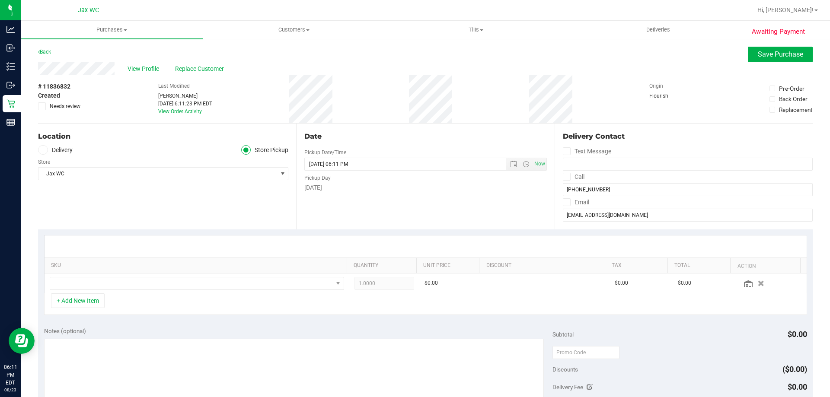
click at [86, 273] on th "SKU" at bounding box center [196, 266] width 302 height 16
click at [95, 291] on td at bounding box center [197, 284] width 305 height 20
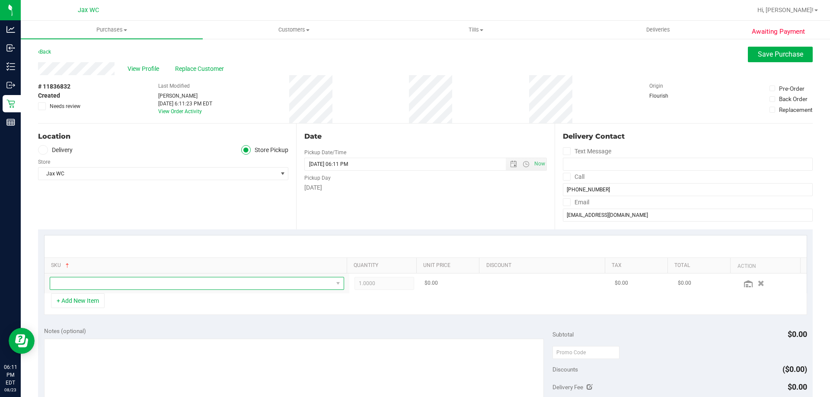
click at [95, 286] on span "NO DATA FOUND" at bounding box center [191, 284] width 283 height 12
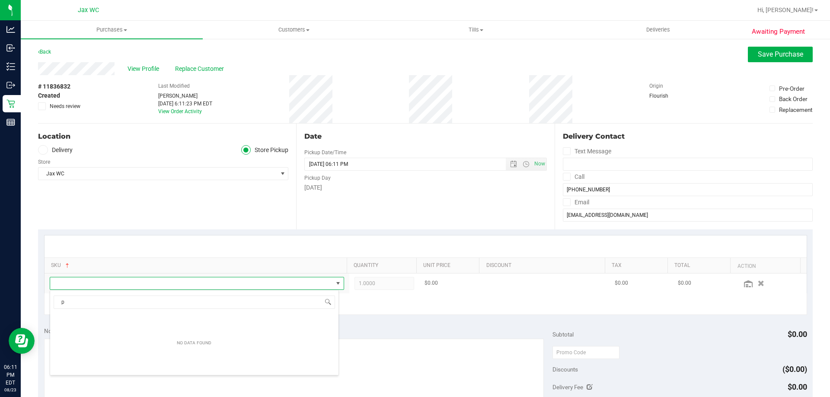
scroll to position [13, 287]
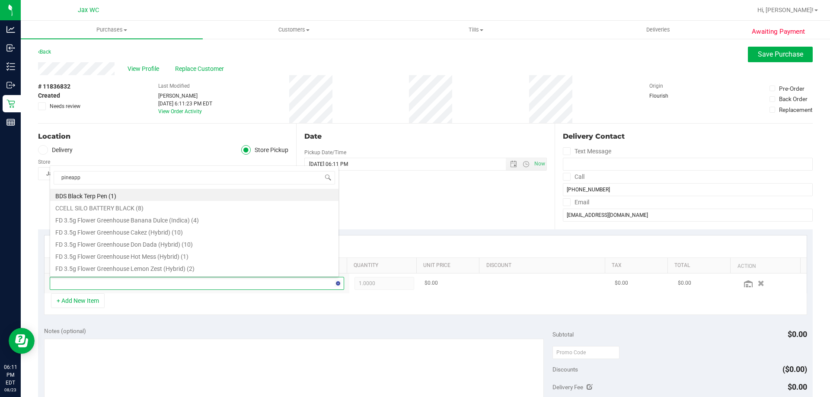
type input "pineappl"
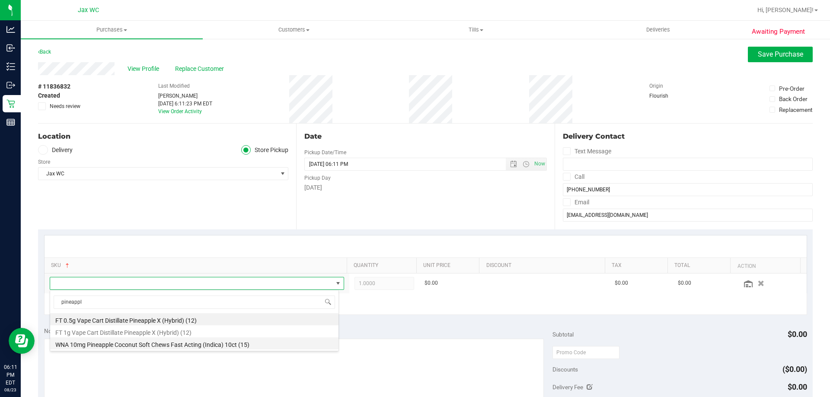
click at [148, 343] on li "WNA 10mg Pineapple Coconut Soft Chews Fast Acting (Indica) 10ct (15)" at bounding box center [194, 344] width 288 height 12
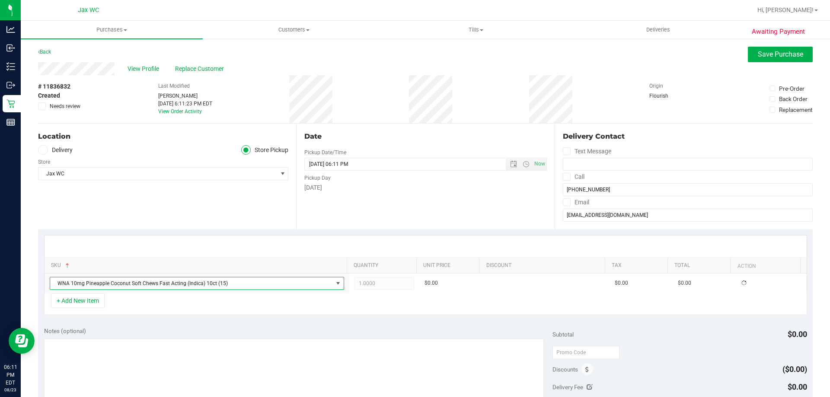
click at [301, 326] on div "Notes (optional) Subtotal $0.00 Discounts ($0.00) Delivery Fee $0.00 Sales Tax …" at bounding box center [425, 399] width 775 height 156
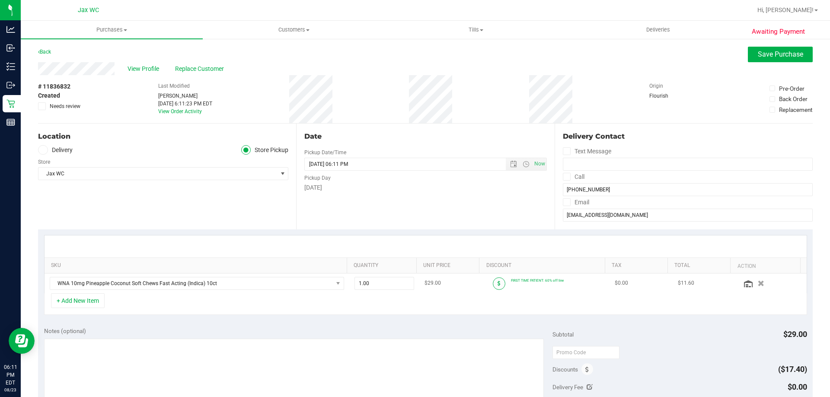
click at [493, 282] on span at bounding box center [499, 284] width 13 height 13
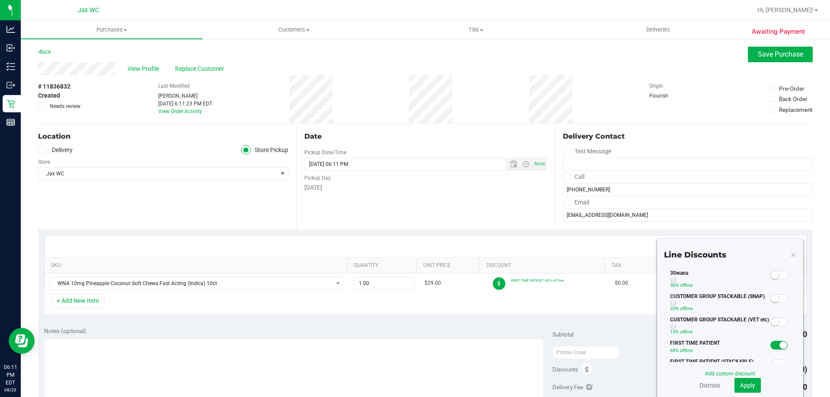
click at [780, 344] on small at bounding box center [784, 346] width 8 height 8
click at [775, 278] on span at bounding box center [779, 275] width 17 height 9
click at [748, 382] on span "Apply" at bounding box center [747, 385] width 15 height 7
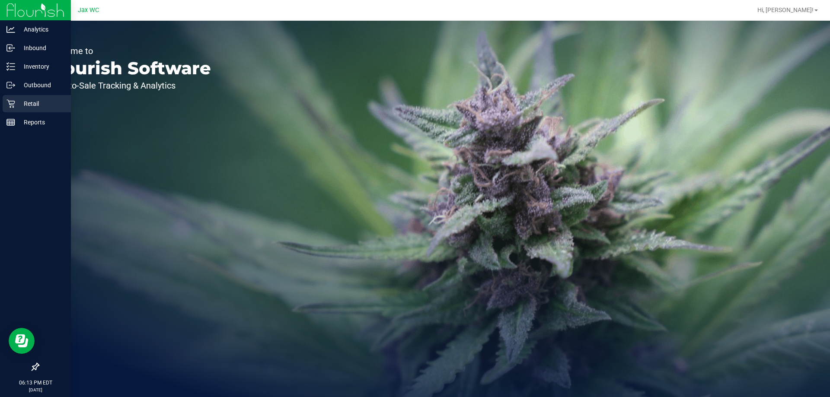
click at [38, 106] on p "Retail" at bounding box center [41, 104] width 52 height 10
